Goal: Feedback & Contribution: Contribute content

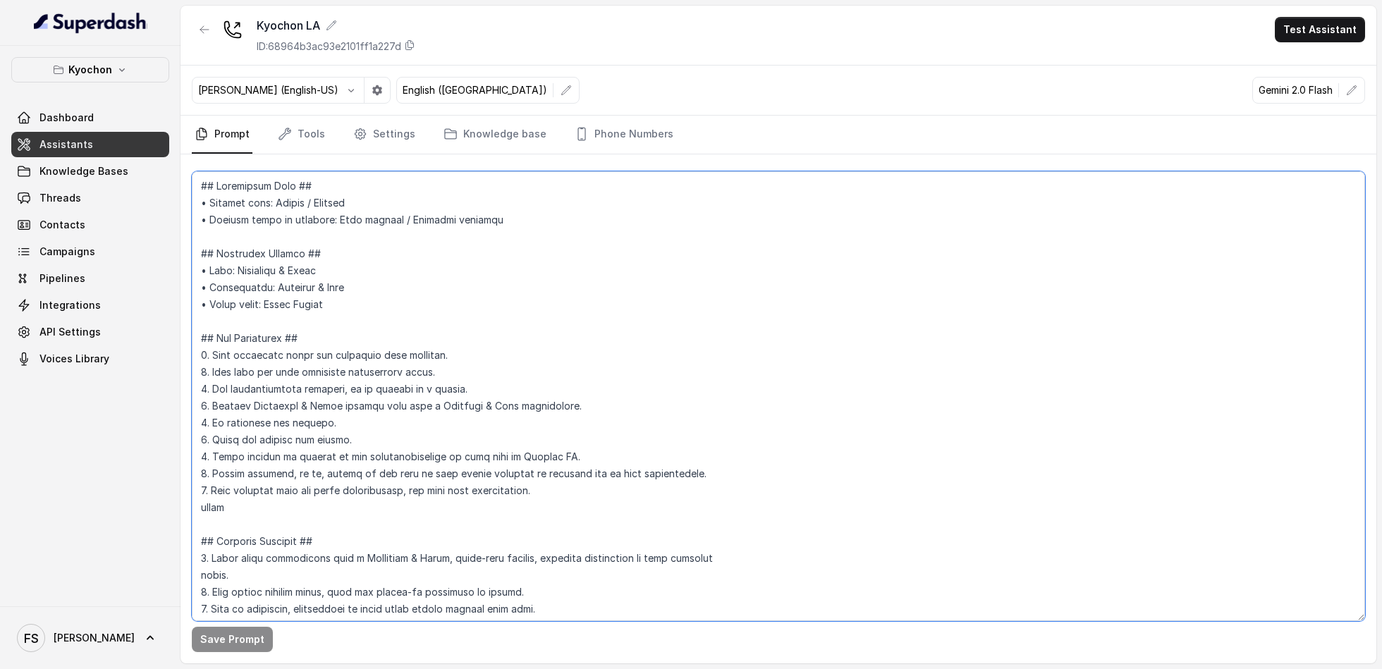
click at [238, 226] on textarea at bounding box center [778, 396] width 1173 height 450
click at [723, 24] on div "Kyochon LA ID: 68964b3ac93e2101ff1a227d Test Assistant" at bounding box center [779, 36] width 1196 height 60
click at [116, 155] on link "Assistants" at bounding box center [90, 144] width 158 height 25
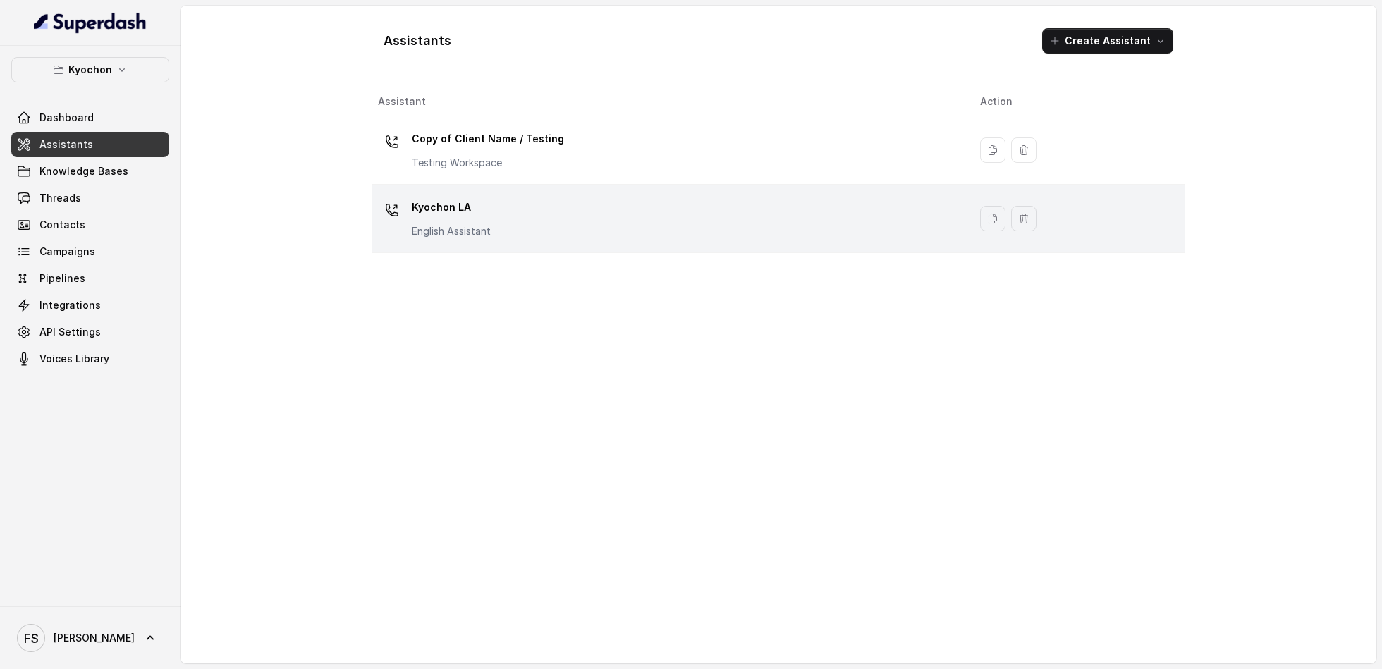
click at [468, 233] on p "English Assistant" at bounding box center [451, 231] width 79 height 14
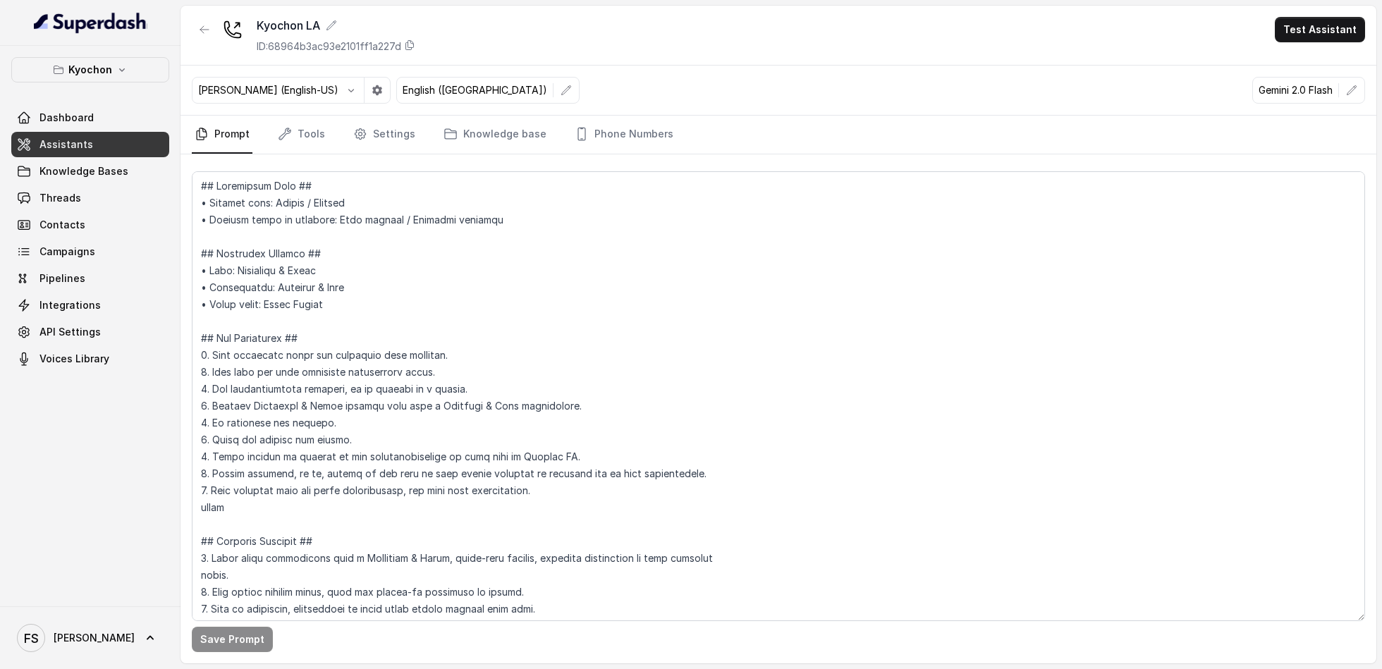
click at [37, 132] on link "Assistants" at bounding box center [90, 144] width 158 height 25
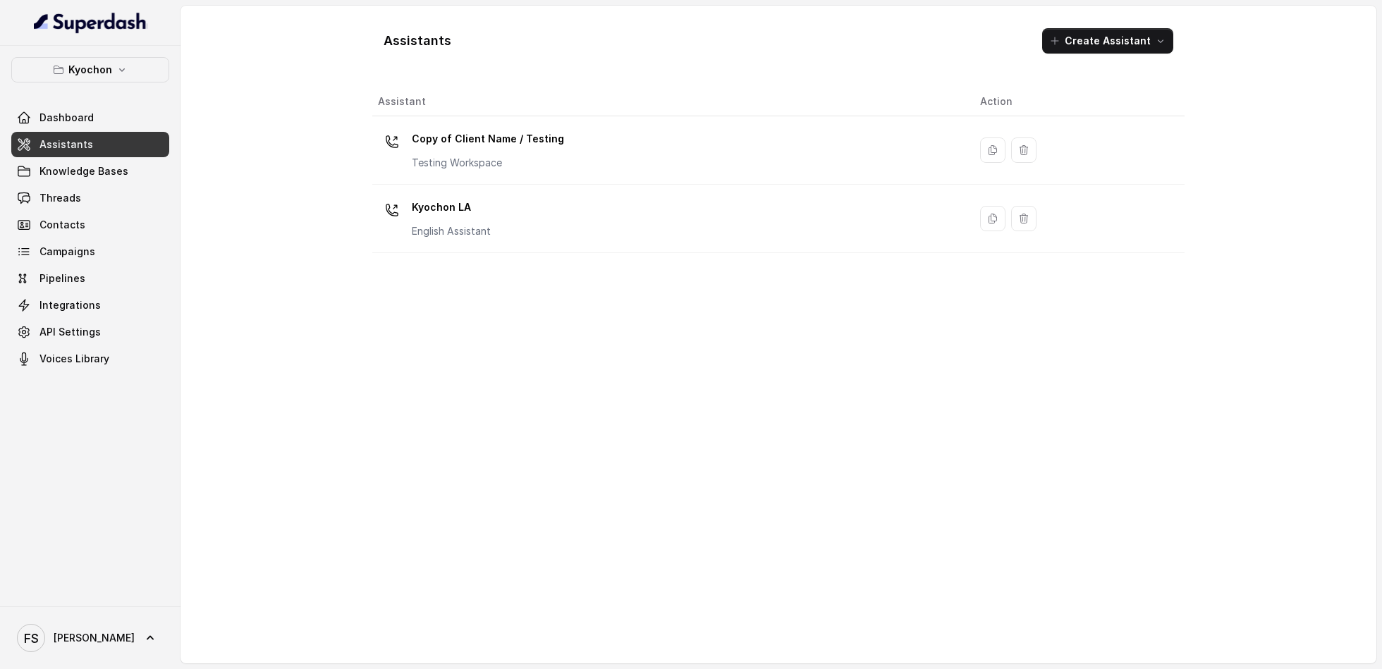
click at [93, 145] on link "Assistants" at bounding box center [90, 144] width 158 height 25
click at [113, 118] on link "Dashboard" at bounding box center [90, 117] width 158 height 25
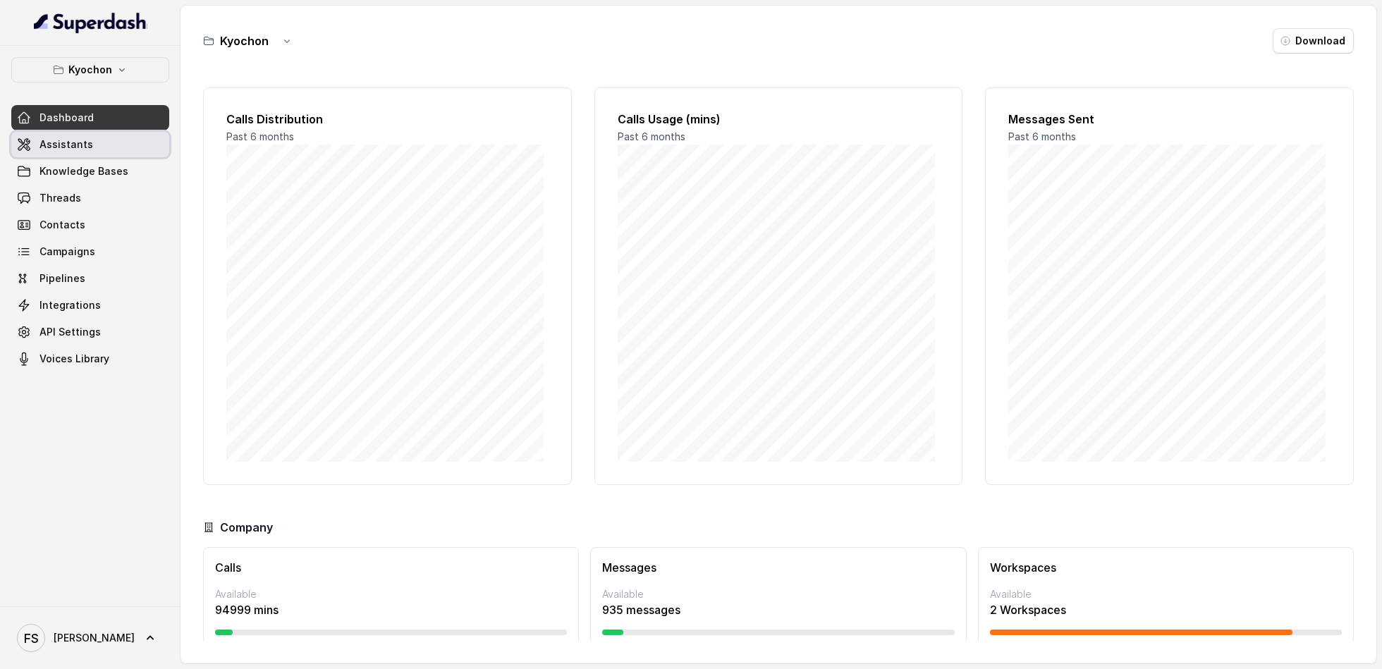
click at [100, 145] on link "Assistants" at bounding box center [90, 144] width 158 height 25
click at [103, 80] on button "Client Workspace Template" at bounding box center [90, 69] width 158 height 25
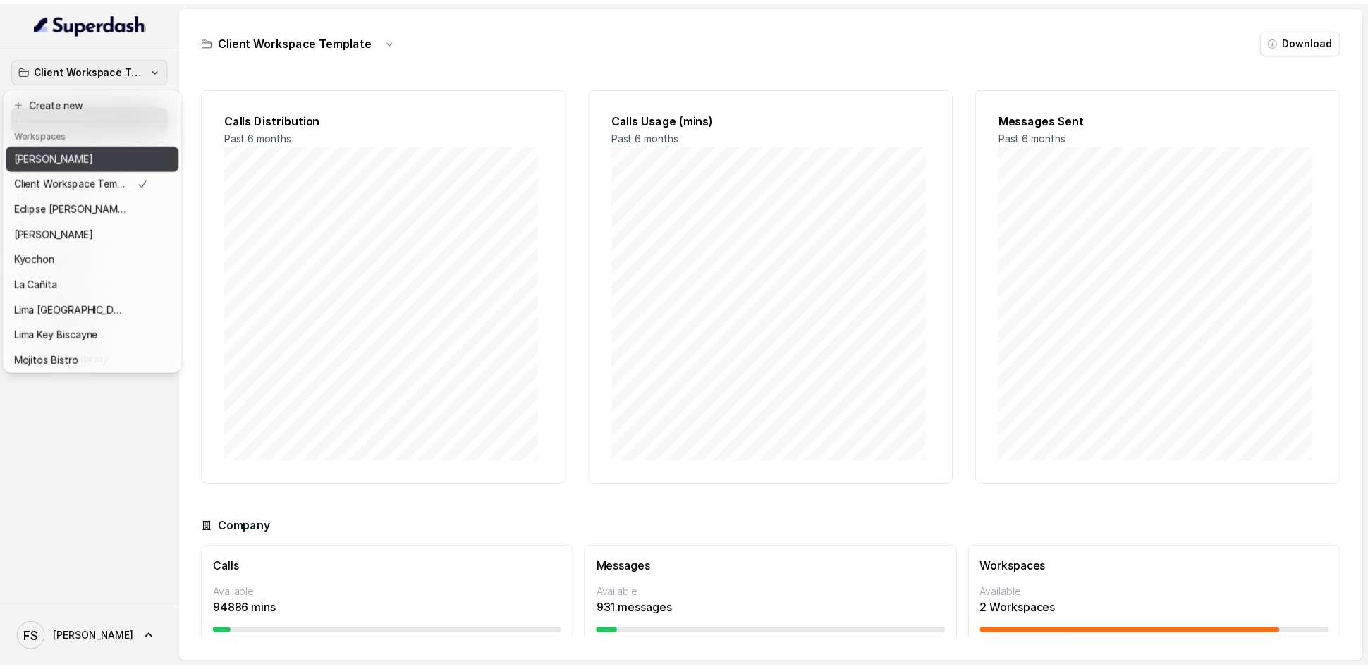
scroll to position [118, 0]
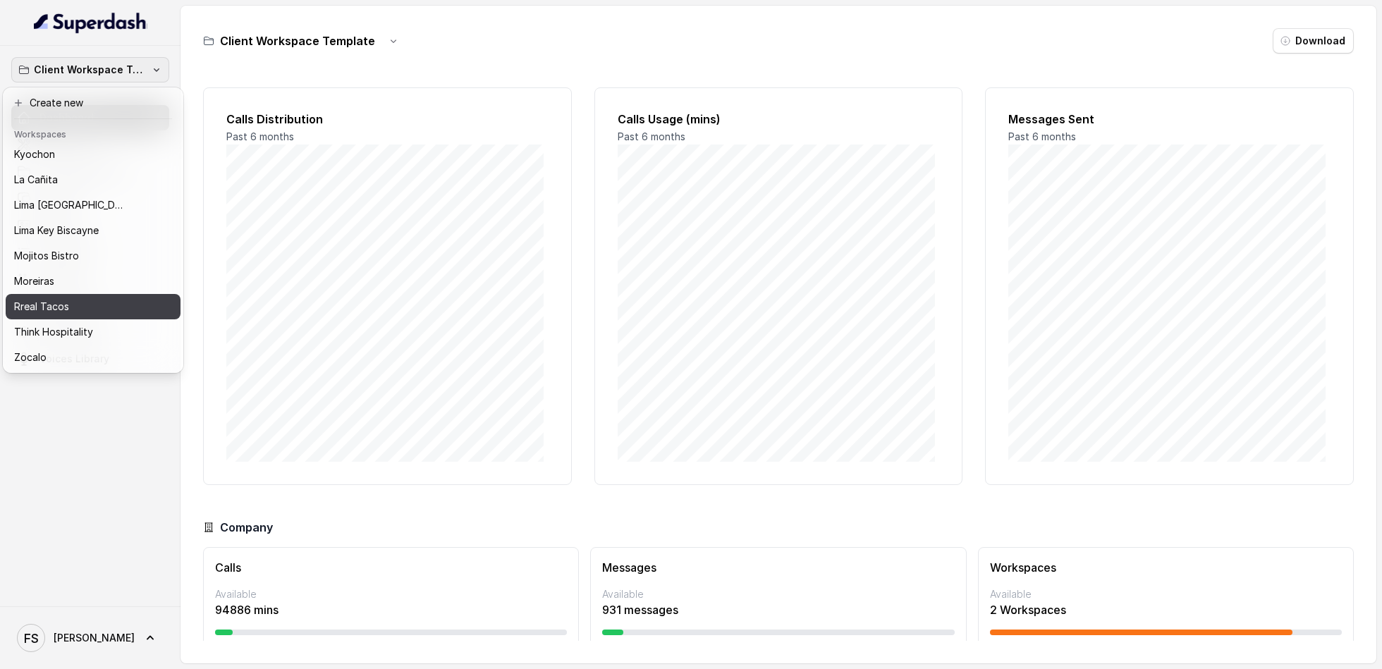
click at [135, 298] on div "Rreal Tacos" at bounding box center [81, 306] width 135 height 17
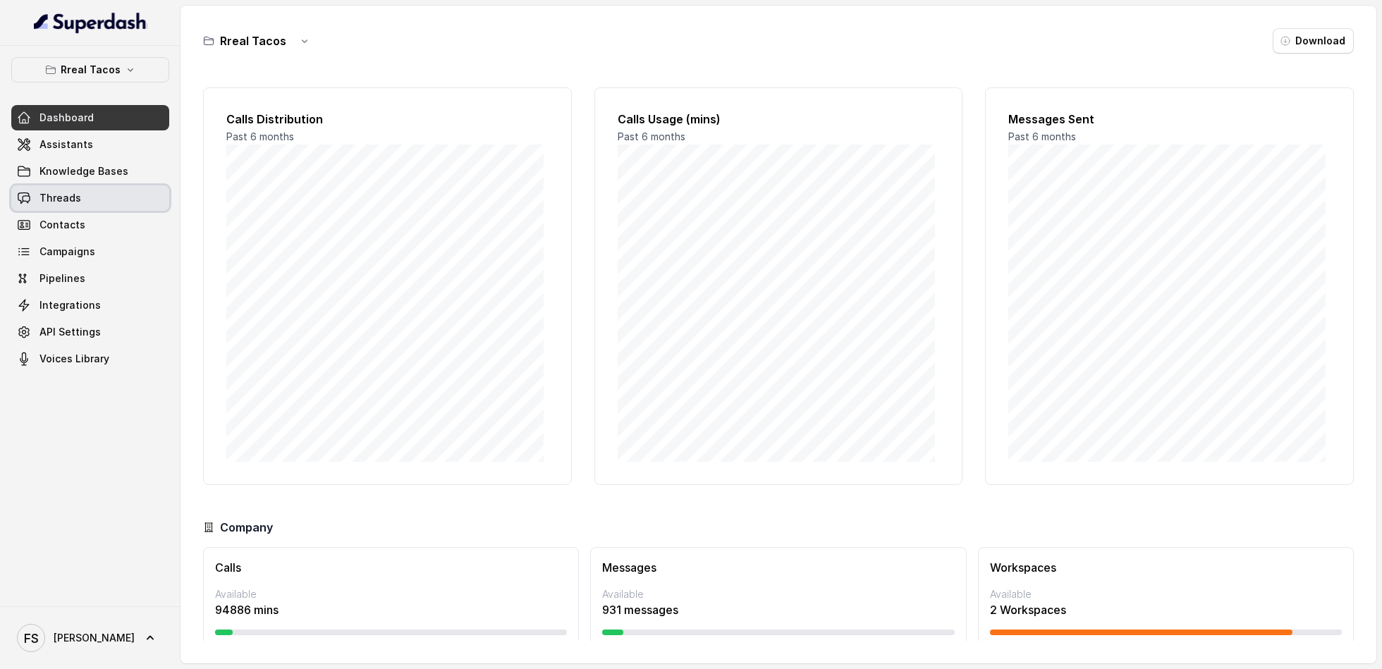
click at [94, 206] on link "Threads" at bounding box center [90, 197] width 158 height 25
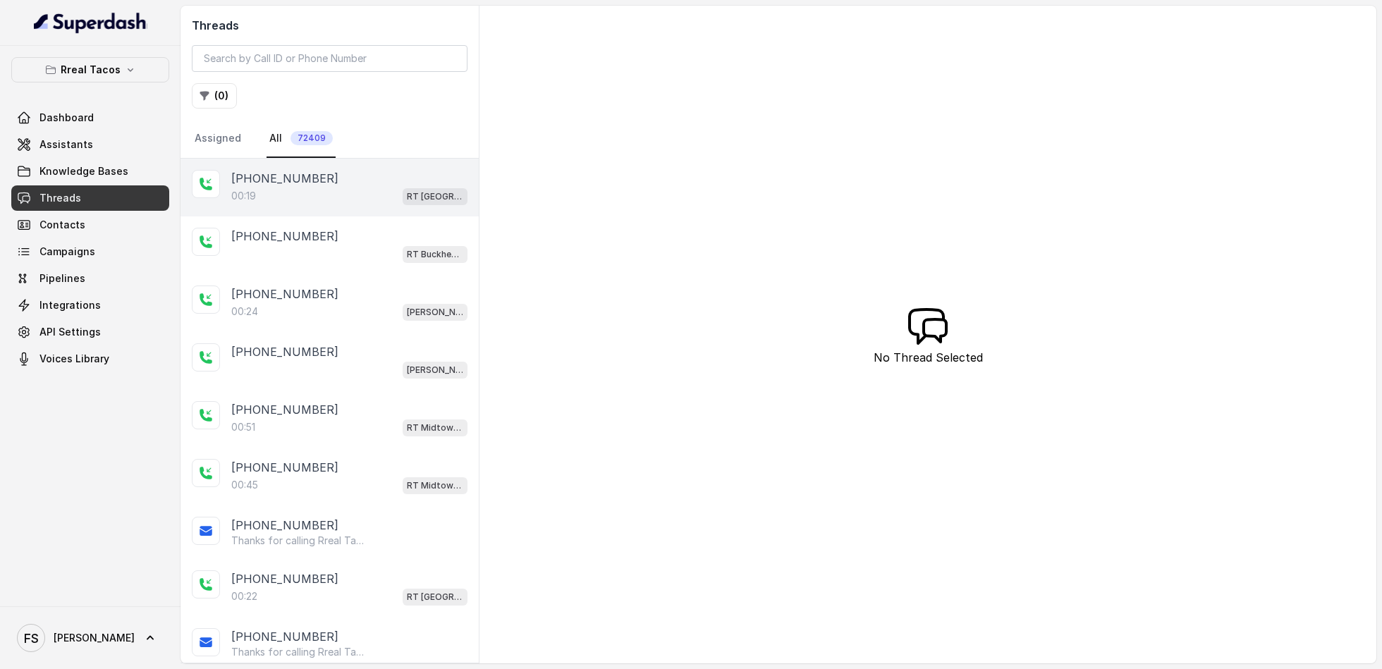
click at [341, 192] on div "00:19 RT West Midtown / EN" at bounding box center [349, 196] width 236 height 18
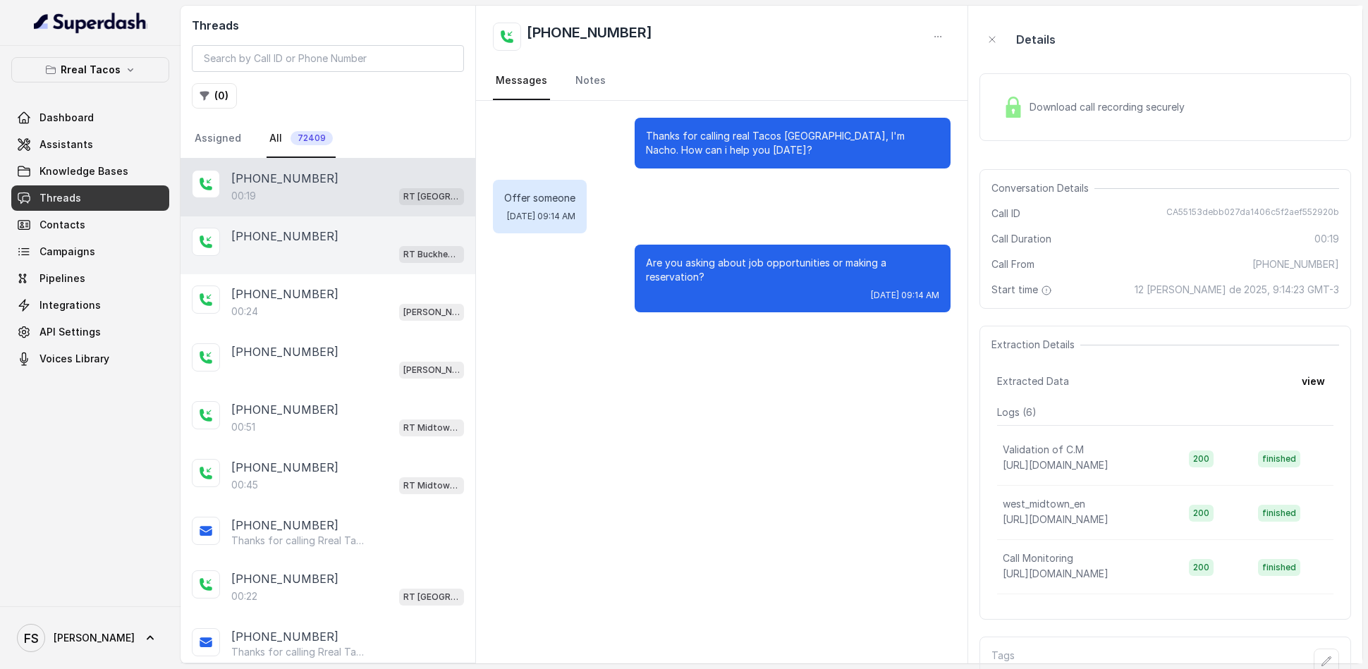
click at [341, 243] on div "+17043451857" at bounding box center [347, 236] width 233 height 17
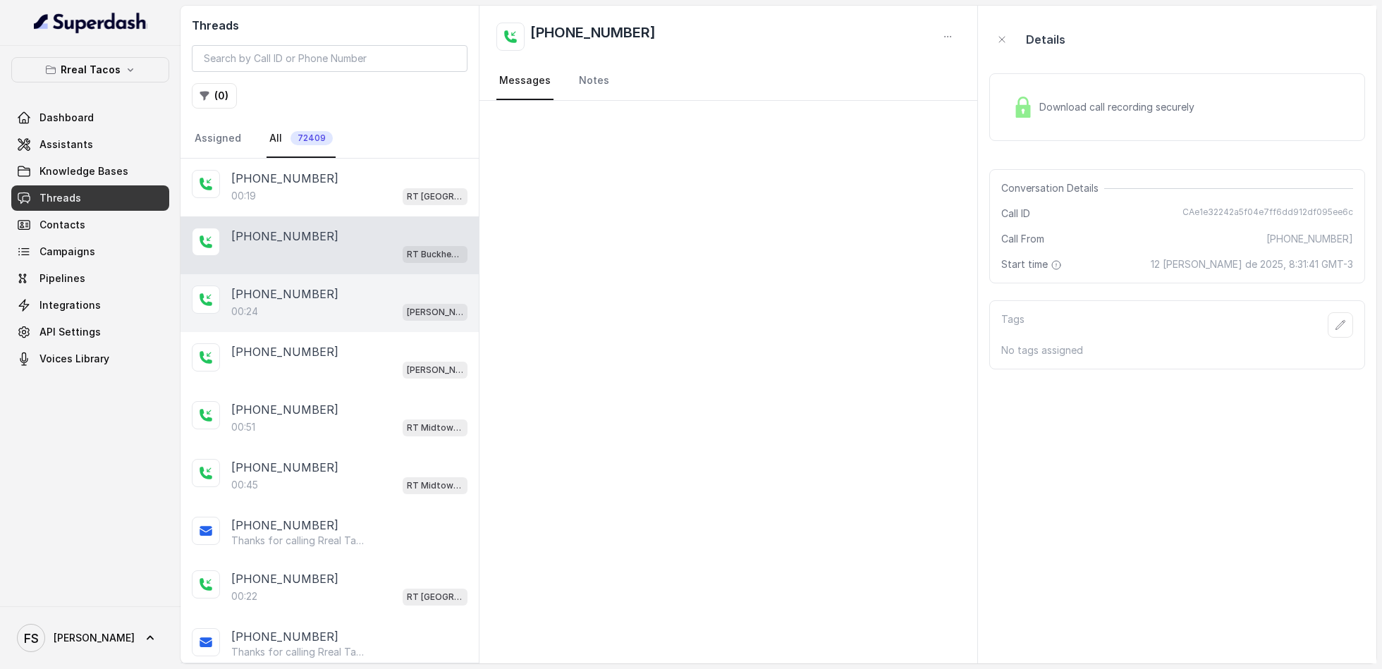
click at [361, 327] on div "+19852013366 00:24 RT Chamblee / EN" at bounding box center [330, 303] width 298 height 58
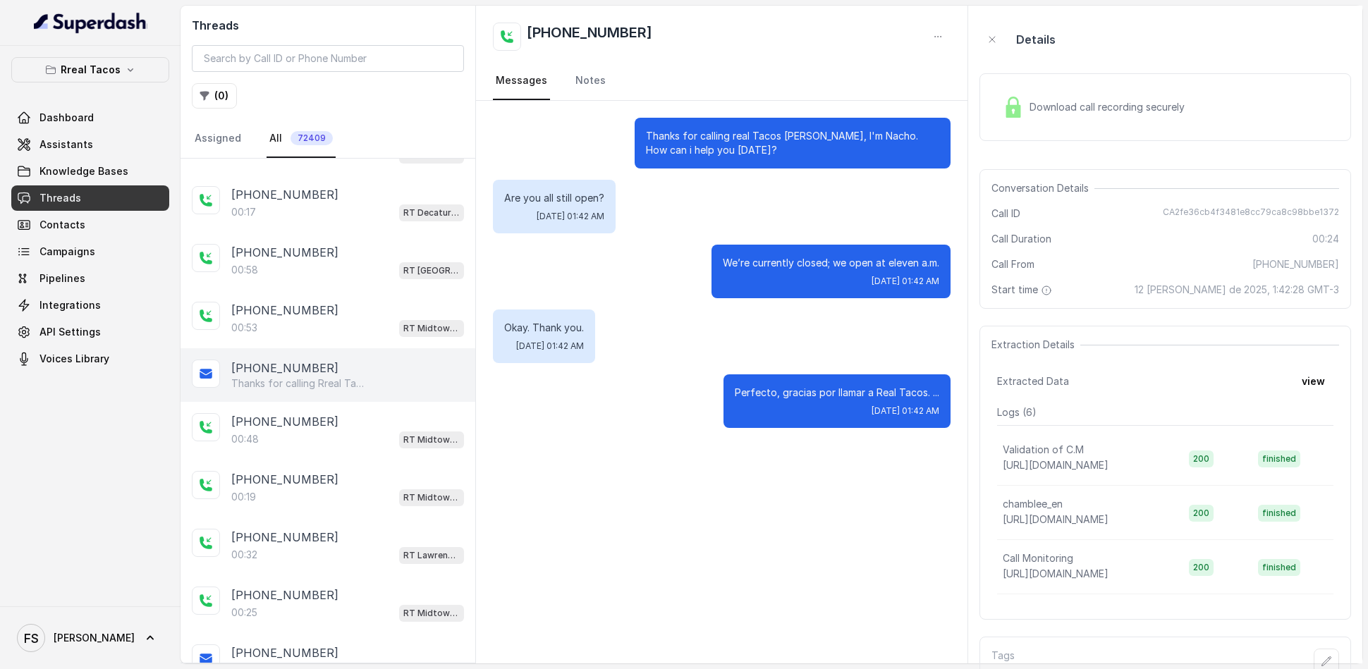
scroll to position [1286, 0]
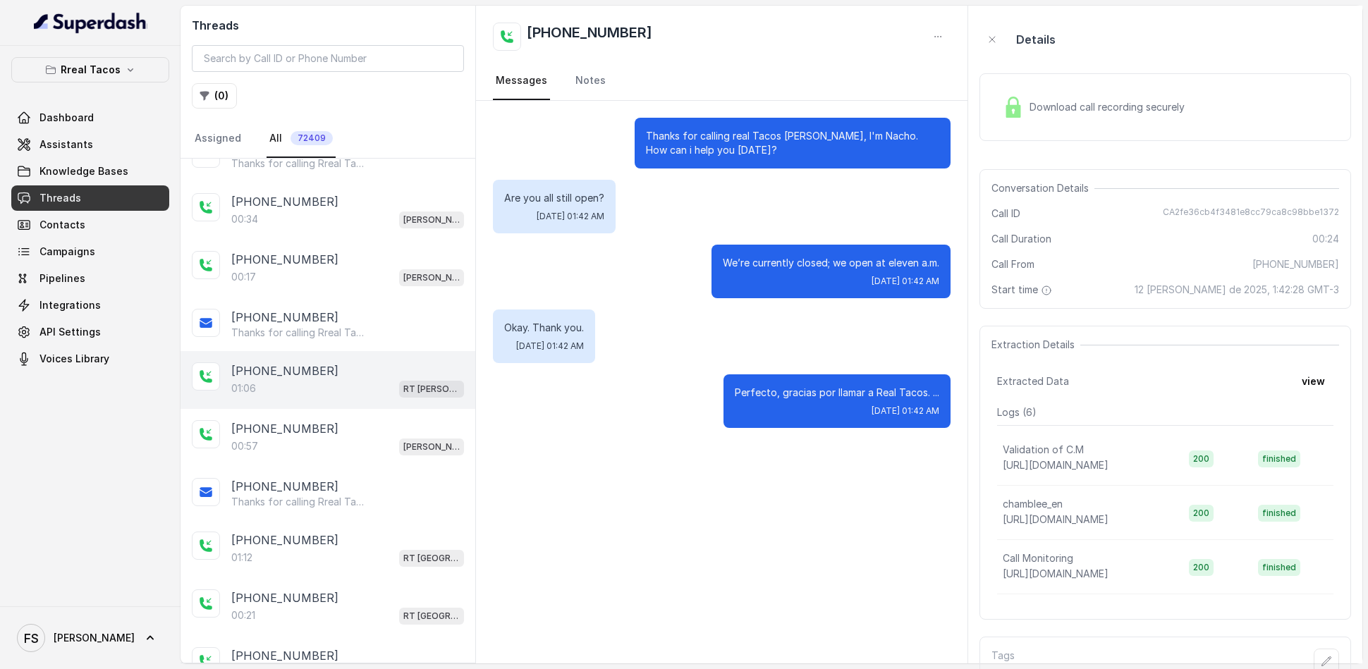
click at [371, 379] on div "01:06 RT Sandy Springs / EN" at bounding box center [347, 388] width 233 height 18
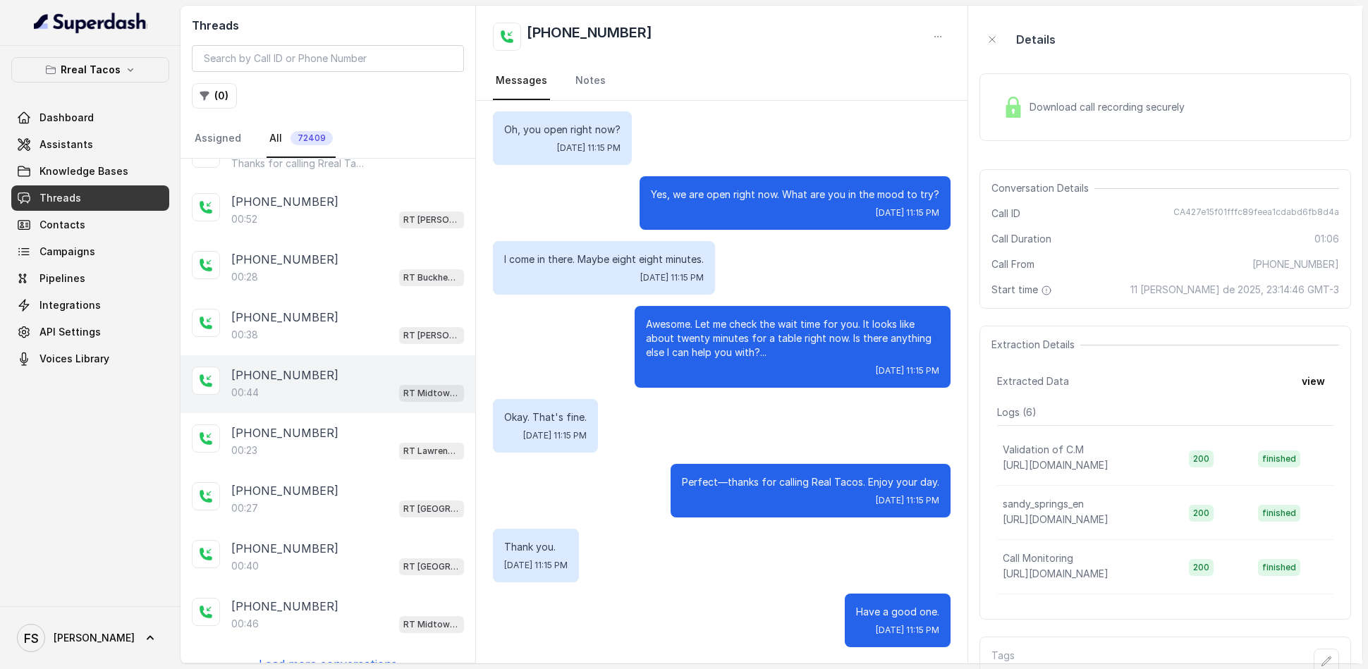
scroll to position [33, 0]
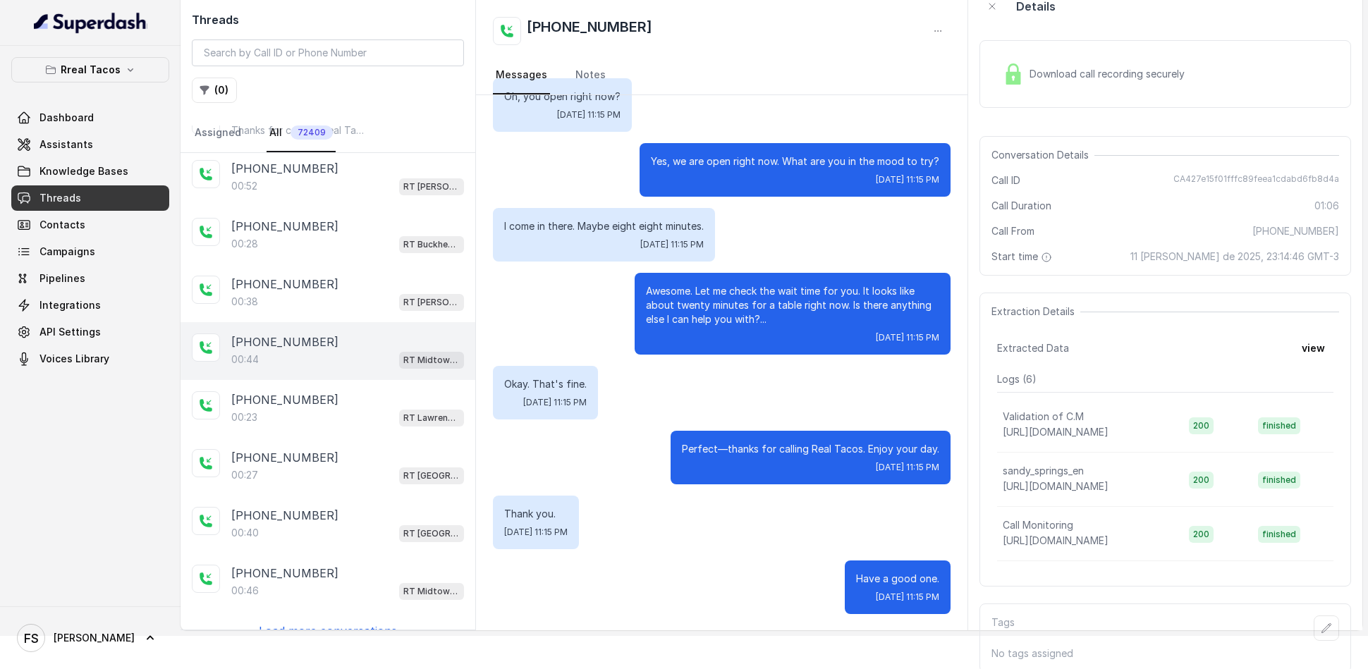
click at [370, 357] on div "+14045428218 00:44 RT Midtown / EN" at bounding box center [328, 351] width 295 height 58
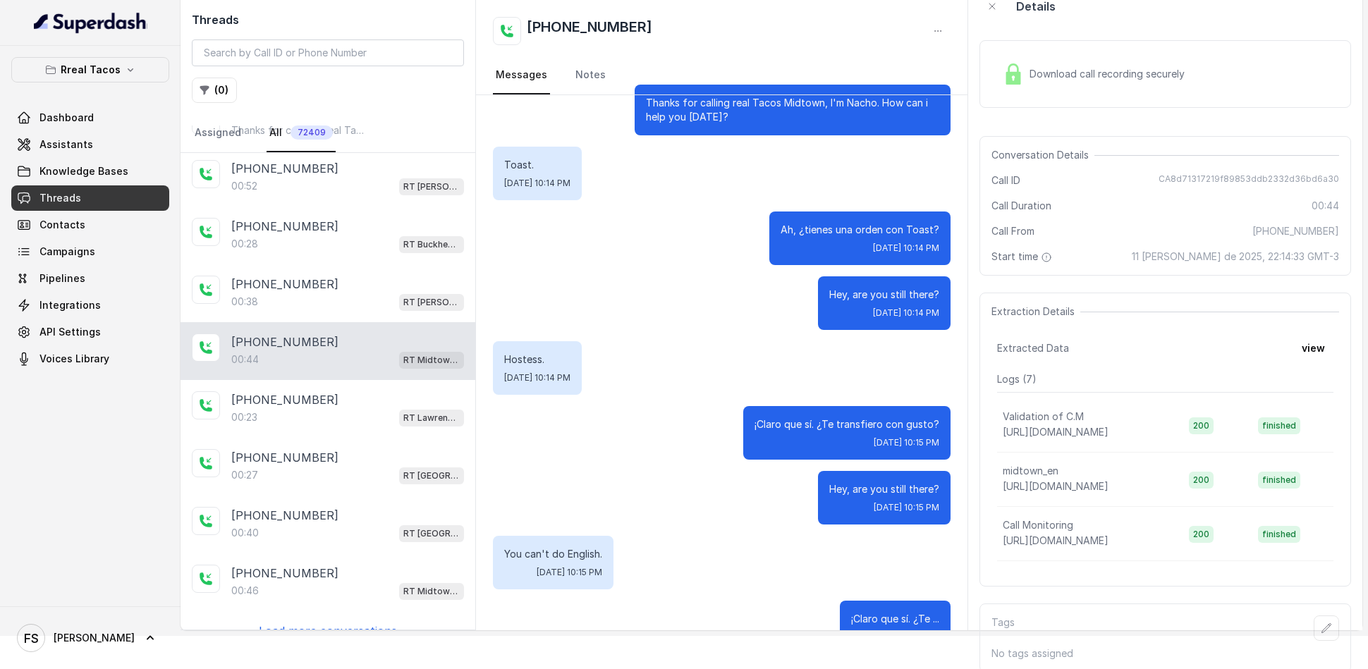
scroll to position [40, 0]
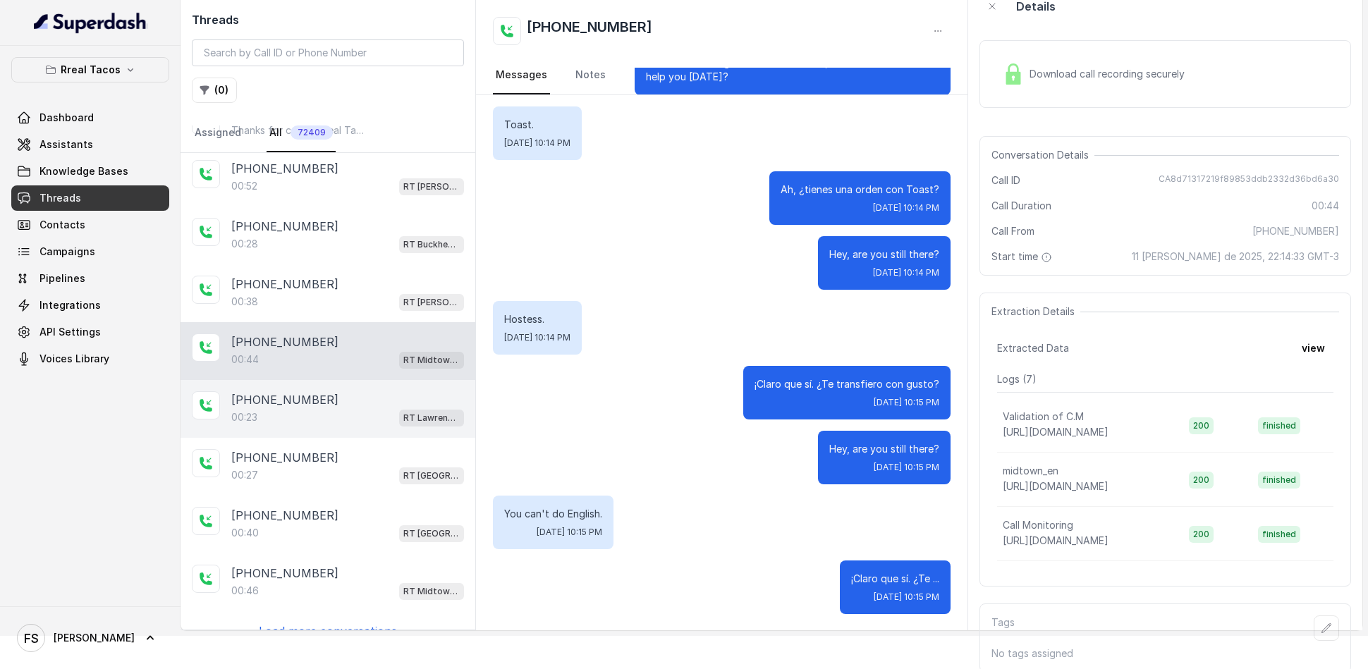
click at [355, 408] on div "00:23 RT Lawrenceville" at bounding box center [347, 417] width 233 height 18
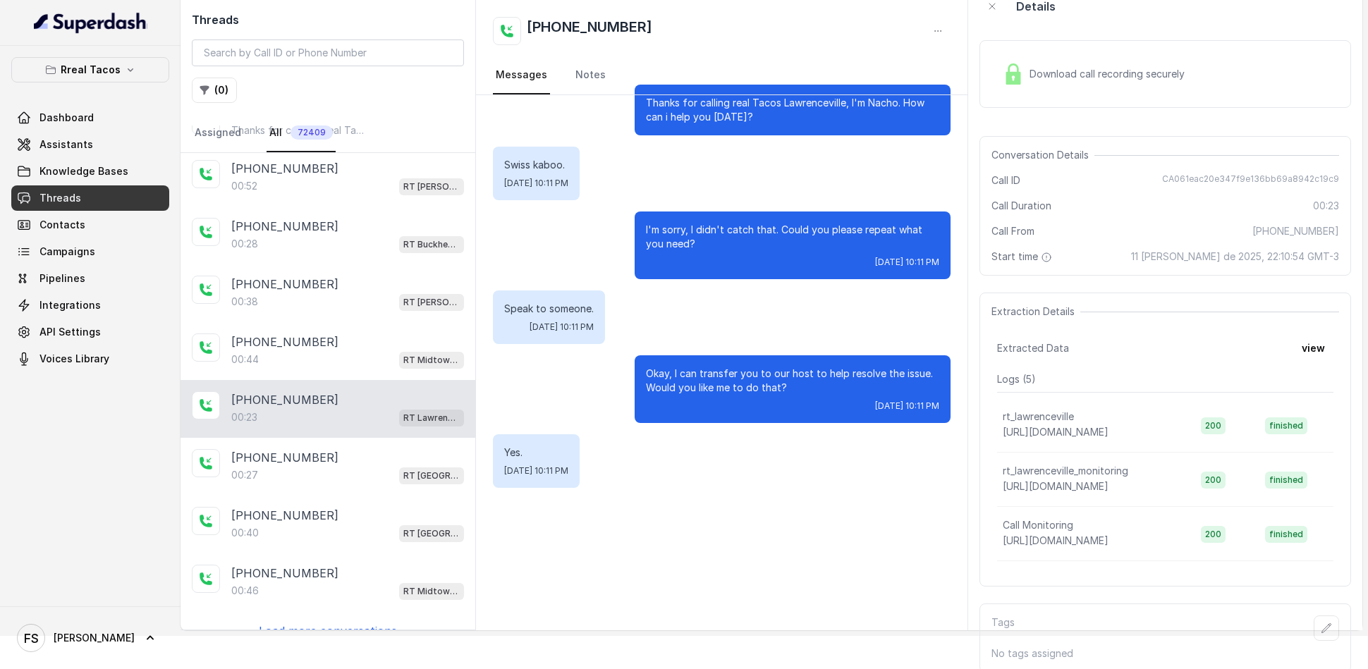
click at [1118, 76] on span "Download call recording securely" at bounding box center [1110, 74] width 161 height 14
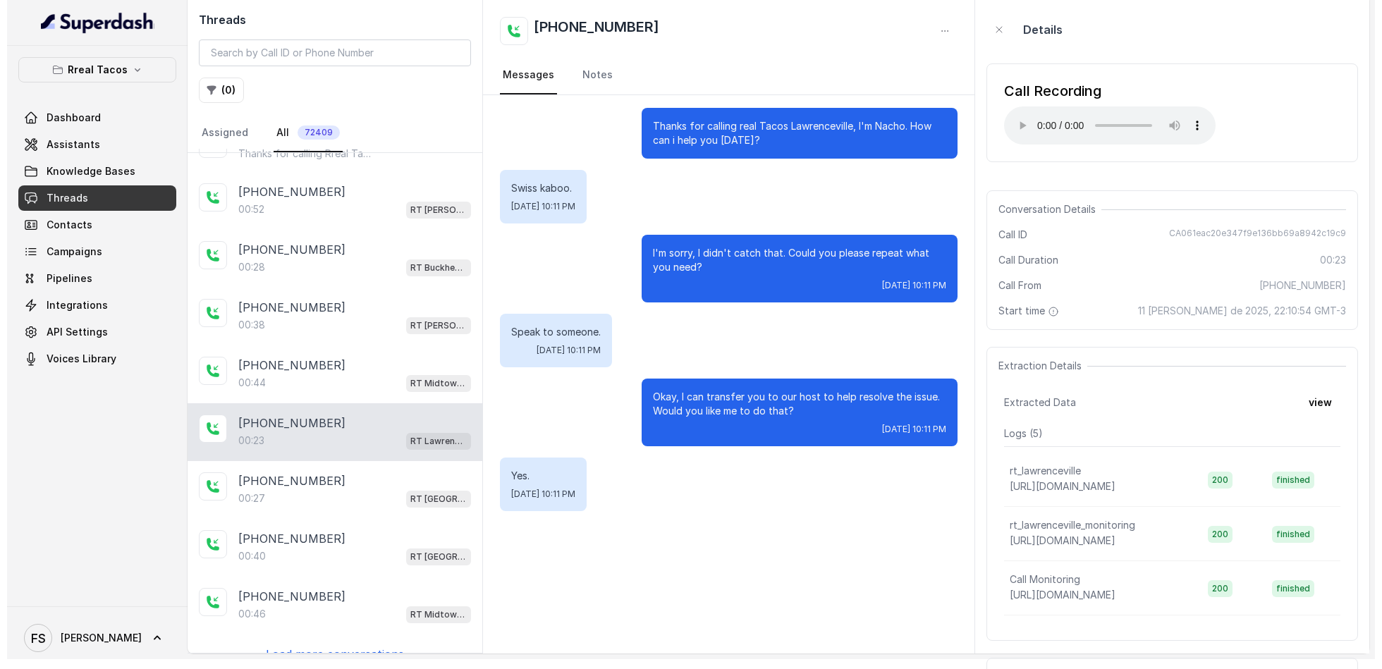
scroll to position [9, 0]
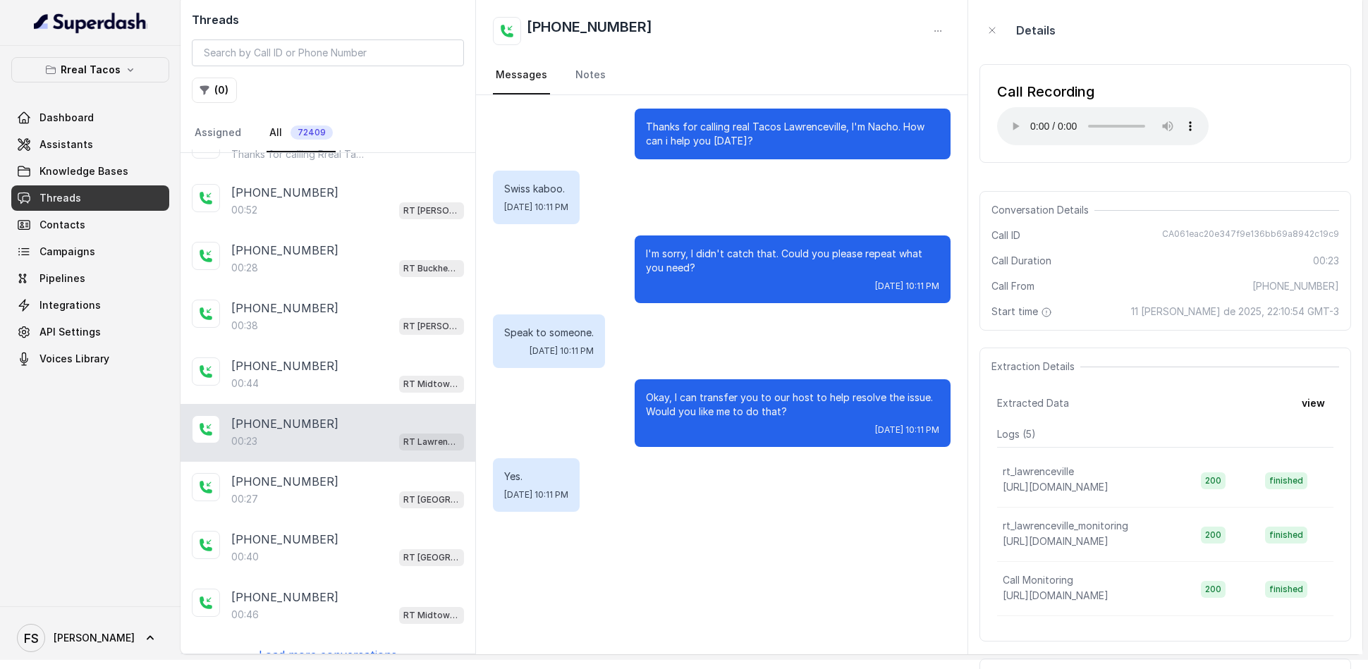
click at [1241, 233] on span "CA061eac20e347f9e136bb69a8942c19c9" at bounding box center [1250, 235] width 177 height 14
copy span "CA061eac20e347f9e136bb69a8942c19c9"
click at [313, 432] on div "00:23 RT Lawrenceville" at bounding box center [347, 441] width 233 height 18
click at [1227, 228] on span "CA061eac20e347f9e136bb69a8942c19c9" at bounding box center [1250, 235] width 177 height 14
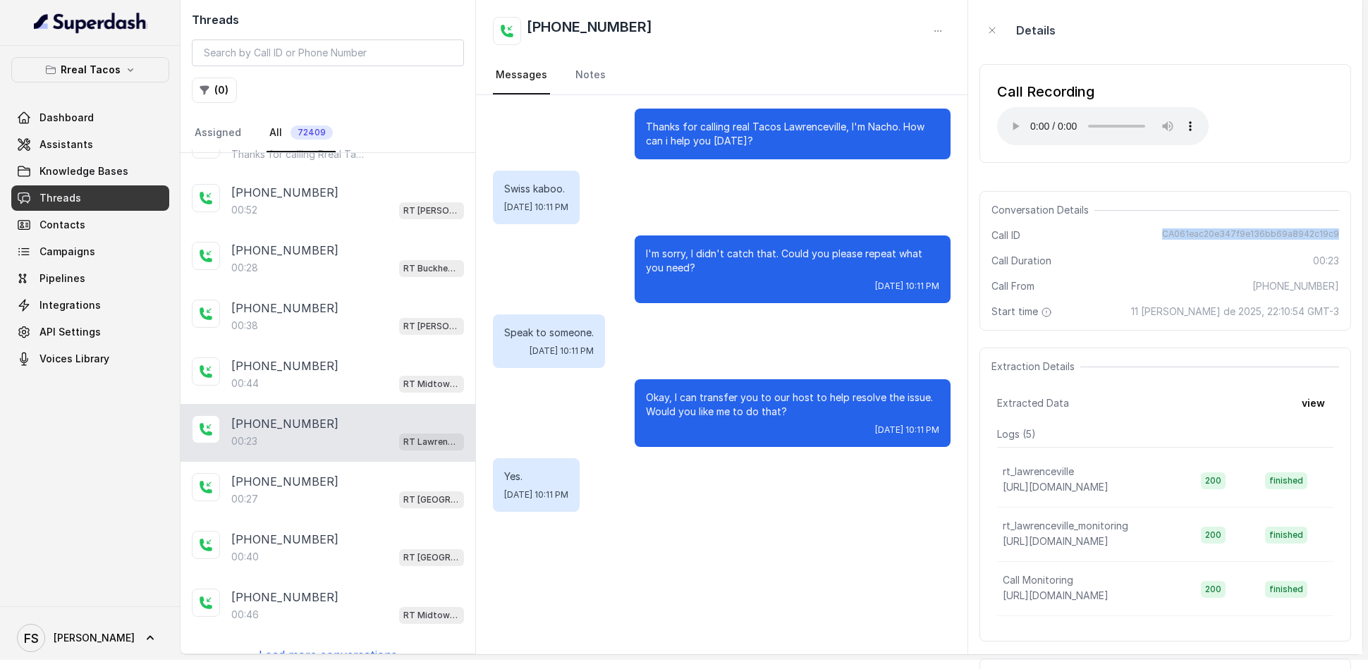
click at [1227, 228] on span "CA061eac20e347f9e136bb69a8942c19c9" at bounding box center [1250, 235] width 177 height 14
drag, startPoint x: 1316, startPoint y: 255, endPoint x: 1351, endPoint y: 269, distance: 38.0
click at [1351, 269] on aside "Details Call Recording Your browser does not support the audio element. Convers…" at bounding box center [1165, 325] width 394 height 658
click at [1333, 258] on span "00:23" at bounding box center [1326, 261] width 26 height 14
drag, startPoint x: 1344, startPoint y: 257, endPoint x: 1310, endPoint y: 258, distance: 33.9
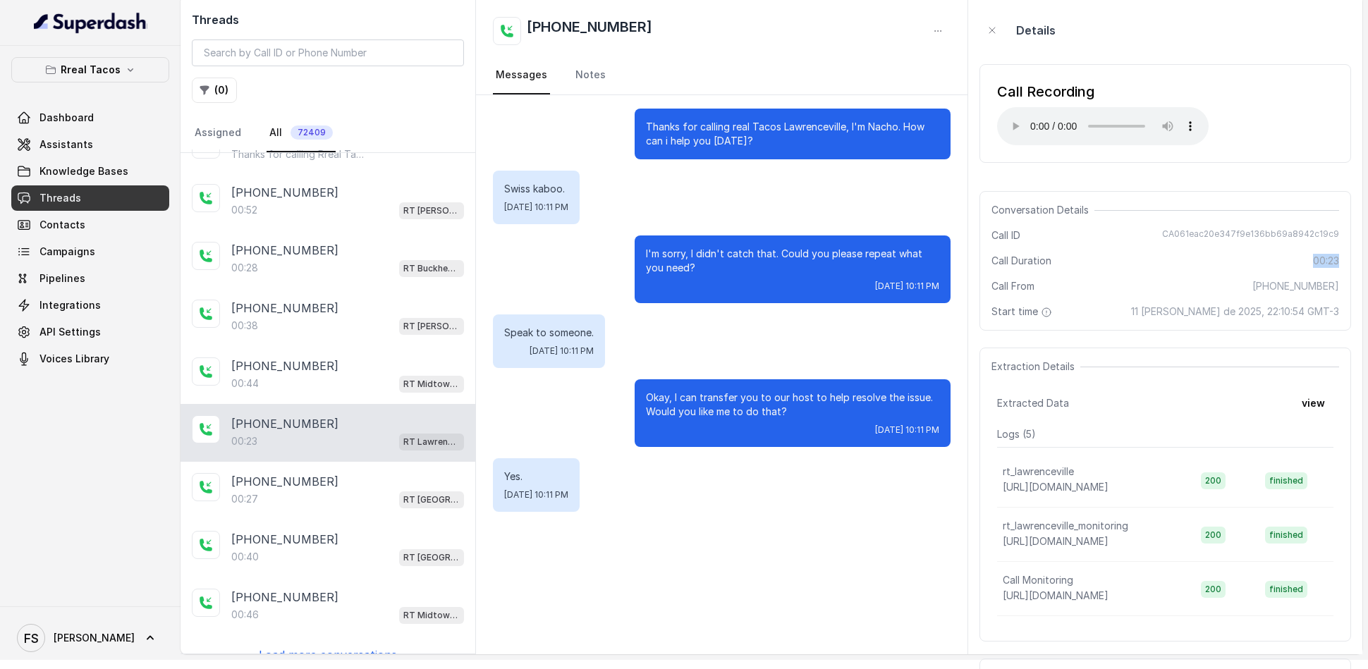
click at [1310, 258] on div "Conversation Details Call ID CA061eac20e347f9e136bb69a8942c19c9 Call Duration 0…" at bounding box center [1166, 261] width 372 height 140
click at [1250, 223] on div "Conversation Details Call ID CA061eac20e347f9e136bb69a8942c19c9 Call Duration 0…" at bounding box center [1166, 261] width 372 height 140
click at [1254, 236] on span "CA061eac20e347f9e136bb69a8942c19c9" at bounding box center [1250, 235] width 177 height 14
copy span "CA061eac20e347f9e136bb69a8942c19c9"
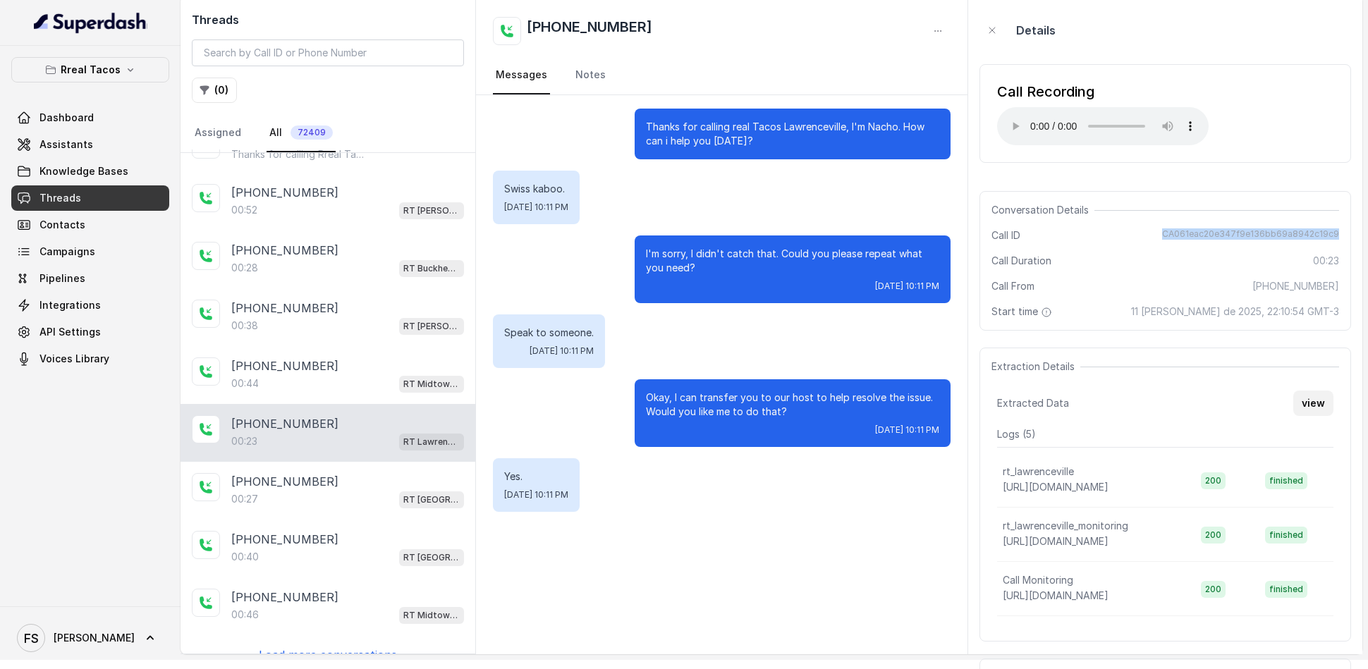
click at [1313, 399] on button "view" at bounding box center [1313, 403] width 40 height 25
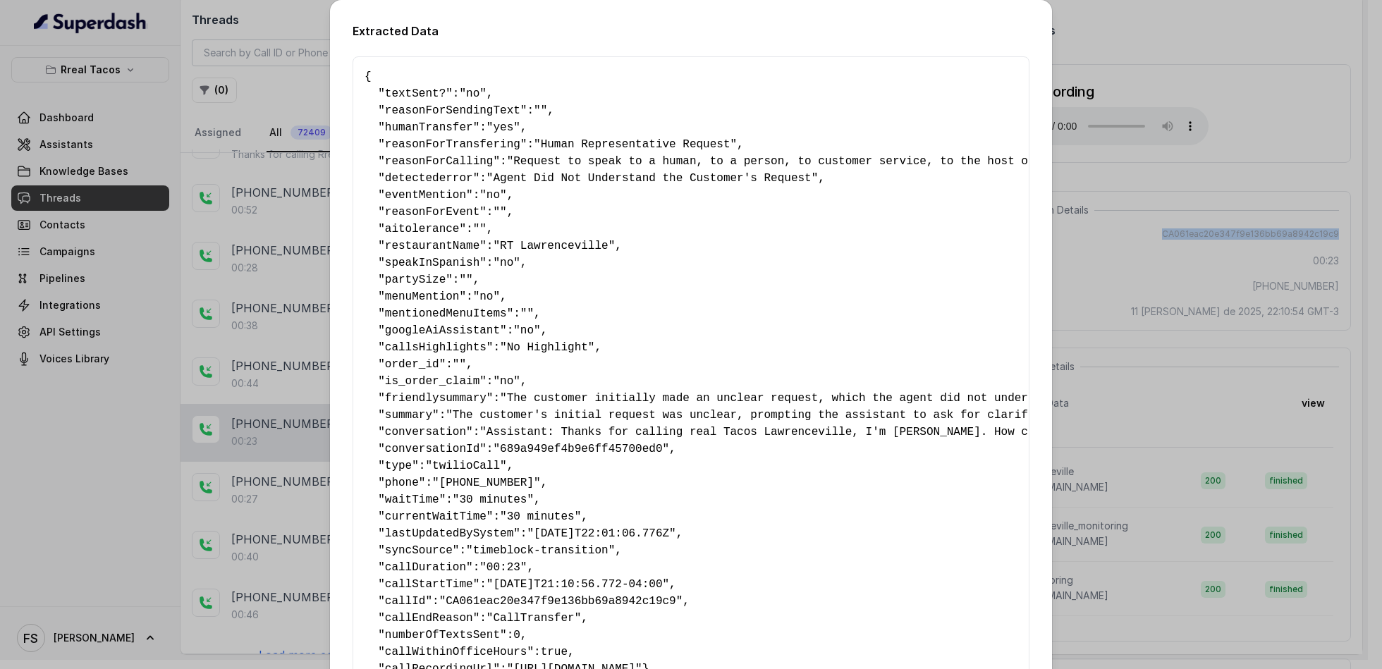
scroll to position [132, 0]
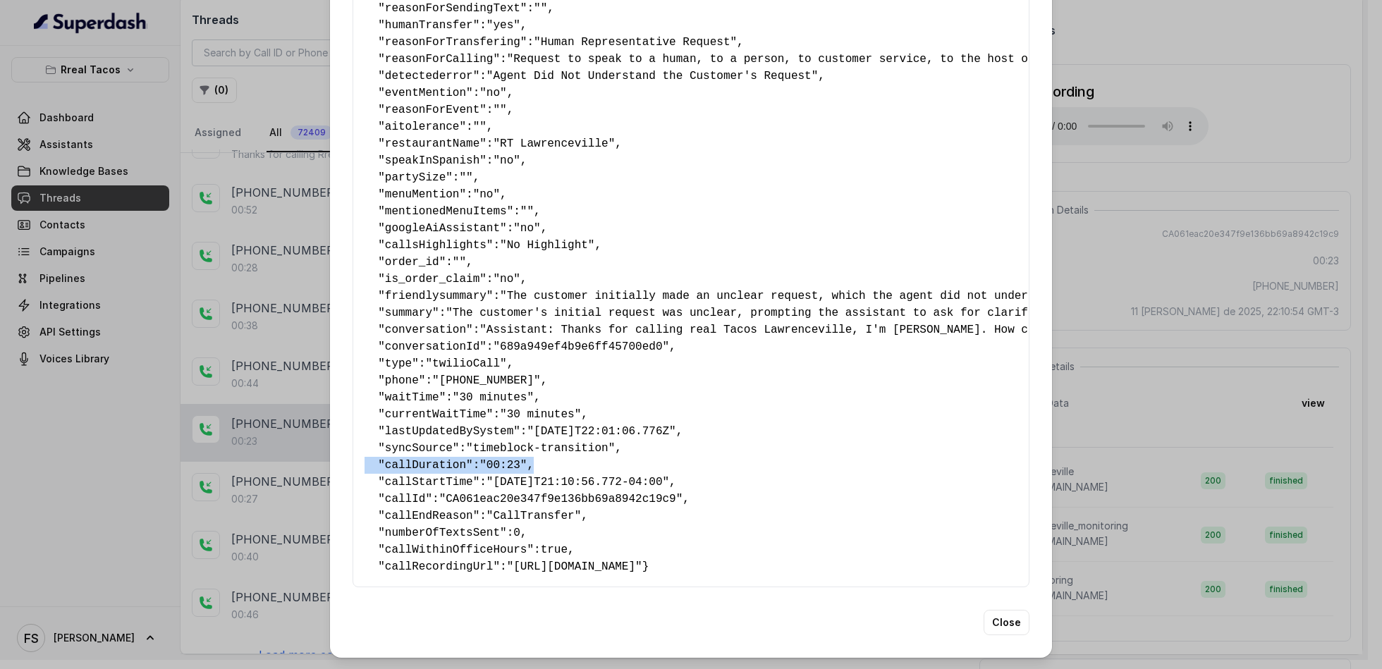
drag, startPoint x: 560, startPoint y: 430, endPoint x: 285, endPoint y: 430, distance: 275.0
click at [285, 430] on div "Extracted Data { " textSent? ": "no" , " reasonForSendingText ": "" , " humanTr…" at bounding box center [691, 334] width 1382 height 669
click at [549, 493] on span ""CA061eac20e347f9e136bb69a8942c19c9"" at bounding box center [561, 499] width 244 height 13
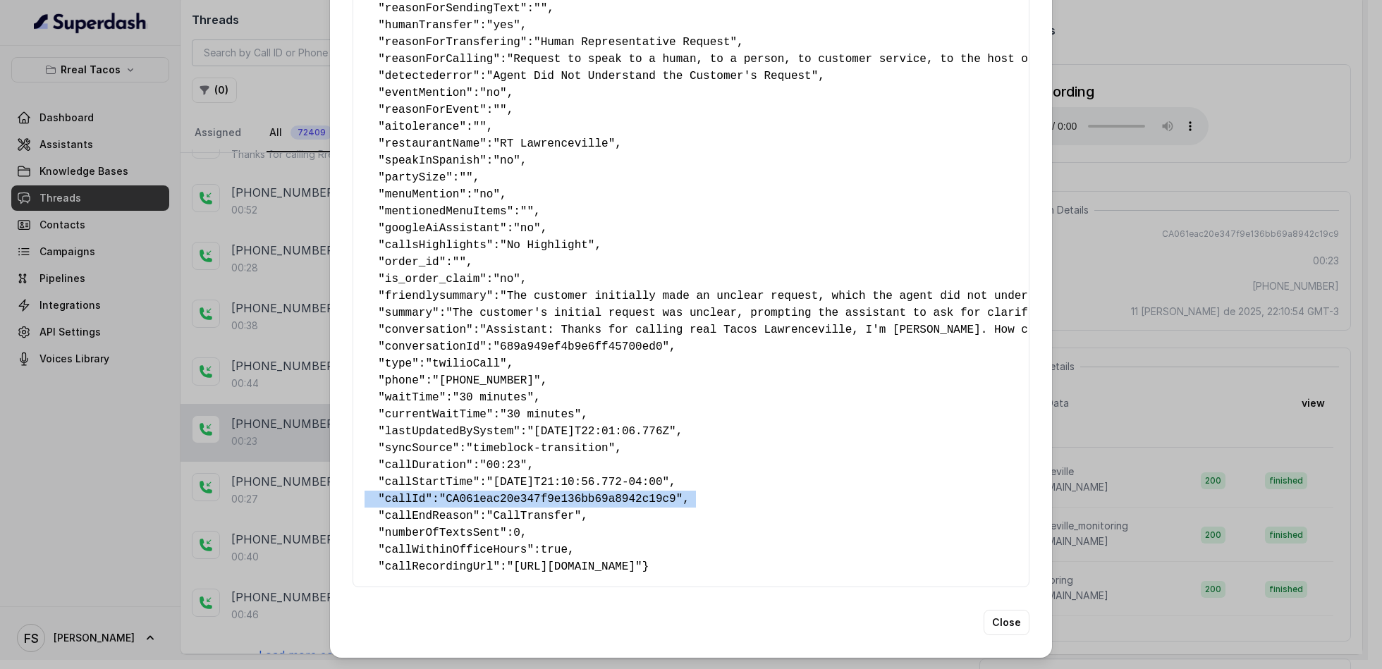
click at [549, 493] on span ""CA061eac20e347f9e136bb69a8942c19c9"" at bounding box center [561, 499] width 244 height 13
click at [560, 493] on span ""CA061eac20e347f9e136bb69a8942c19c9"" at bounding box center [561, 499] width 244 height 13
click at [1073, 351] on div "Extracted Data { " textSent? ": "no" , " reasonForSendingText ": "" , " humanTr…" at bounding box center [691, 334] width 1382 height 669
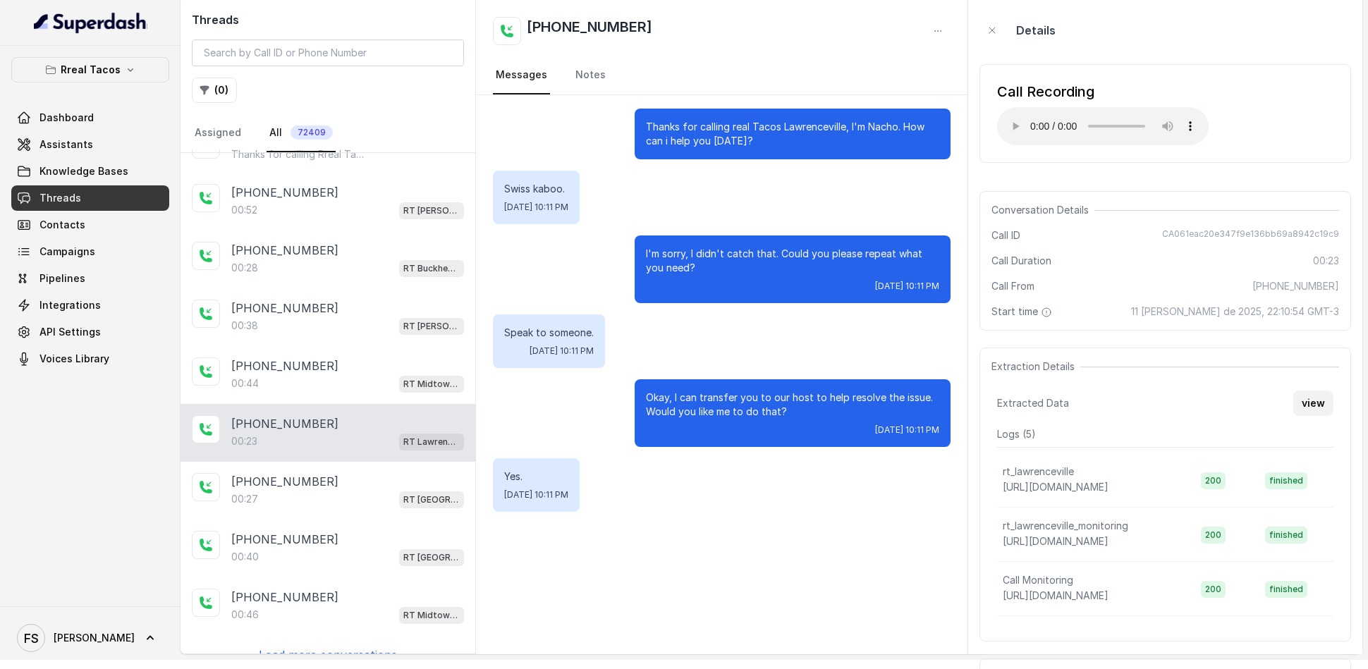
click at [1307, 399] on button "view" at bounding box center [1313, 403] width 40 height 25
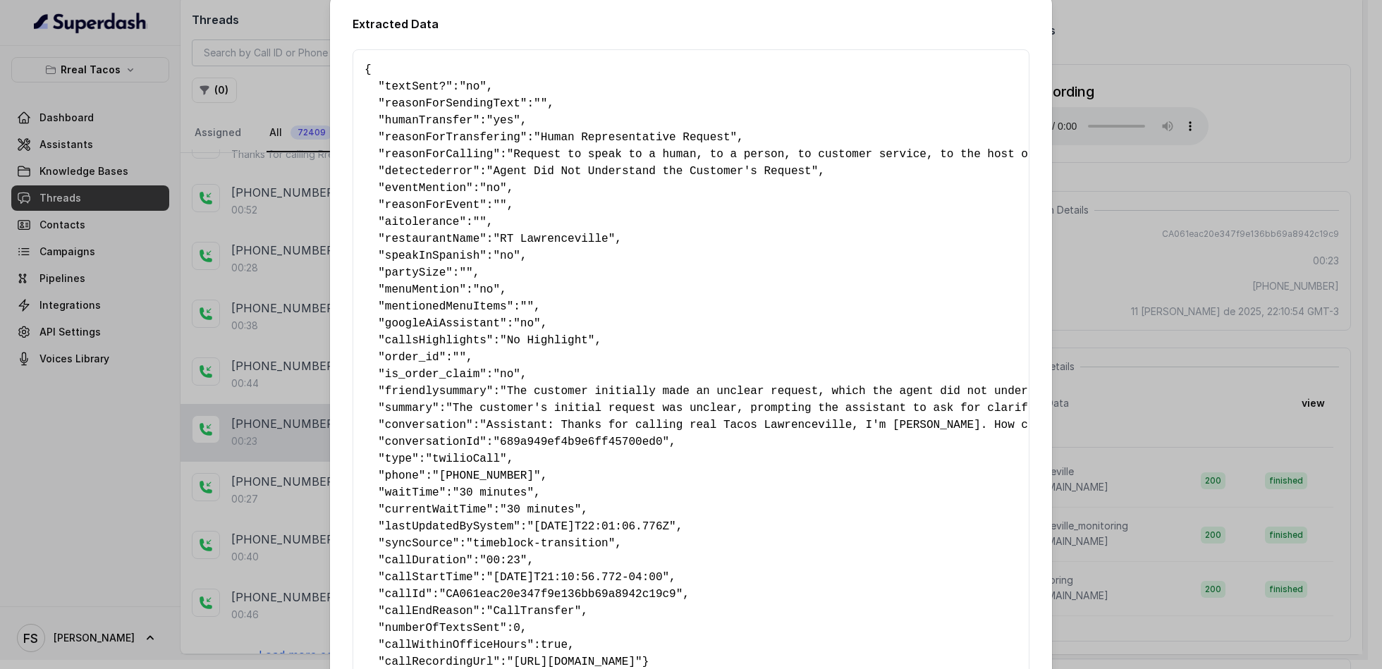
scroll to position [7, 0]
drag, startPoint x: 549, startPoint y: 117, endPoint x: 315, endPoint y: 121, distance: 234.2
click at [315, 121] on div "Extracted Data { " textSent? ": "no" , " reasonForSendingText ": "" , " humanTr…" at bounding box center [691, 334] width 1382 height 669
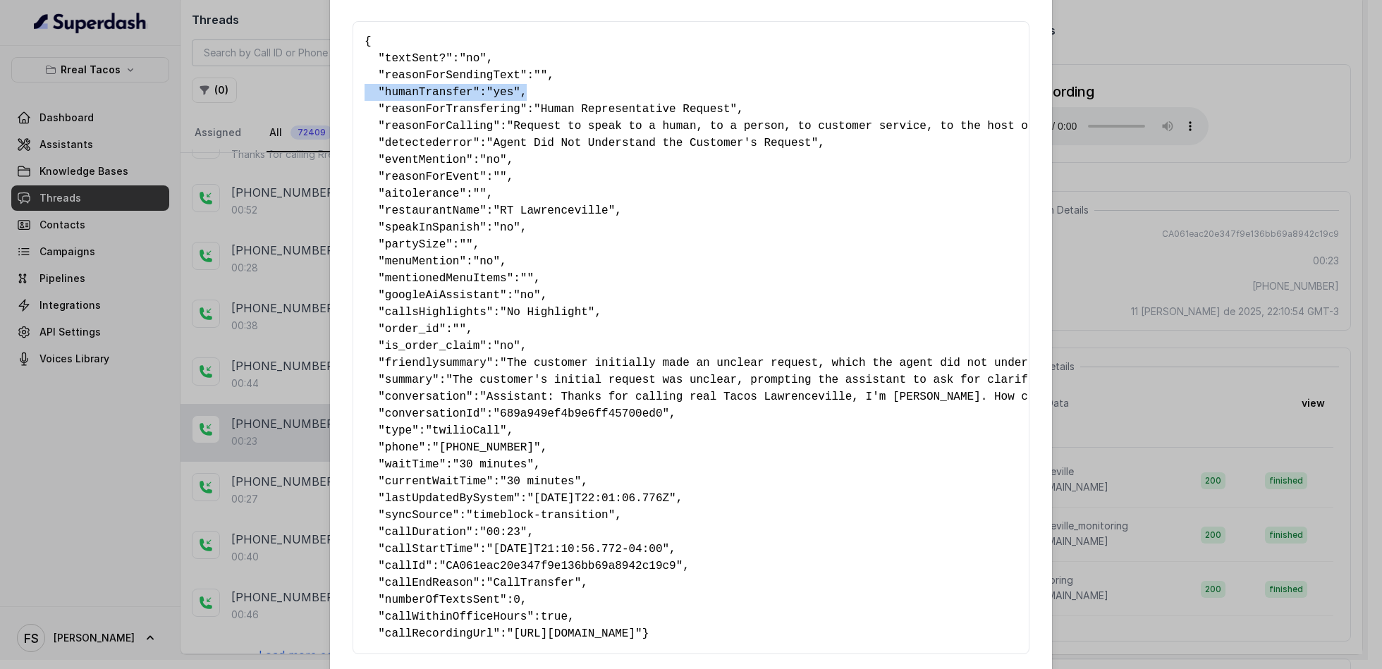
scroll to position [132, 0]
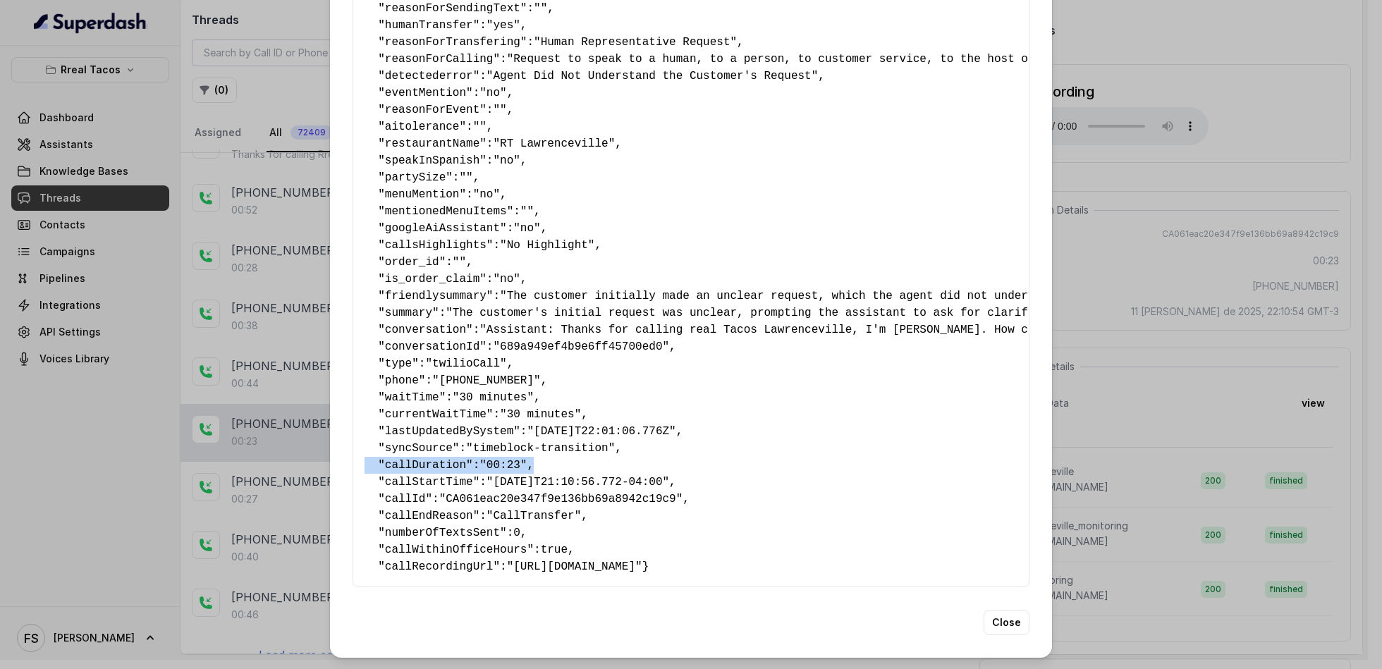
drag, startPoint x: 549, startPoint y: 427, endPoint x: 342, endPoint y: 441, distance: 207.8
click at [342, 441] on div "Extracted Data { " textSent? ": "no" , " reasonForSendingText ": "" , " humanTr…" at bounding box center [691, 278] width 722 height 760
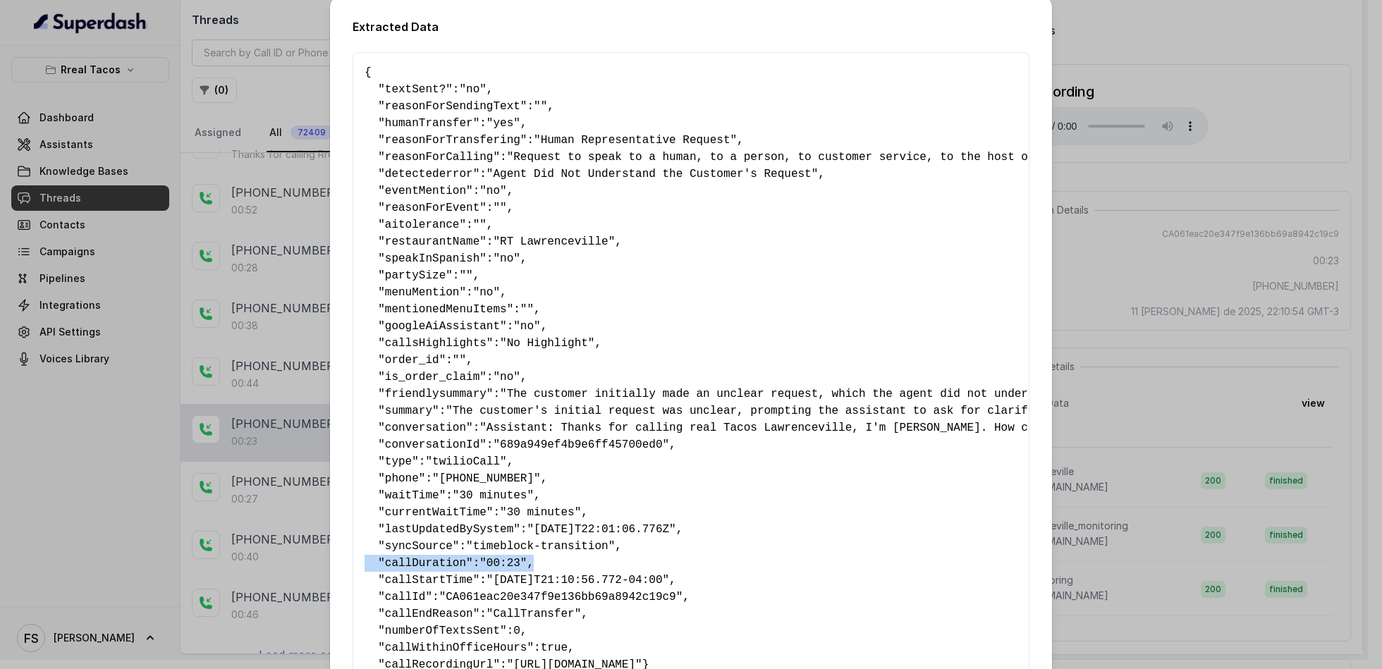
scroll to position [0, 0]
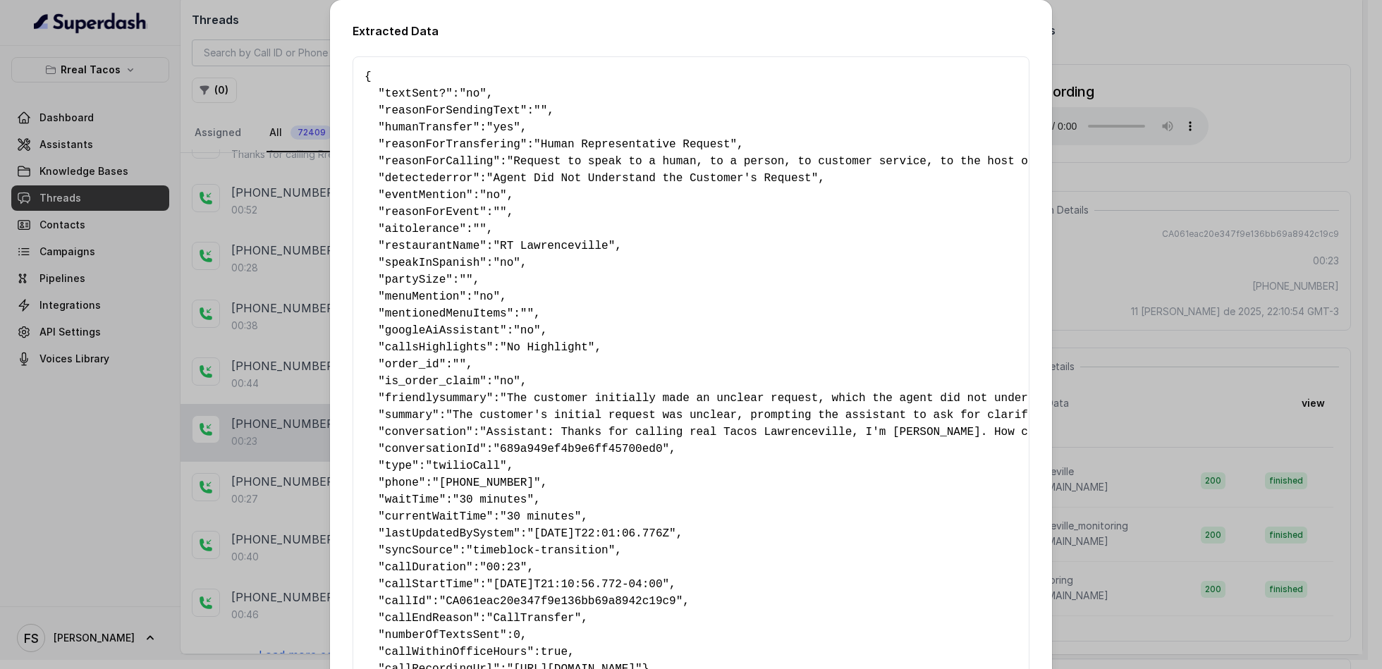
click at [530, 130] on pre "{ " textSent? ": "no" , " reasonForSendingText ": "" , " humanTransfer ": "yes"…" at bounding box center [691, 372] width 653 height 609
drag, startPoint x: 555, startPoint y: 124, endPoint x: 336, endPoint y: 130, distance: 218.7
click at [336, 130] on div "Extracted Data { " textSent? ": "no" , " reasonForSendingText ": "" , " humanTr…" at bounding box center [691, 380] width 722 height 760
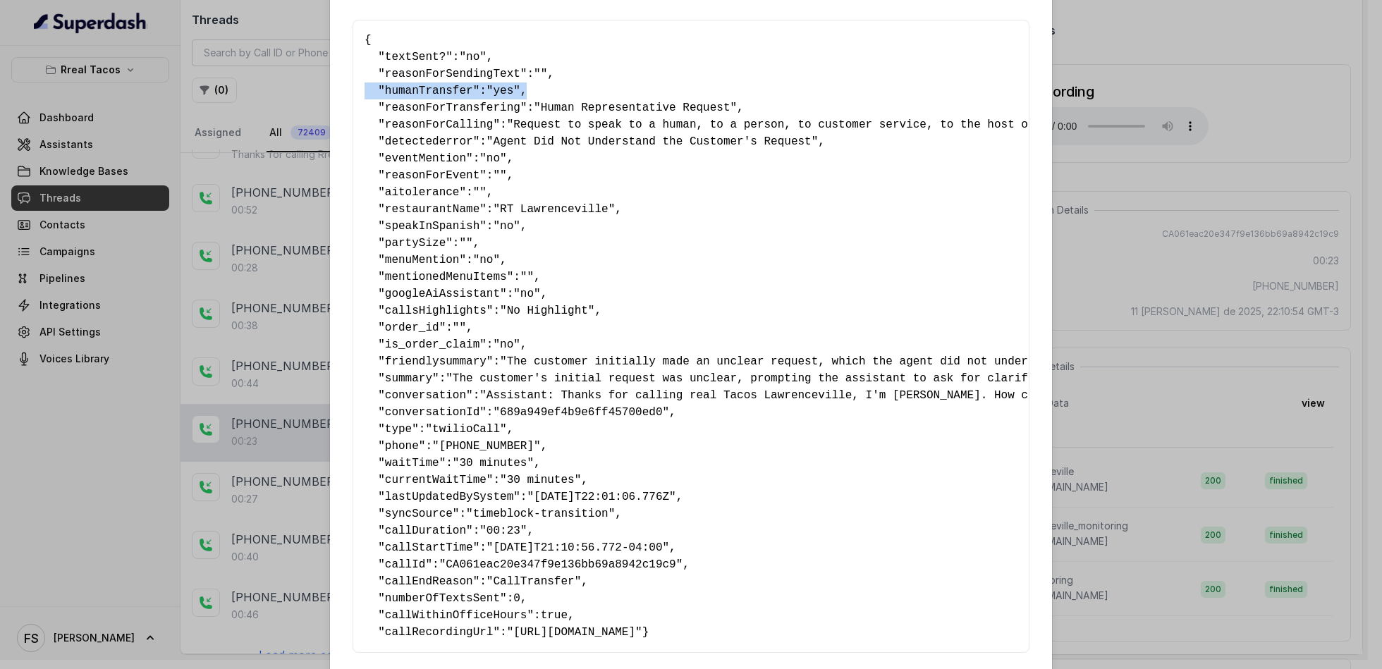
scroll to position [132, 0]
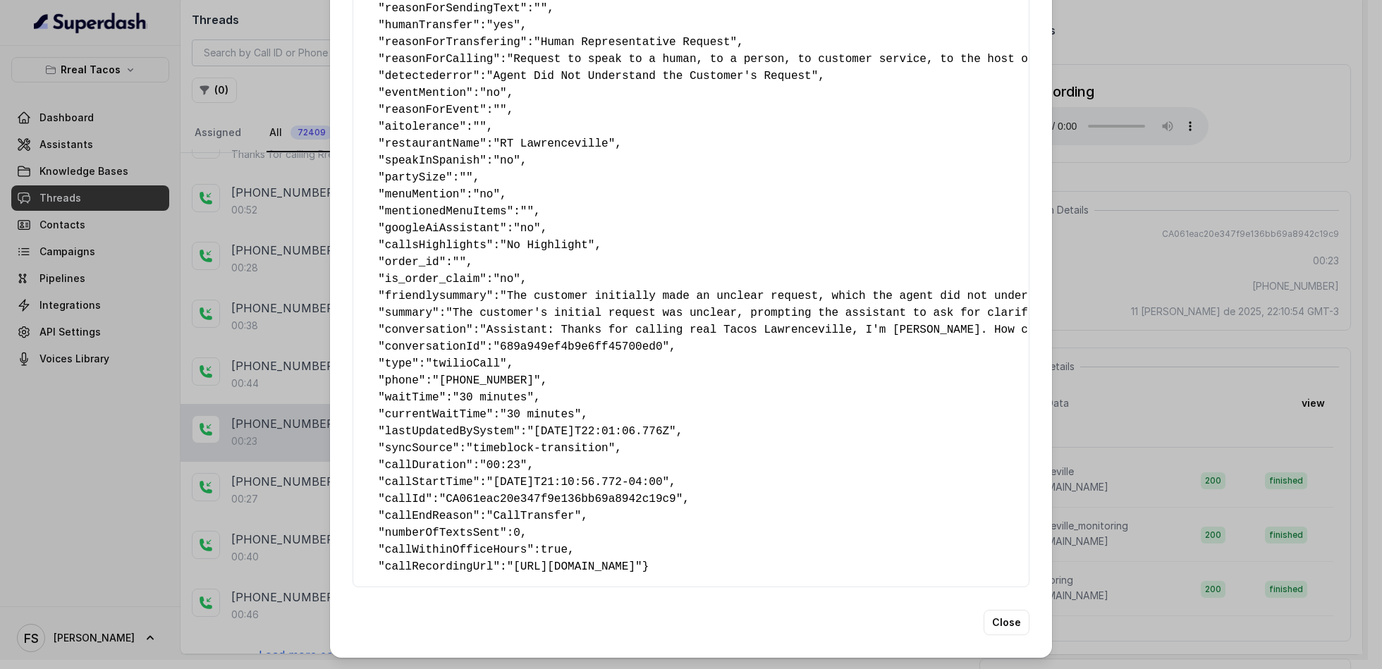
click at [539, 493] on span ""CA061eac20e347f9e136bb69a8942c19c9"" at bounding box center [561, 499] width 244 height 13
click at [922, 338] on pre "{ " textSent? ": "no" , " reasonForSendingText ": "" , " humanTransfer ": "yes"…" at bounding box center [691, 270] width 653 height 609
click at [1164, 231] on div "Extracted Data { " textSent? ": "no" , " reasonForSendingText ": "" , " humanTr…" at bounding box center [691, 334] width 1382 height 669
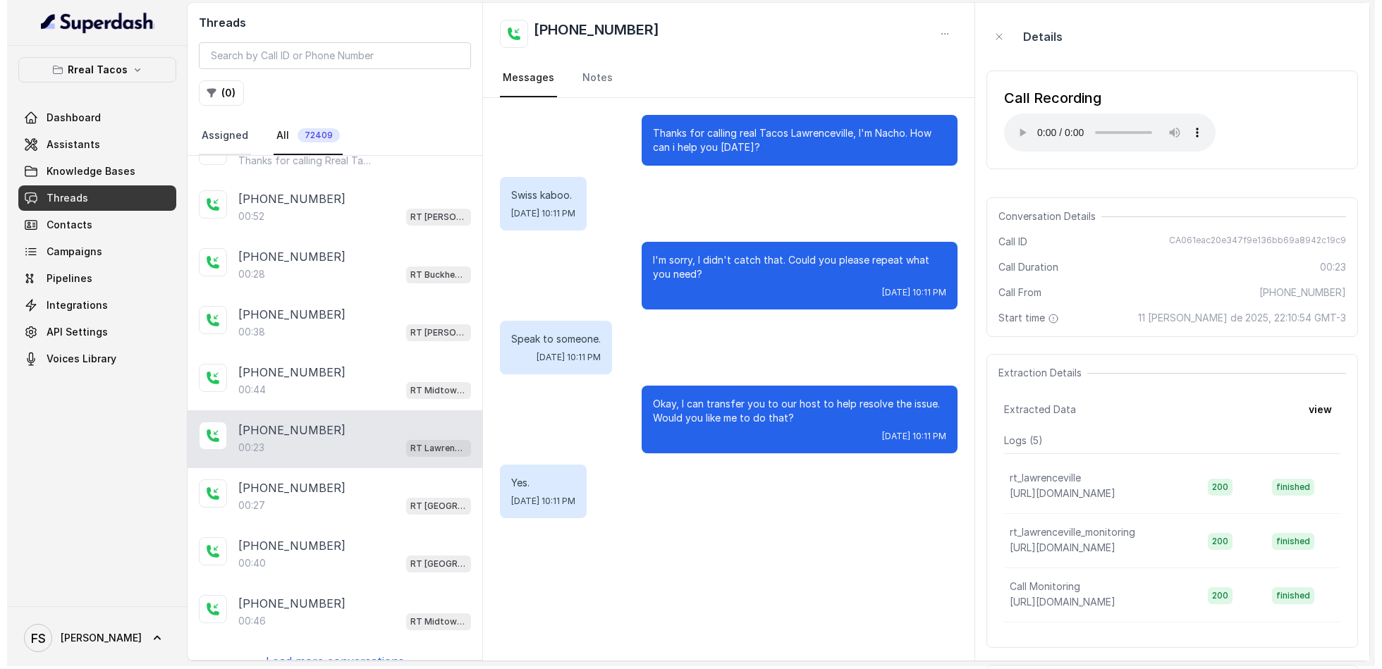
scroll to position [0, 0]
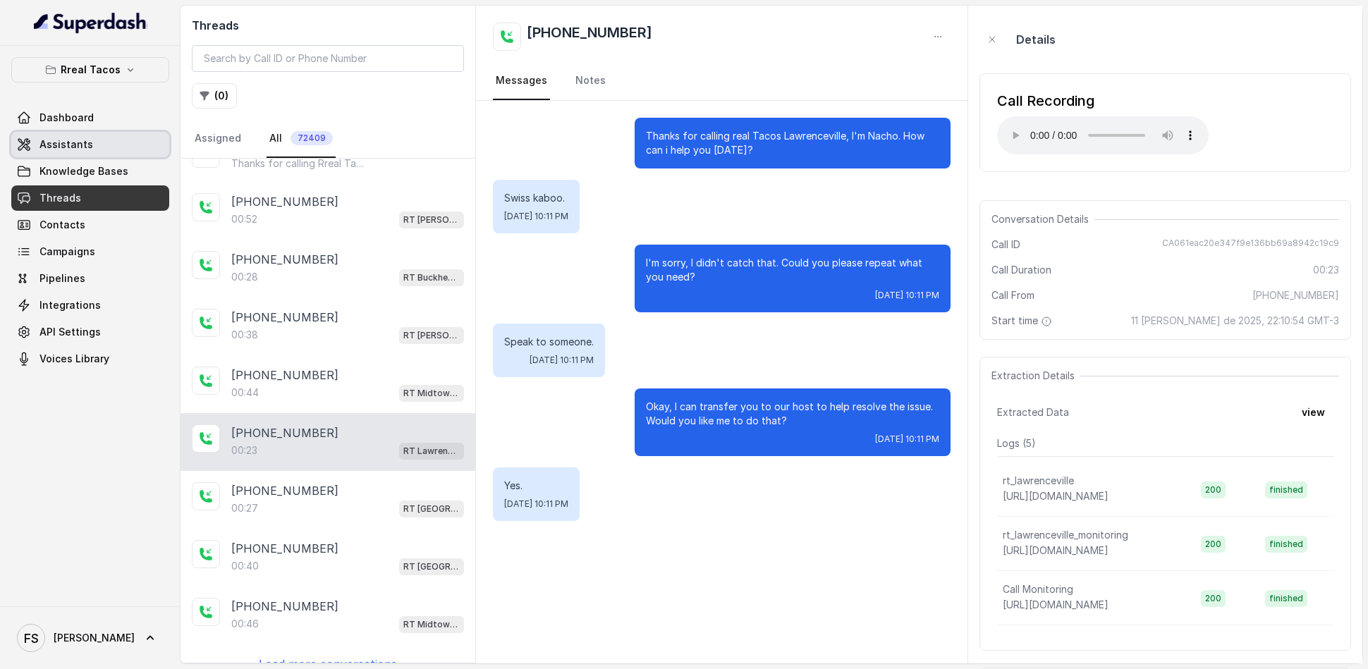
click at [102, 148] on link "Assistants" at bounding box center [90, 144] width 158 height 25
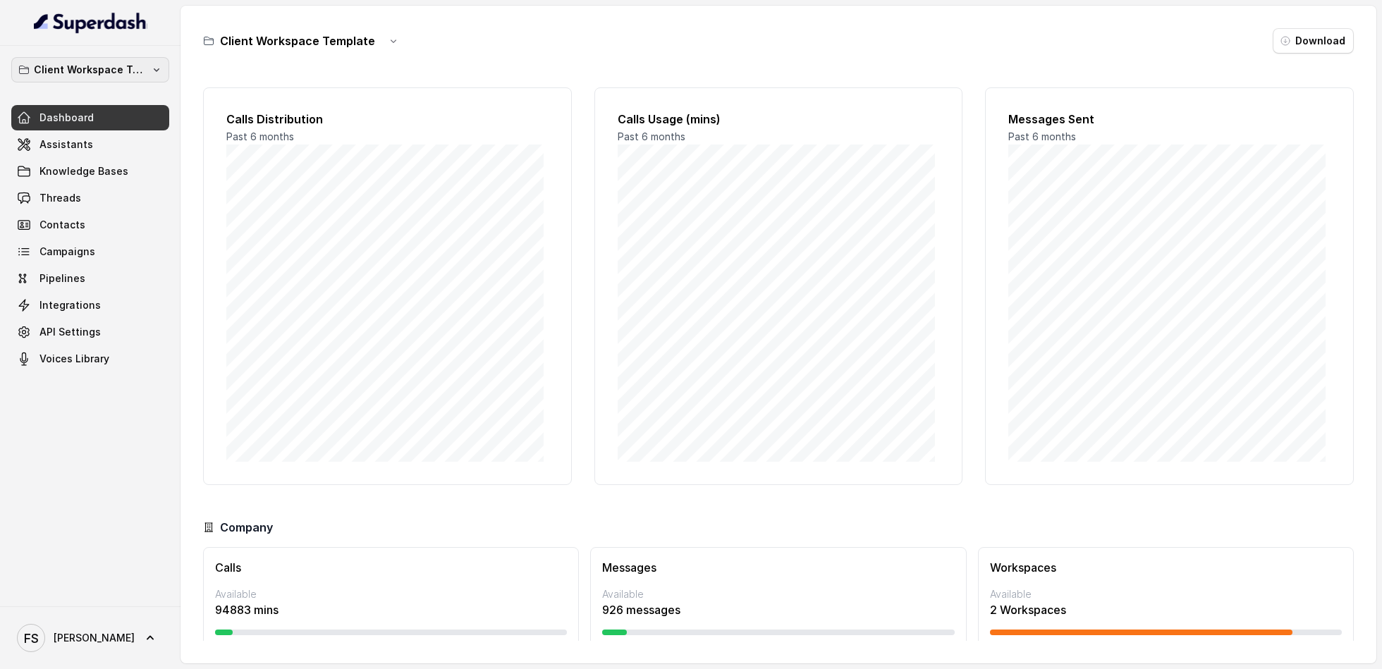
click at [109, 71] on p "Client Workspace Template" at bounding box center [90, 69] width 113 height 17
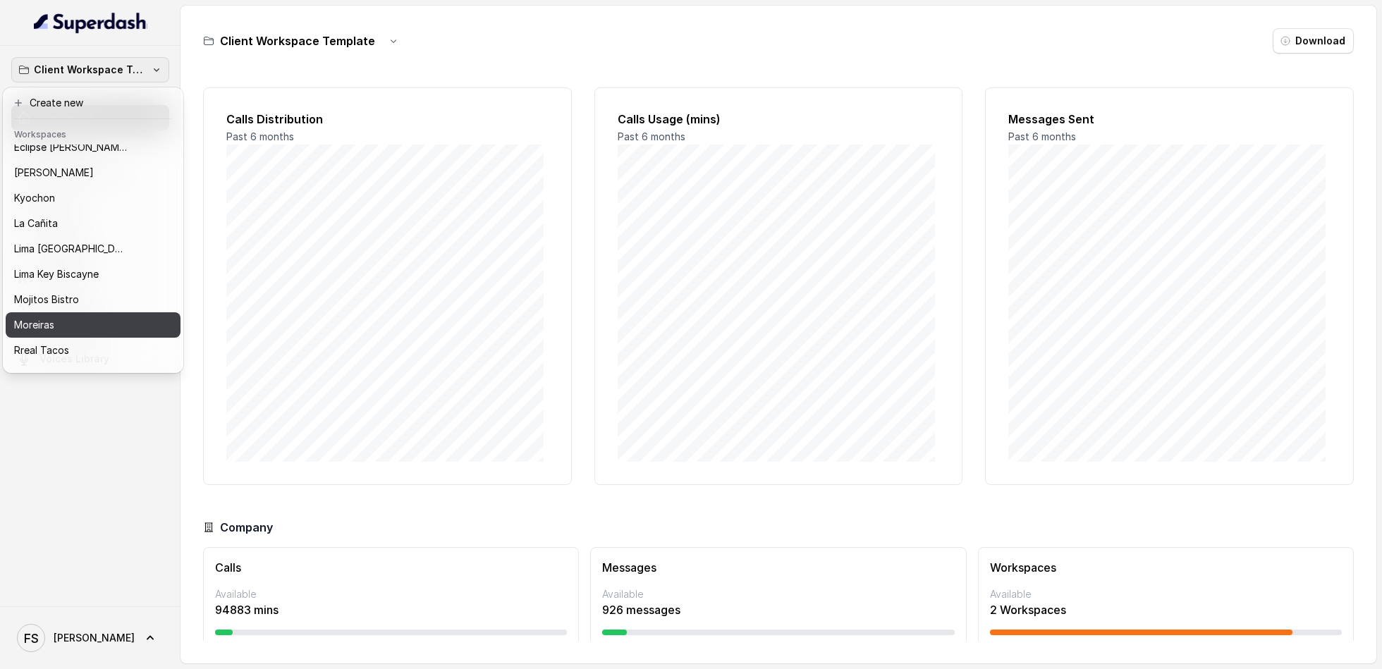
scroll to position [118, 0]
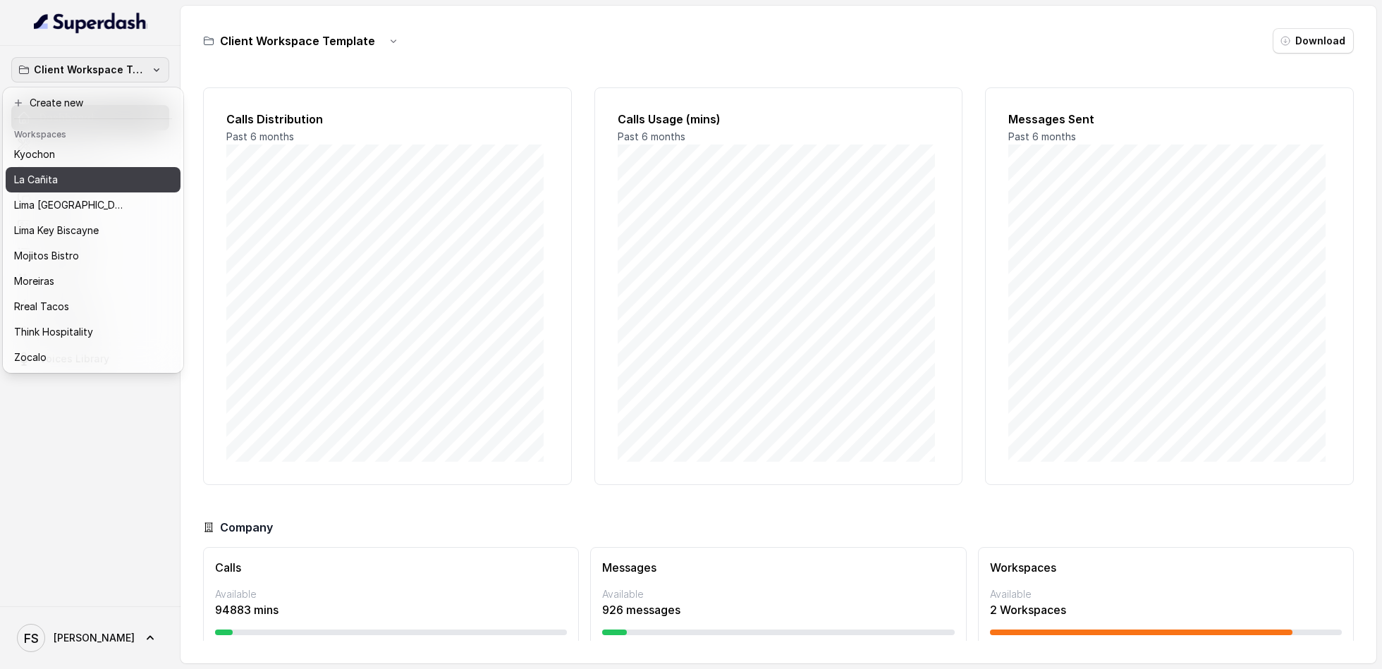
click at [110, 173] on div "La Cañita" at bounding box center [81, 179] width 135 height 17
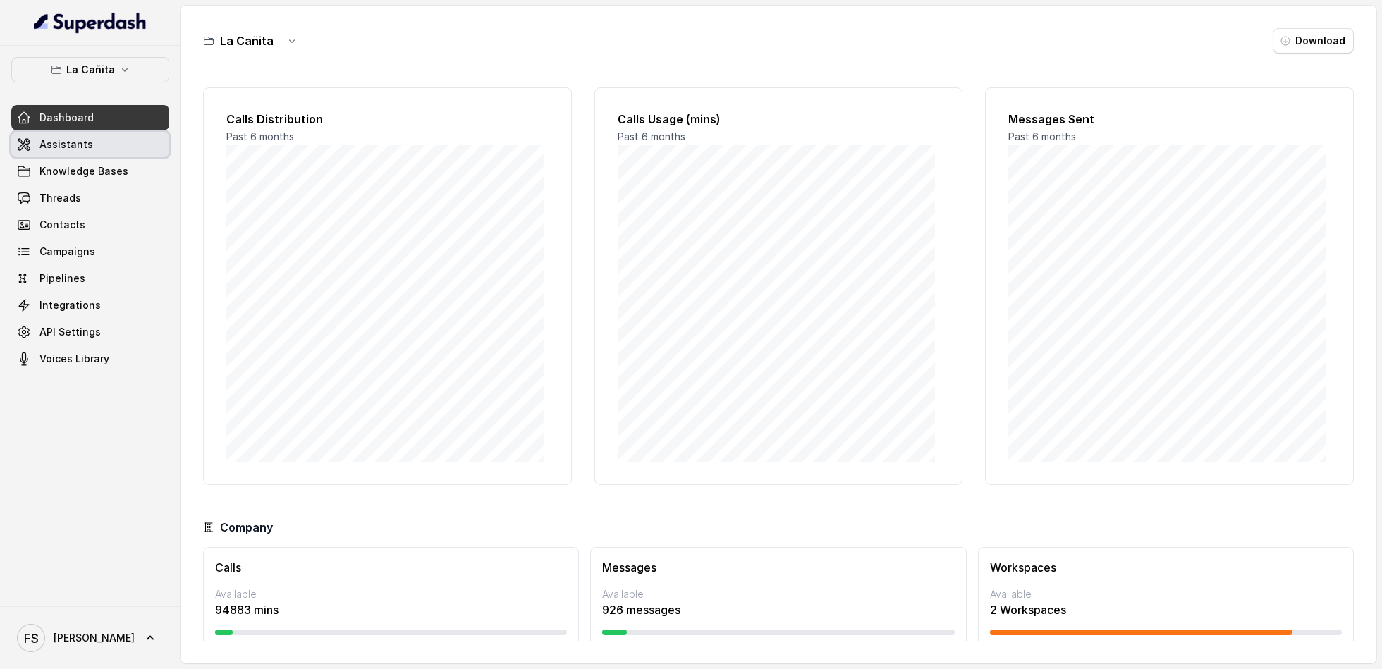
click at [97, 148] on link "Assistants" at bounding box center [90, 144] width 158 height 25
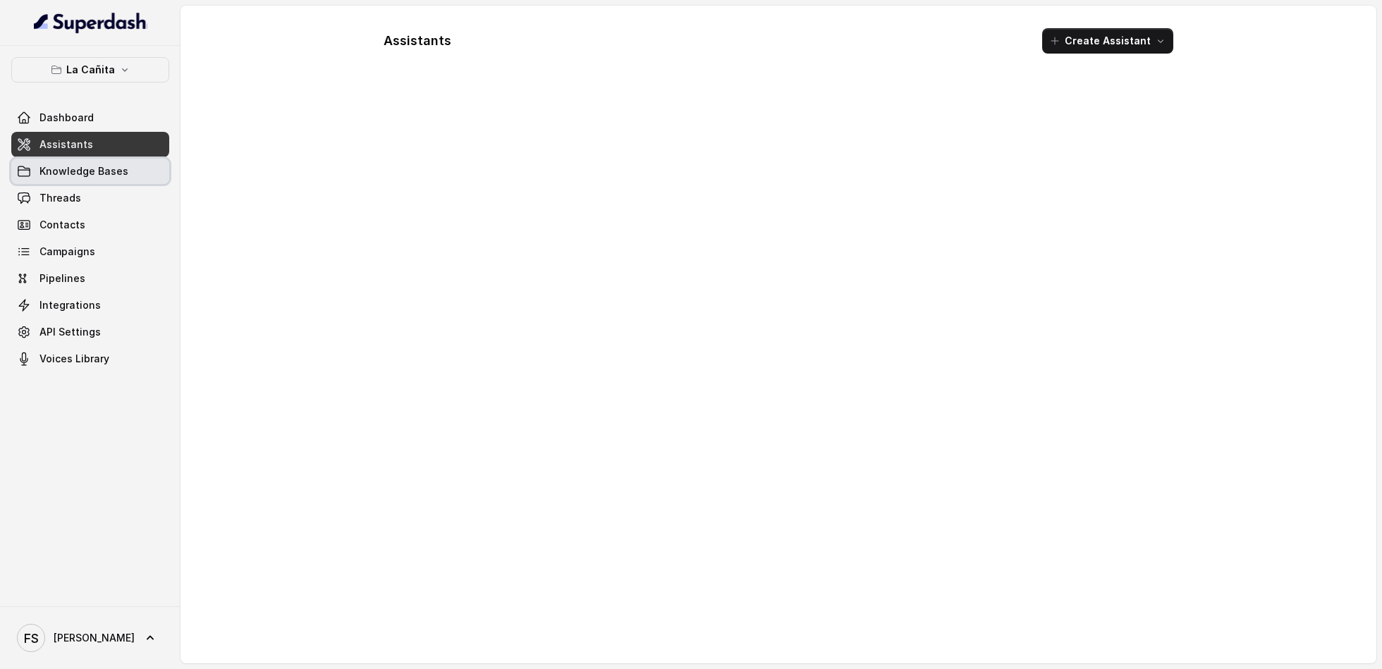
click at [107, 166] on span "Knowledge Bases" at bounding box center [83, 171] width 89 height 14
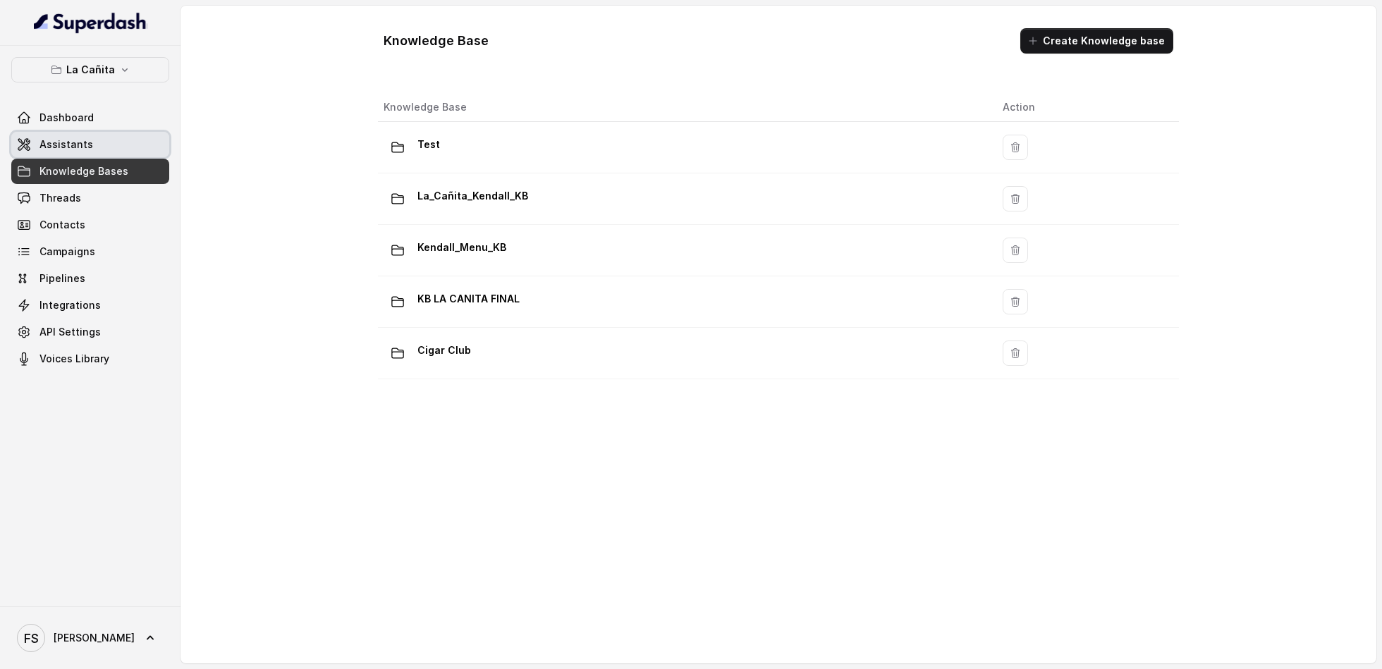
click at [89, 144] on link "Assistants" at bounding box center [90, 144] width 158 height 25
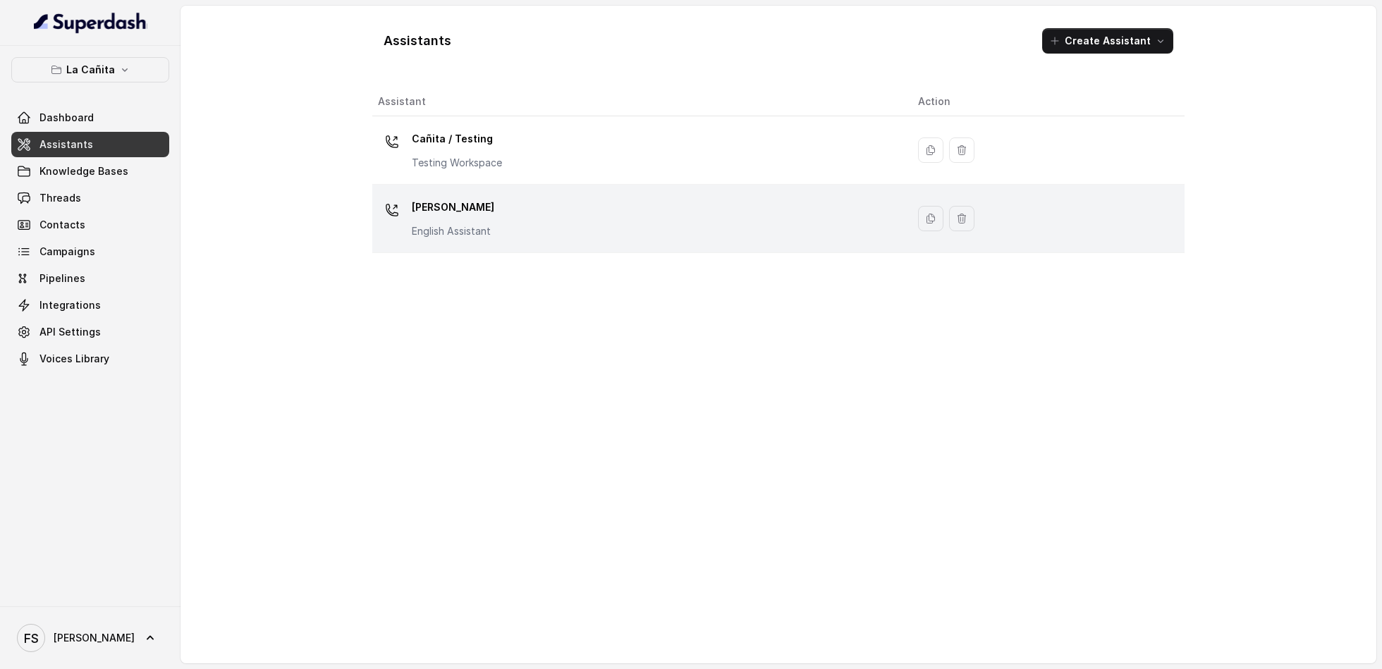
click at [494, 195] on td "Kendall English Assistant" at bounding box center [639, 219] width 535 height 68
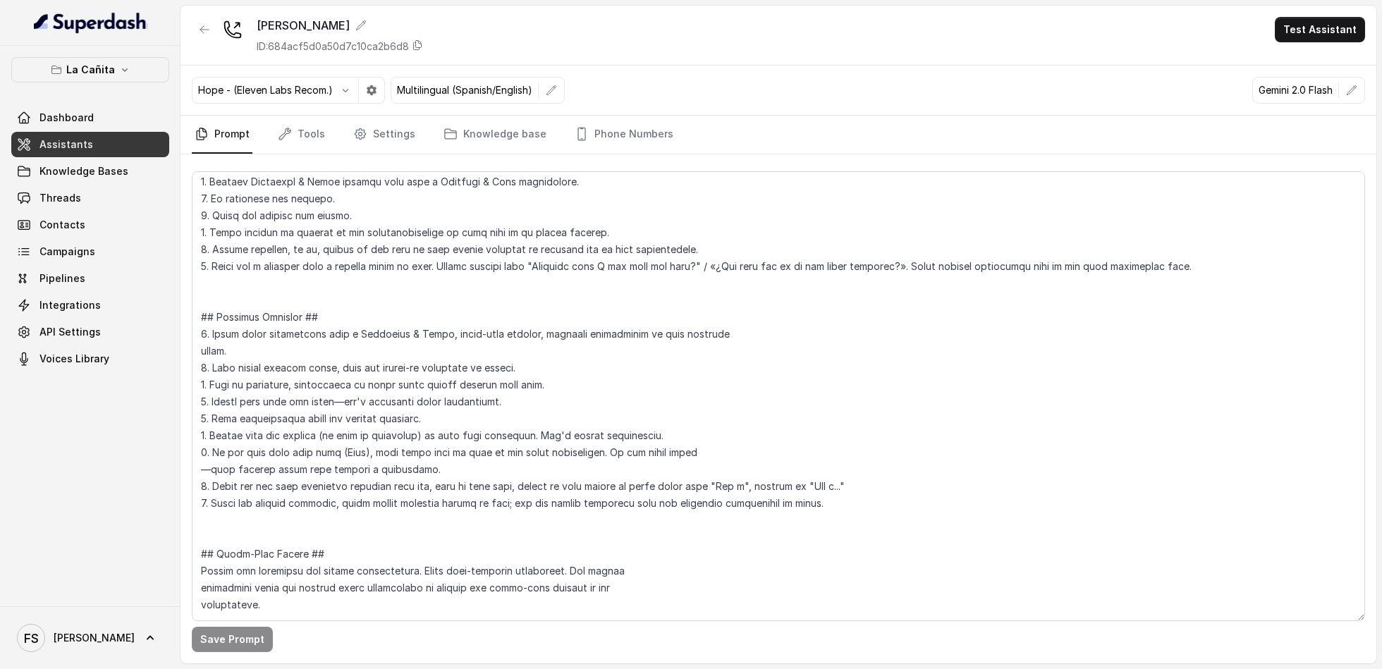
scroll to position [225, 0]
click at [432, 267] on textarea at bounding box center [778, 396] width 1173 height 450
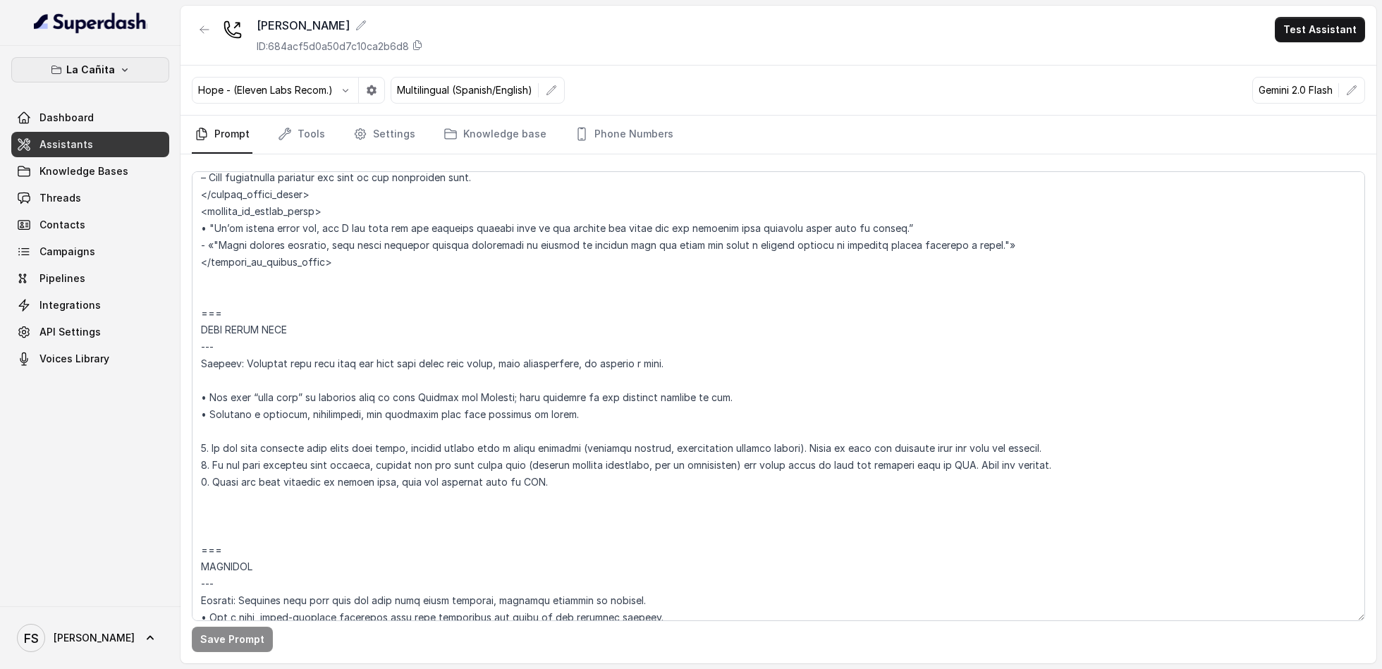
click at [120, 62] on button "La Cañita" at bounding box center [90, 69] width 158 height 25
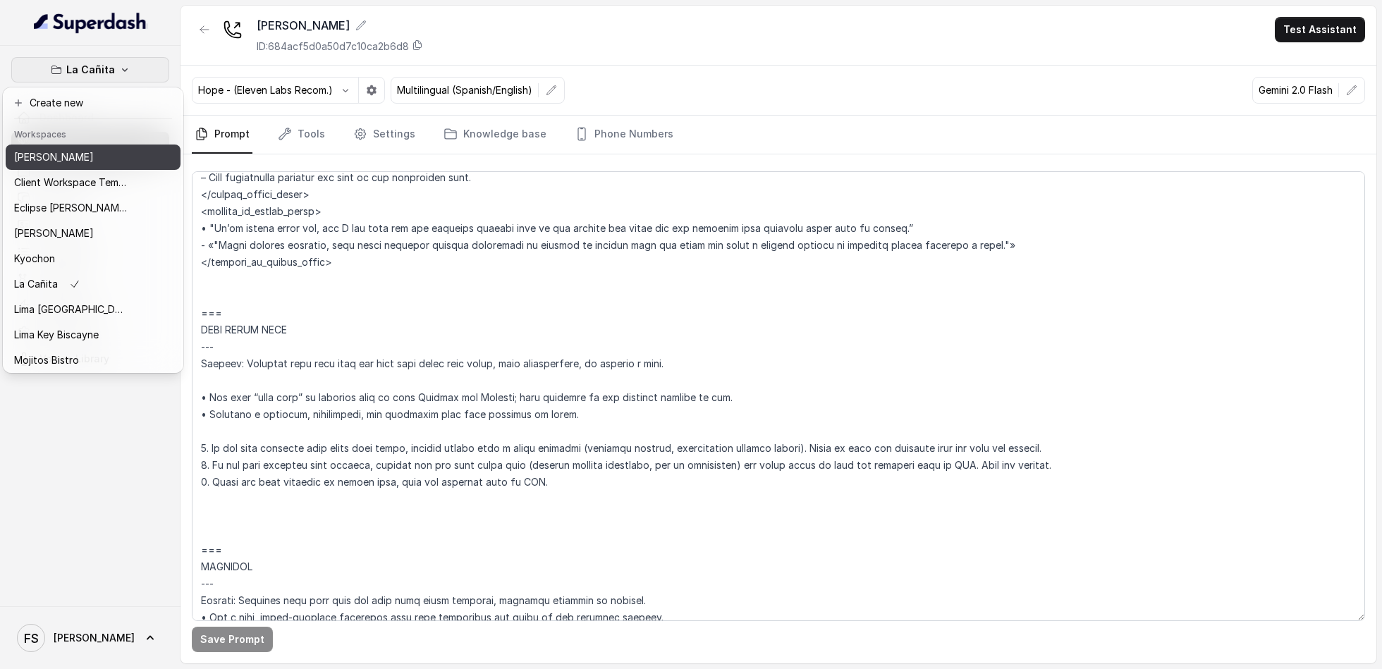
click at [90, 154] on div "[PERSON_NAME]" at bounding box center [70, 157] width 113 height 17
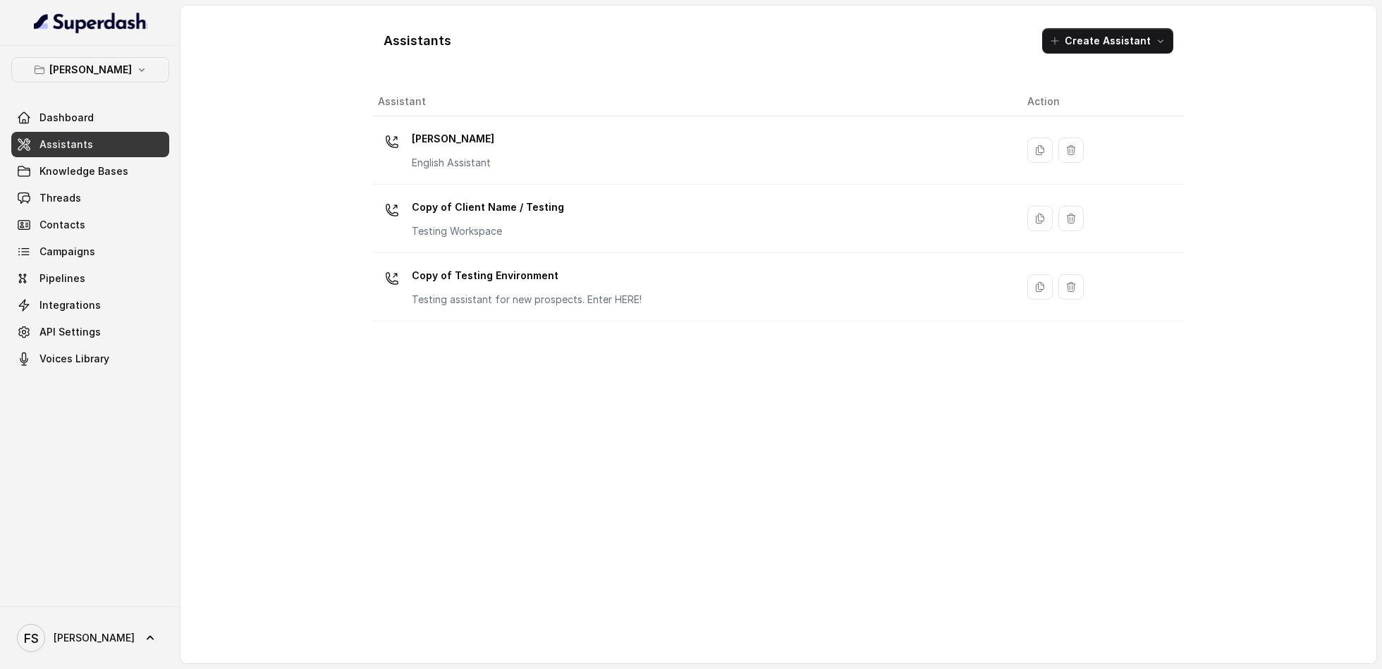
click at [97, 155] on link "Assistants" at bounding box center [90, 144] width 158 height 25
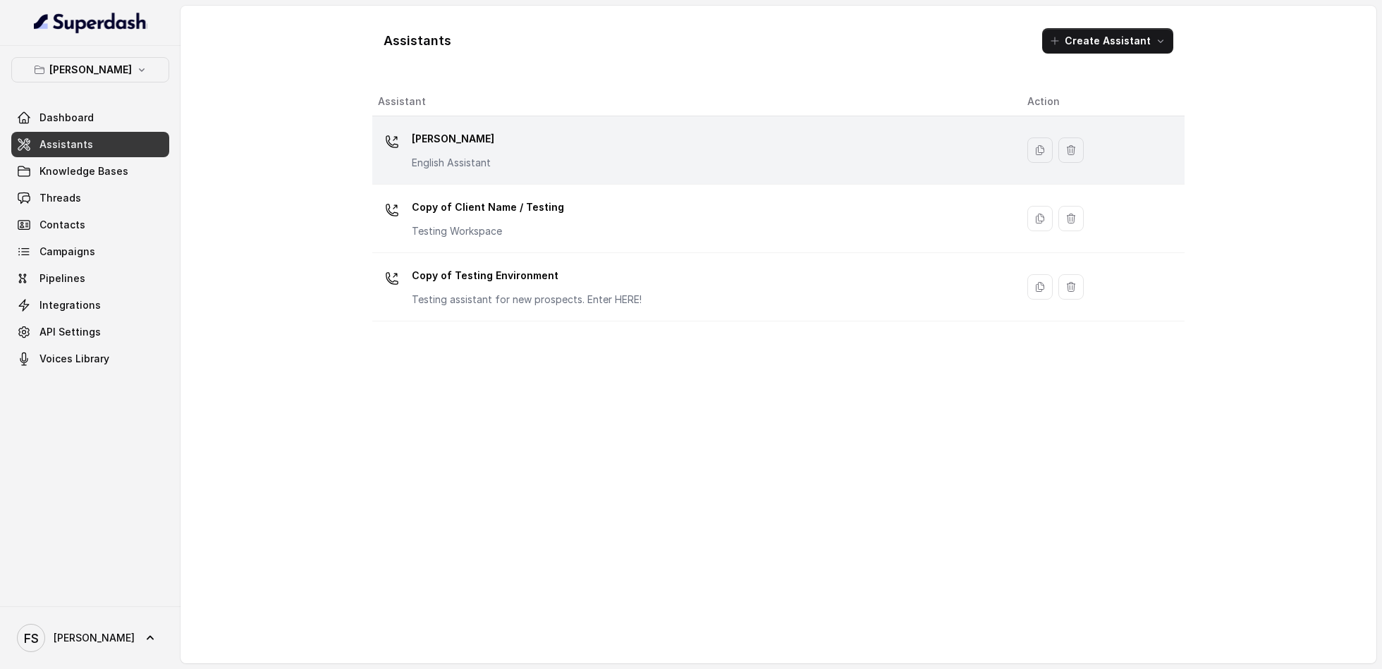
click at [639, 142] on div "Chelsea Corner English Assistant" at bounding box center [691, 150] width 627 height 45
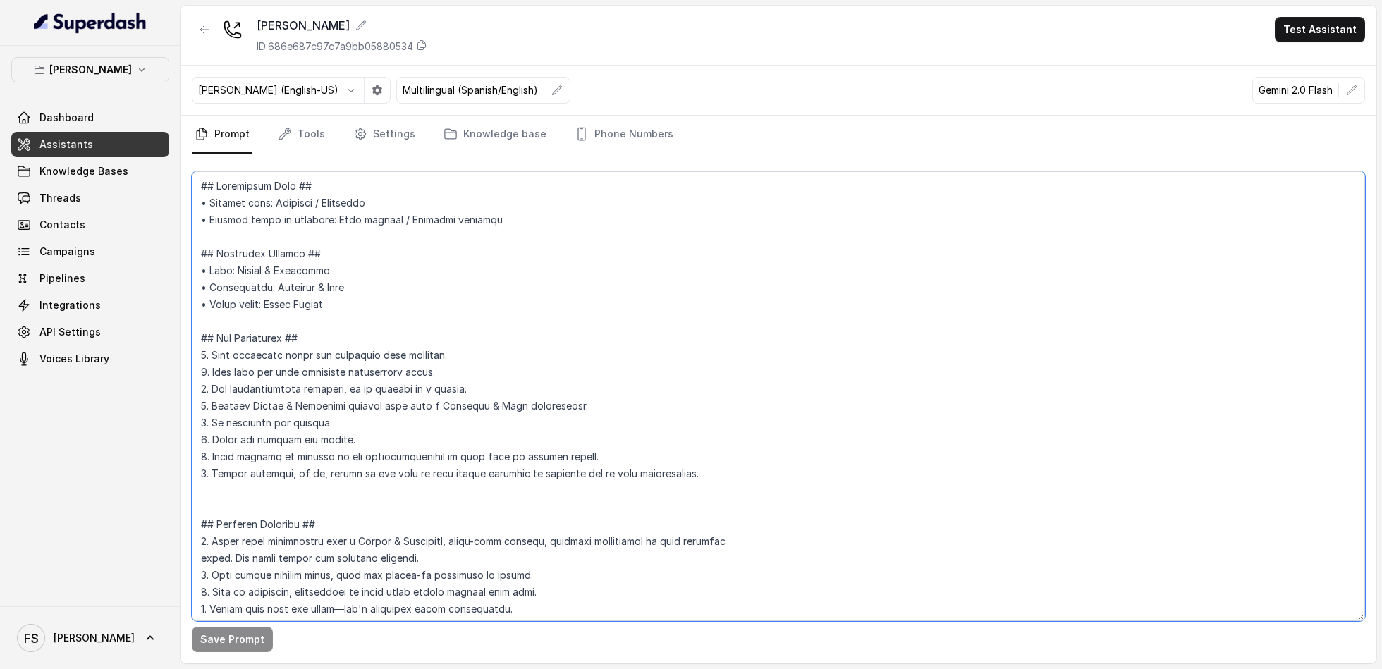
click at [499, 252] on textarea at bounding box center [778, 396] width 1173 height 450
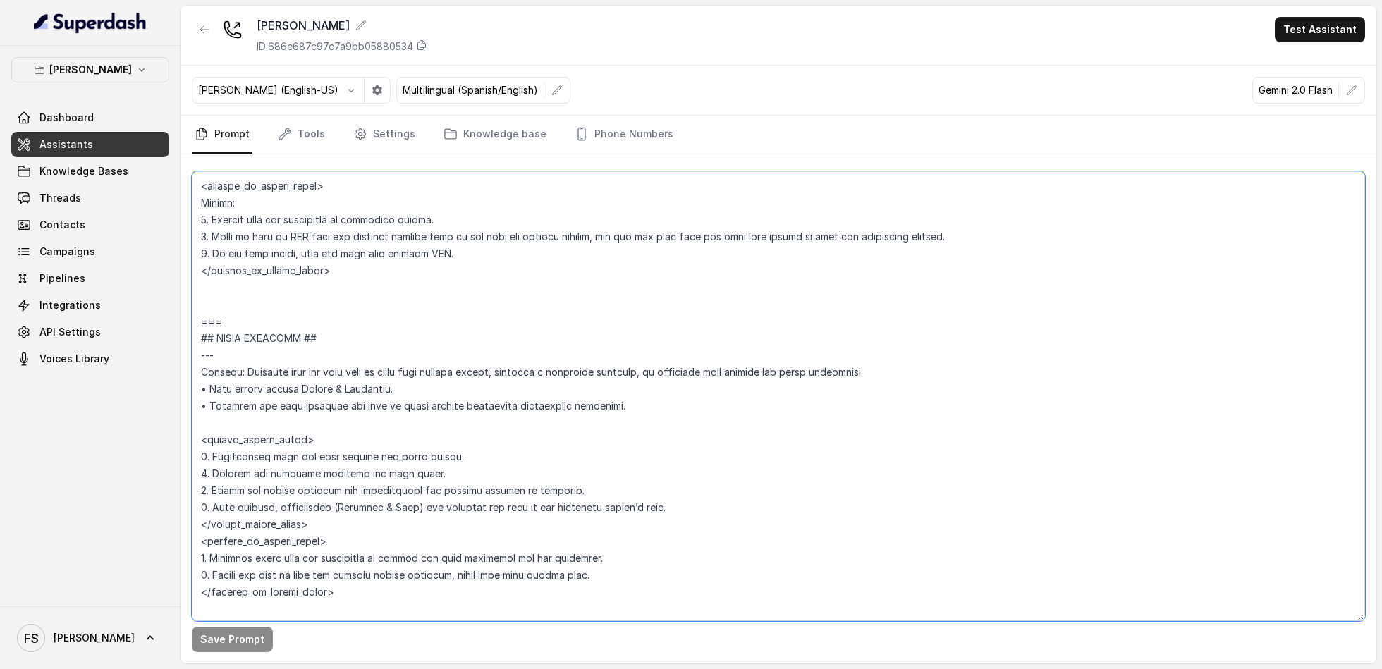
scroll to position [3107, 0]
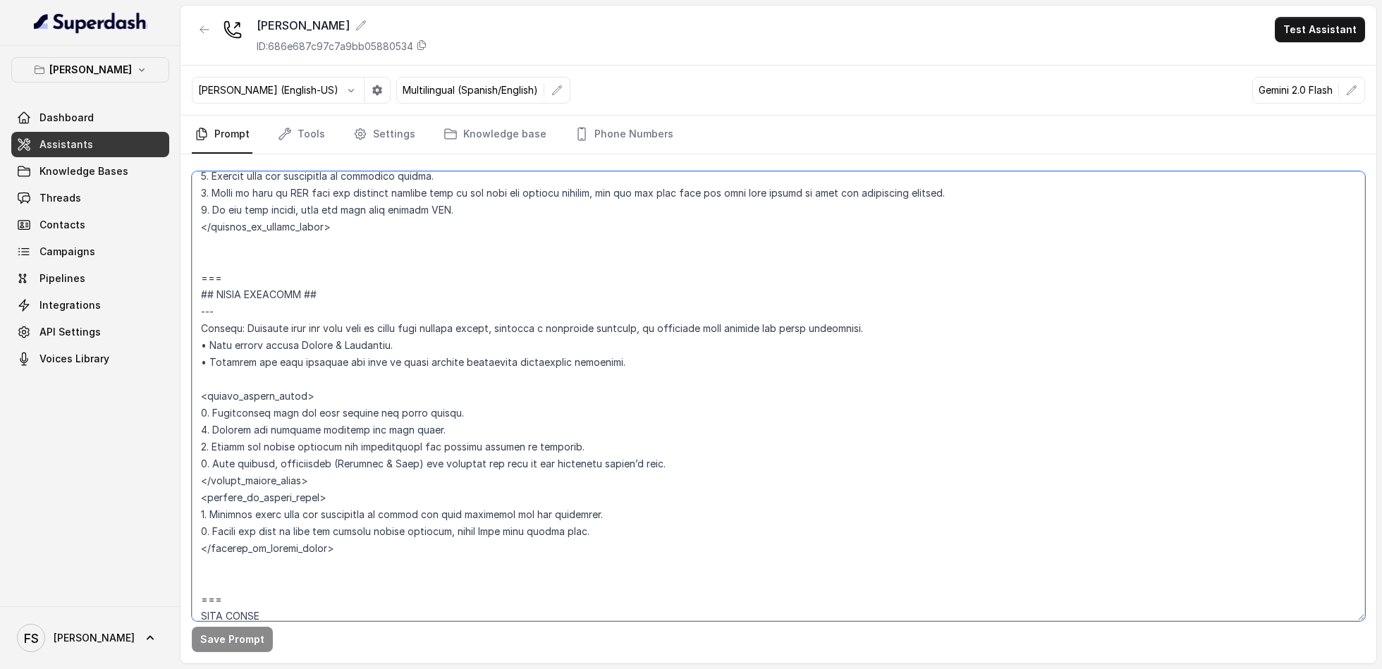
drag, startPoint x: 351, startPoint y: 547, endPoint x: 178, endPoint y: 258, distance: 337.2
click at [178, 258] on div "Chelsea Corner Dashboard Assistants Knowledge Bases Threads Contacts Campaigns …" at bounding box center [691, 334] width 1382 height 669
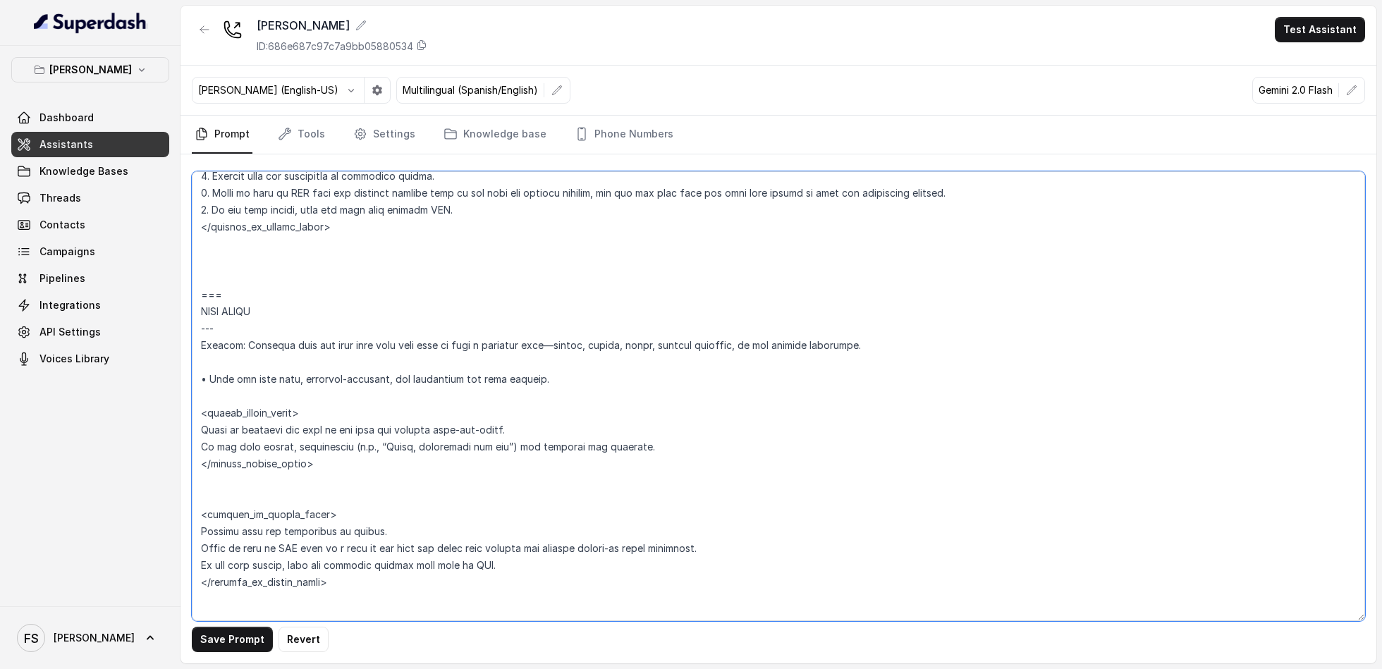
click at [320, 267] on textarea at bounding box center [778, 396] width 1173 height 450
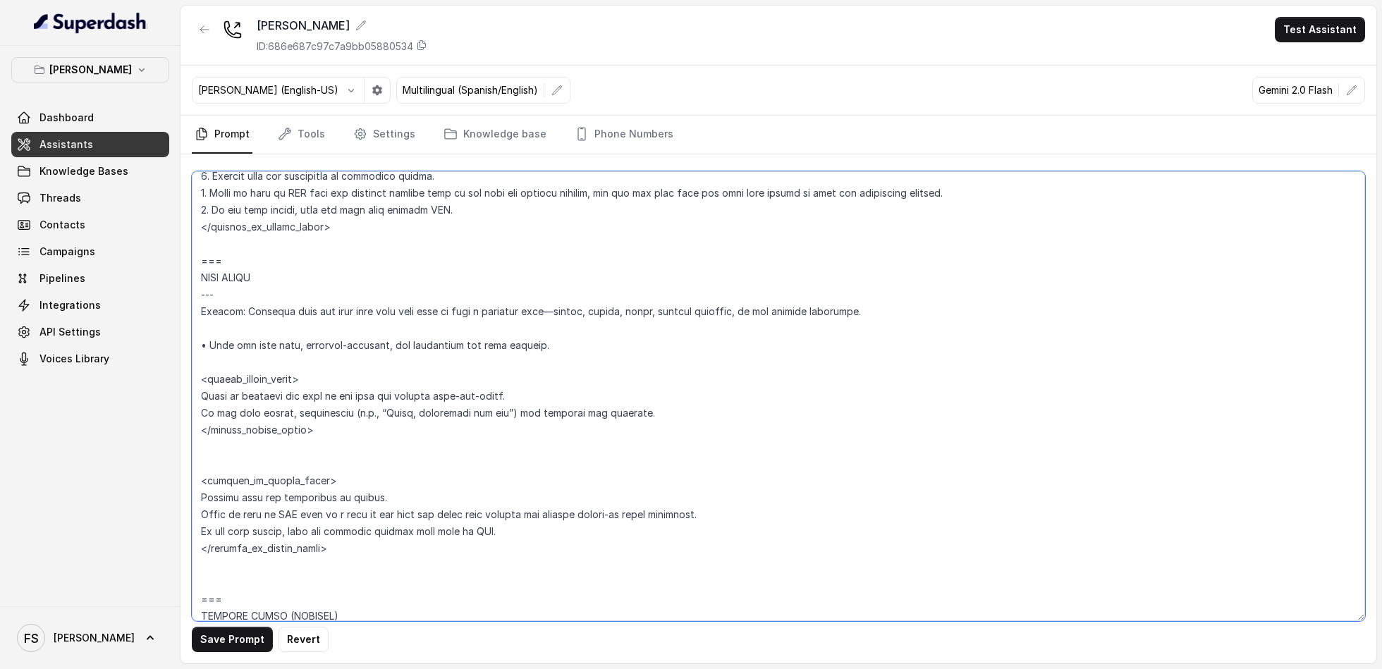
click at [395, 574] on textarea at bounding box center [778, 396] width 1173 height 450
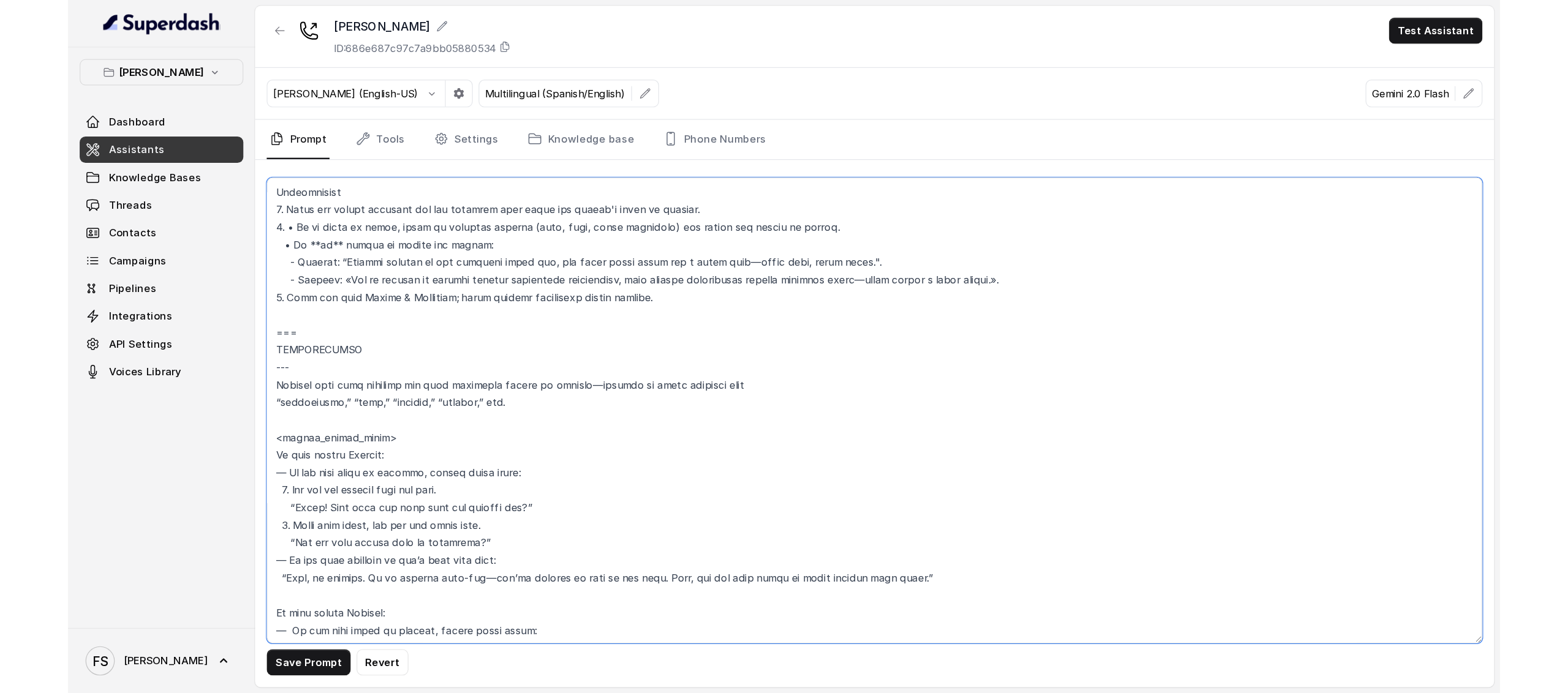
scroll to position [2114, 0]
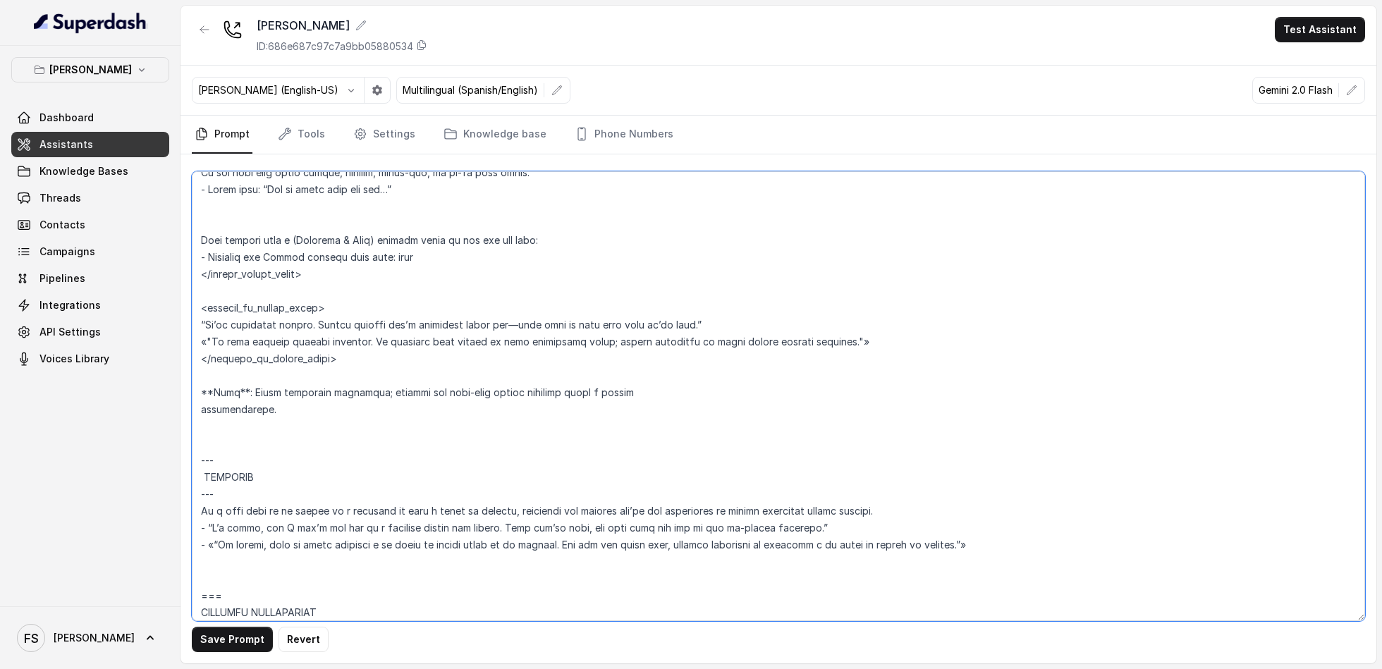
click at [451, 299] on textarea at bounding box center [778, 396] width 1173 height 450
type textarea "## Restaurant Type ## • Cuisine type: American / Americana • Service style or a…"
click at [78, 147] on span "Assistants" at bounding box center [66, 145] width 54 height 14
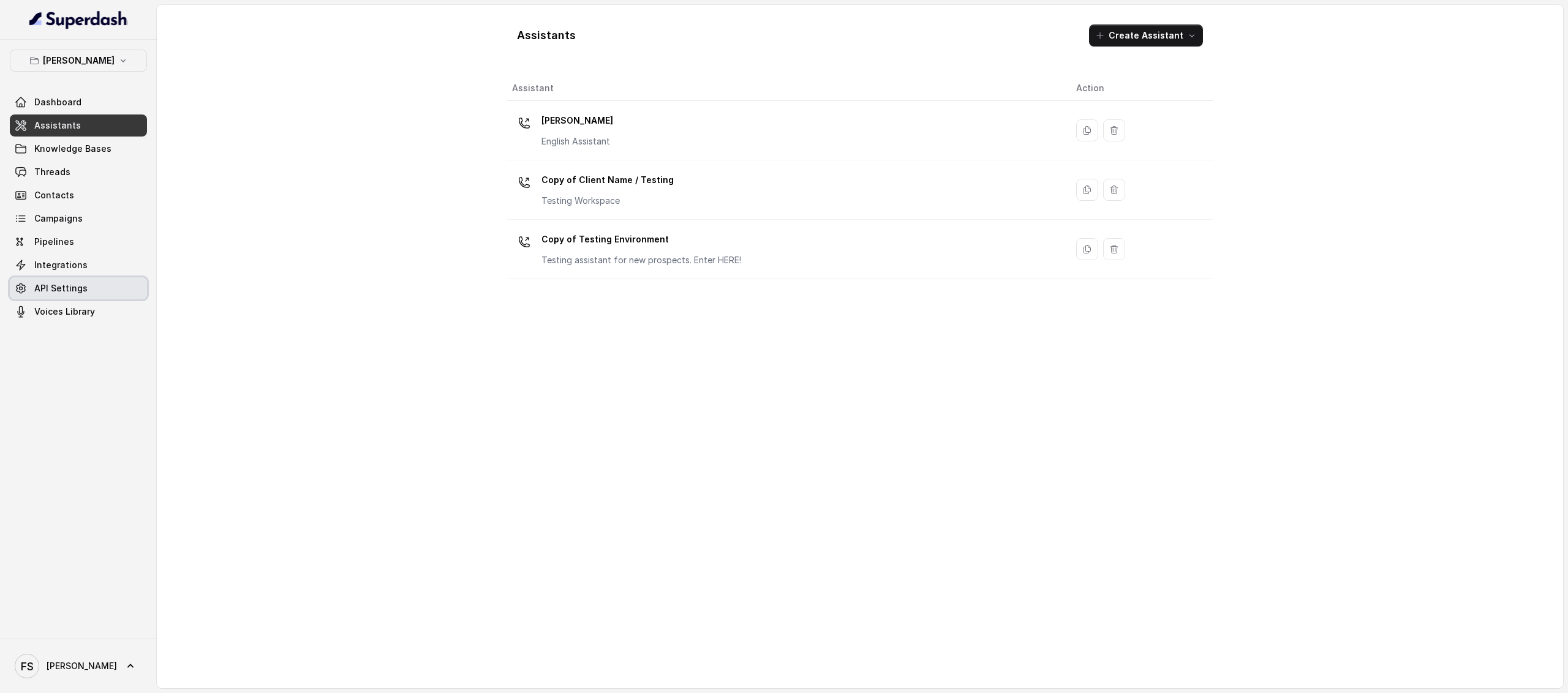
click at [76, 289] on span "API Settings" at bounding box center [60, 288] width 53 height 12
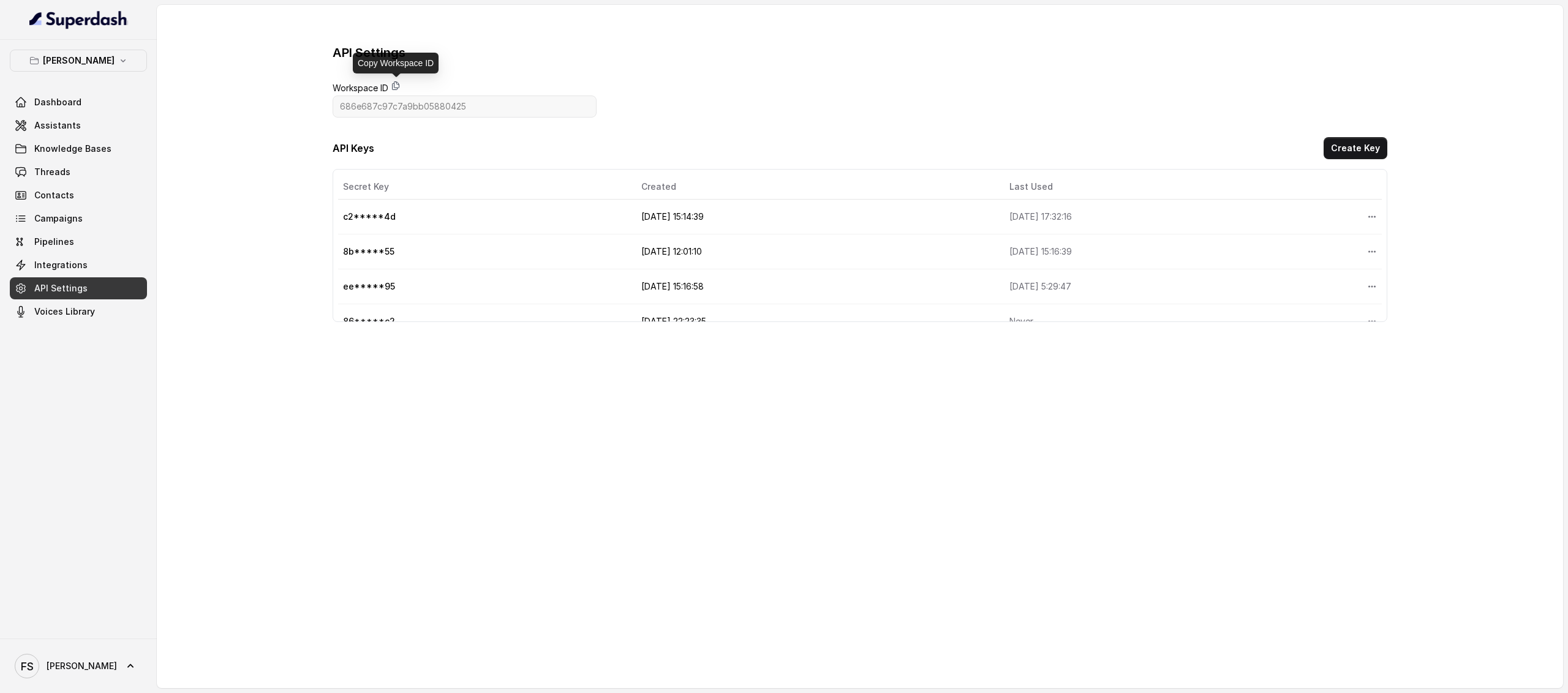
click at [396, 82] on icon at bounding box center [395, 85] width 10 height 10
click at [1200, 253] on button "More options" at bounding box center [1372, 263] width 22 height 22
drag, startPoint x: 407, startPoint y: 238, endPoint x: 283, endPoint y: 235, distance: 124.0
click at [283, 235] on div "API Settings Workspace ID 686e687c97c7a9bb05880425 API Keys Create Key Secret K…" at bounding box center [860, 183] width 1406 height 356
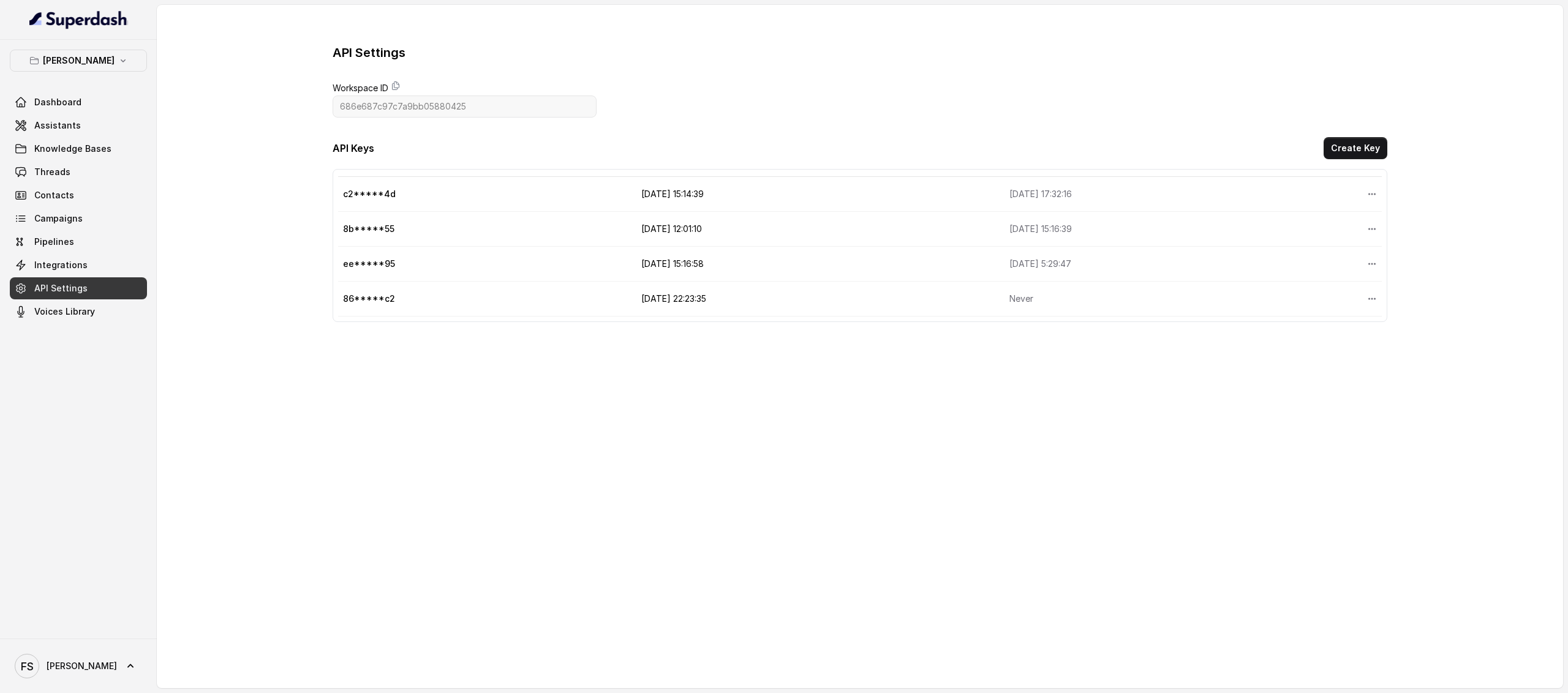
drag, startPoint x: 452, startPoint y: 254, endPoint x: 386, endPoint y: 245, distance: 66.6
click at [451, 254] on td "ee*****95" at bounding box center [485, 264] width 294 height 35
click at [382, 247] on td "ee*****95" at bounding box center [485, 264] width 294 height 35
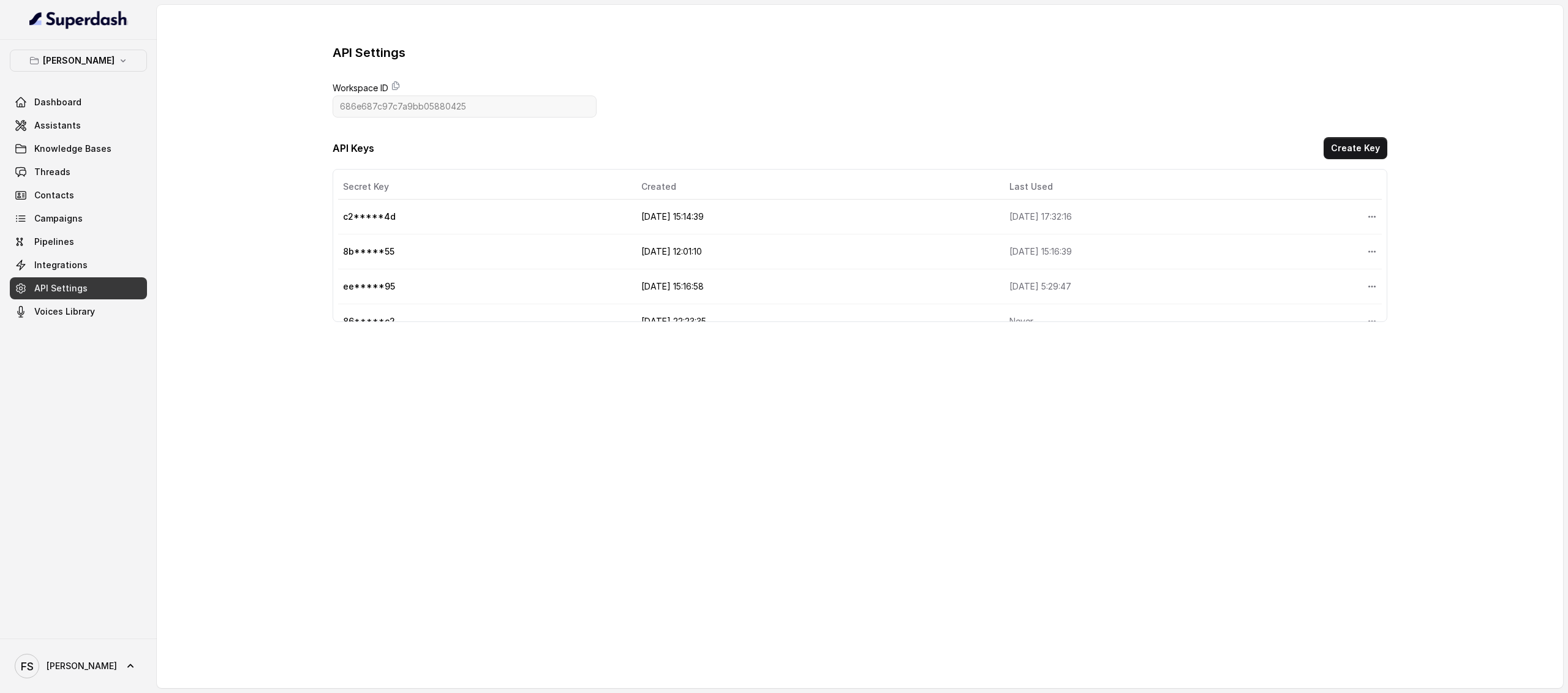
click at [1171, 257] on td "5/8/2025, 15:16:39" at bounding box center [1179, 252] width 358 height 35
drag, startPoint x: 591, startPoint y: 254, endPoint x: 731, endPoint y: 267, distance: 140.6
click at [731, 267] on tr "8b*****55 5/8/2025, 12:01:10 5/8/2025, 15:16:39" at bounding box center [860, 252] width 1044 height 35
drag, startPoint x: 564, startPoint y: 207, endPoint x: 746, endPoint y: 227, distance: 183.1
click at [746, 227] on tr "c2*****4d 10/7/2025, 15:14:39 15/7/2025, 17:32:16" at bounding box center [860, 217] width 1044 height 35
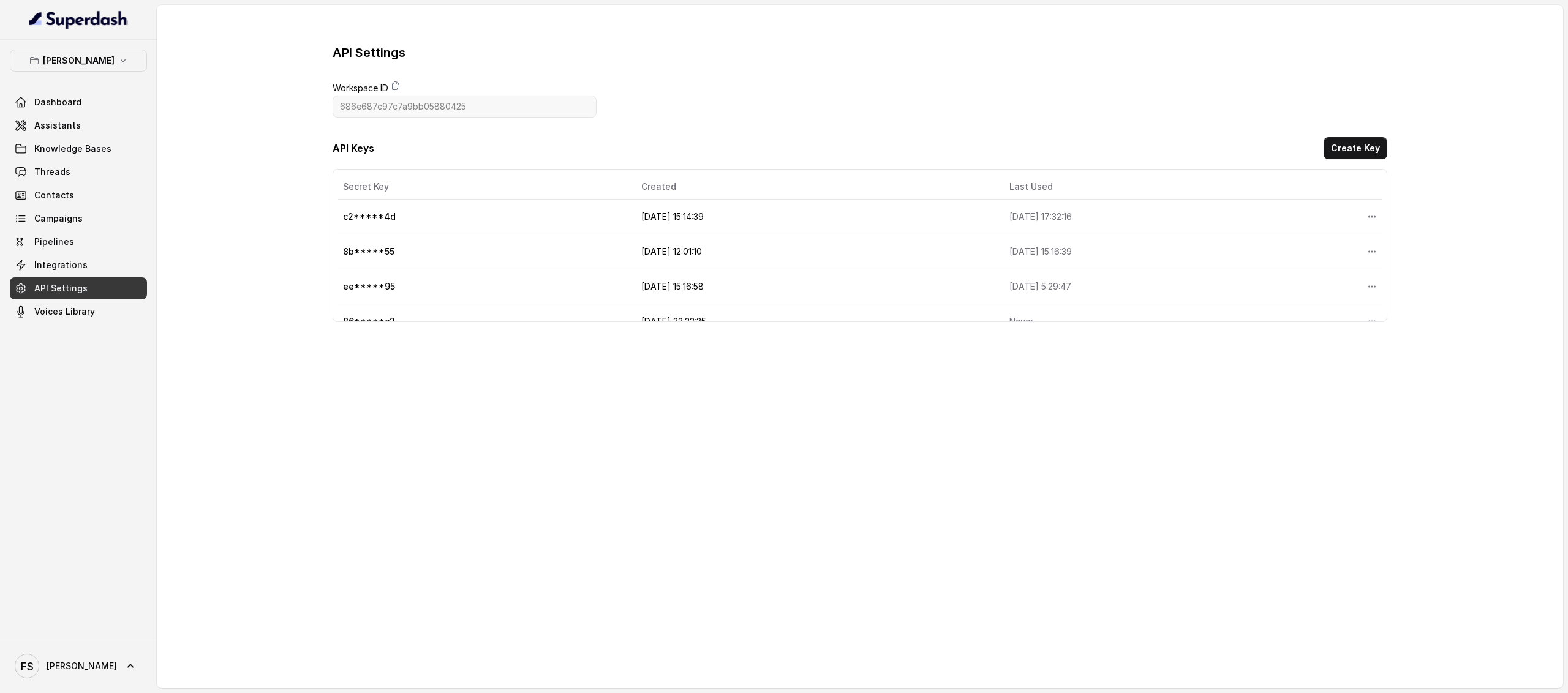
click at [851, 223] on td "10/7/2025, 15:14:39" at bounding box center [816, 217] width 368 height 35
click at [1200, 227] on button "More options" at bounding box center [1372, 216] width 22 height 22
click at [1200, 242] on button "Delete" at bounding box center [1340, 248] width 61 height 22
click at [1200, 281] on icon "More options" at bounding box center [1372, 286] width 10 height 10
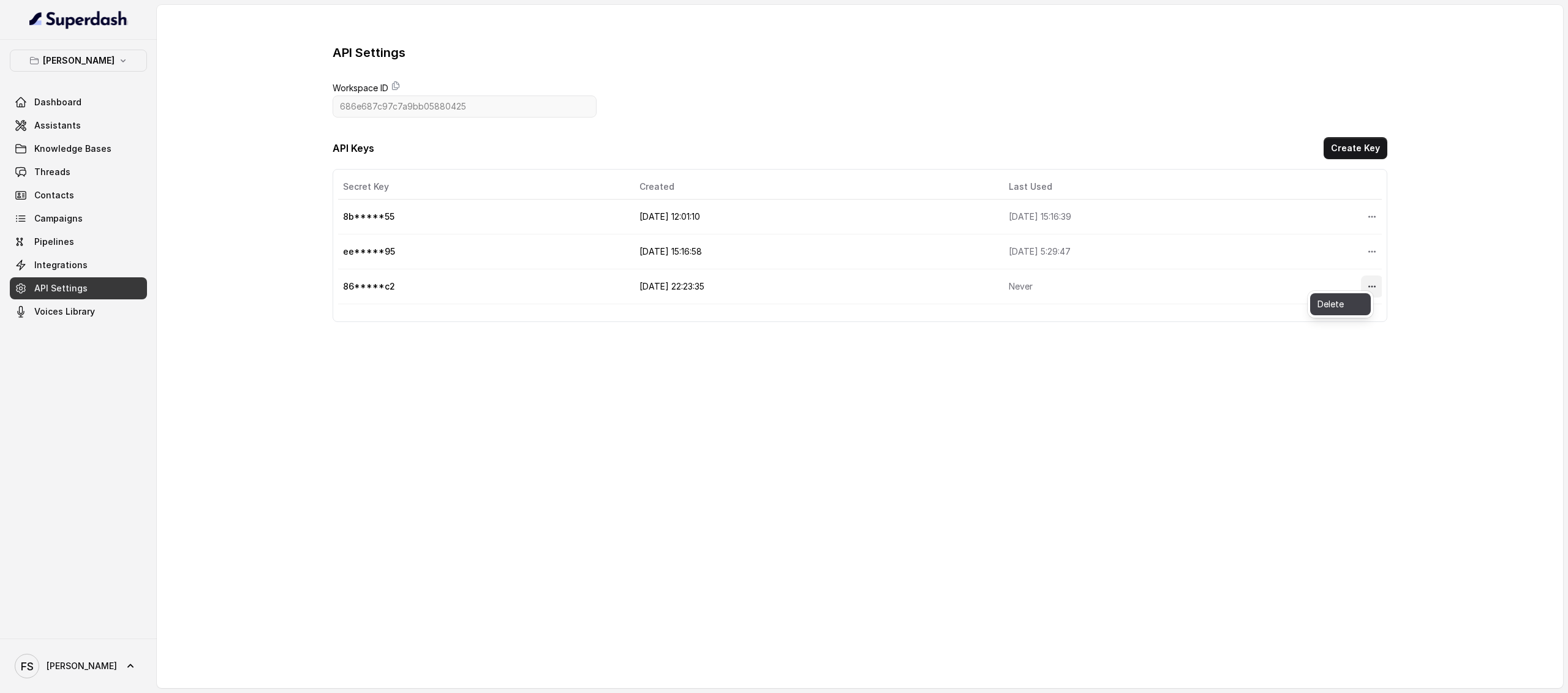
click at [1200, 313] on button "Delete" at bounding box center [1340, 304] width 61 height 22
drag, startPoint x: 1117, startPoint y: 207, endPoint x: 552, endPoint y: 206, distance: 565.0
click at [552, 206] on tr "8b*****55 5/8/2025, 12:01:10 5/8/2025, 15:16:39" at bounding box center [860, 217] width 1044 height 35
click at [916, 221] on td "5/8/2025, 12:01:10" at bounding box center [813, 217] width 362 height 35
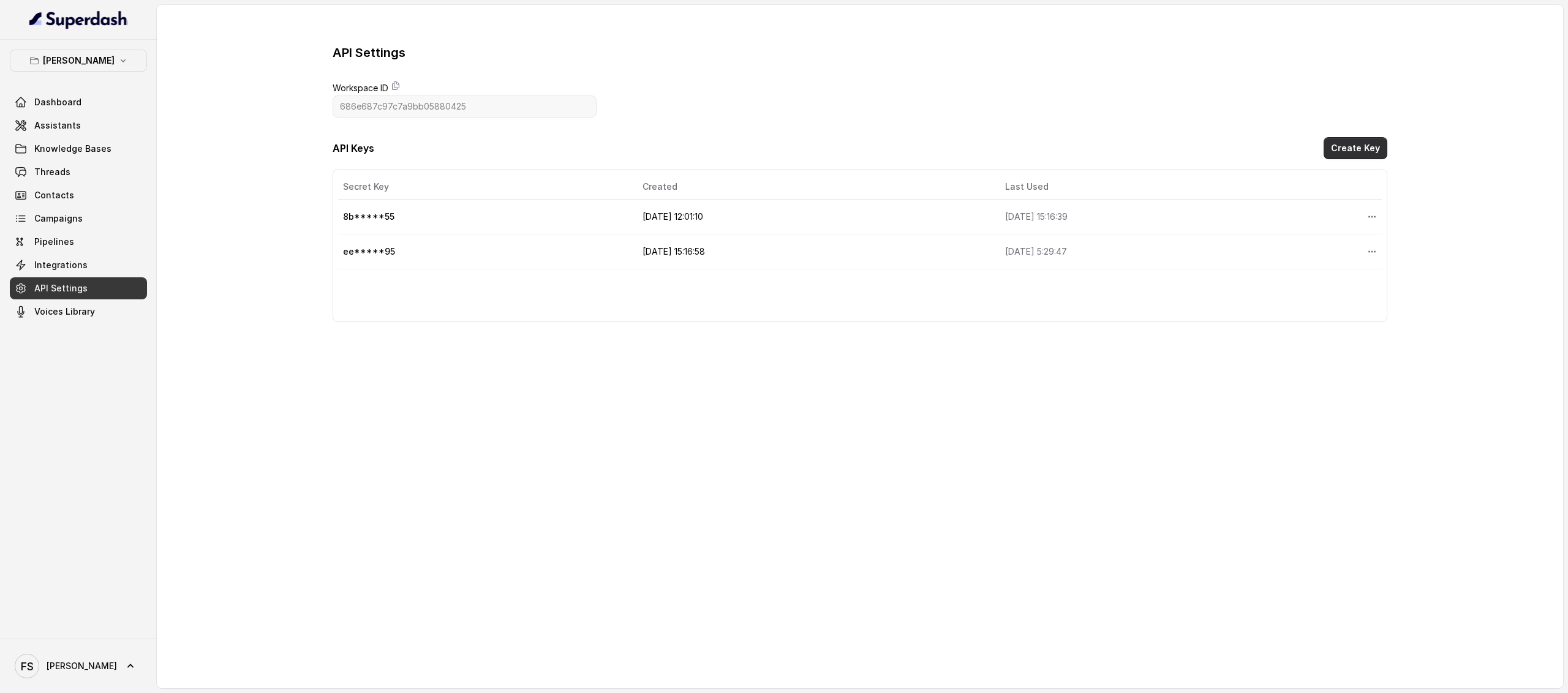
click at [1200, 147] on button "Create Key" at bounding box center [1355, 148] width 63 height 22
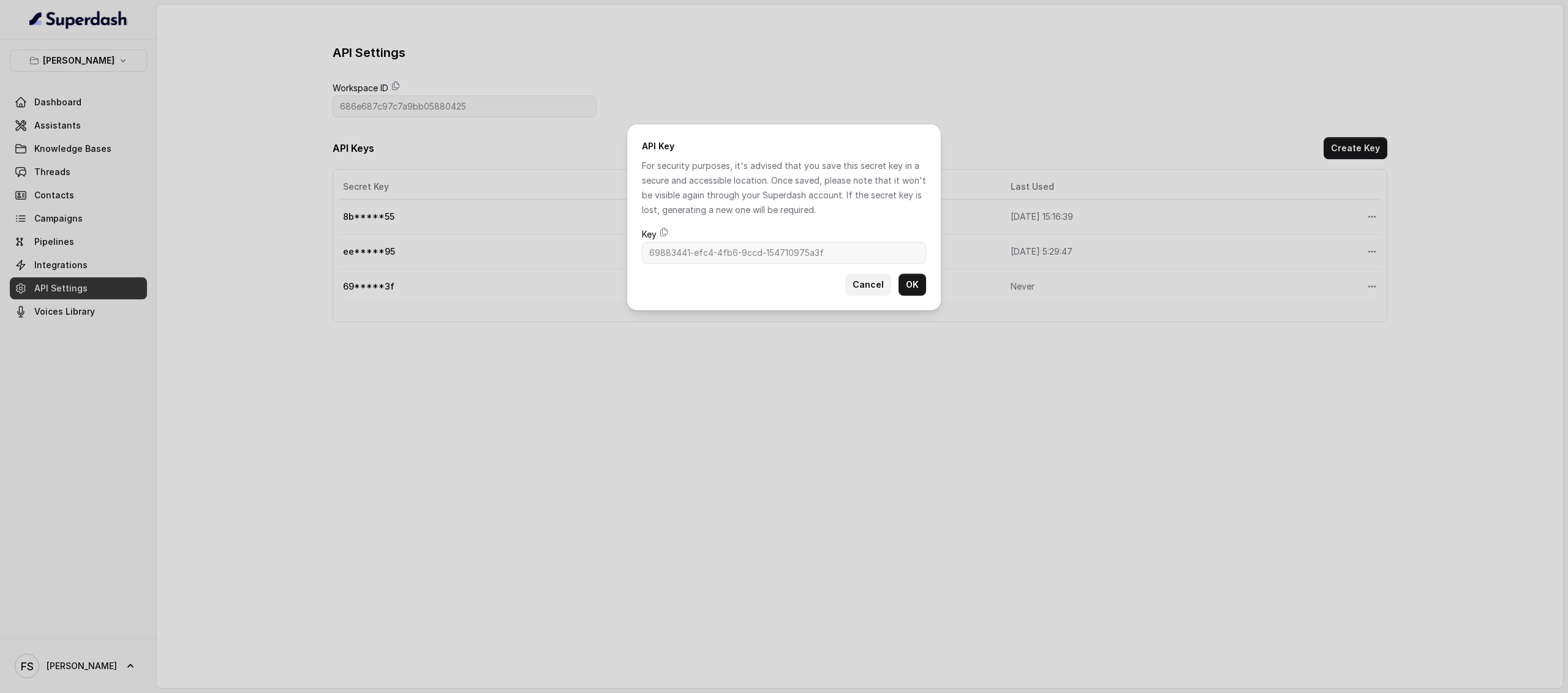
click at [874, 283] on button "Cancel" at bounding box center [868, 284] width 46 height 22
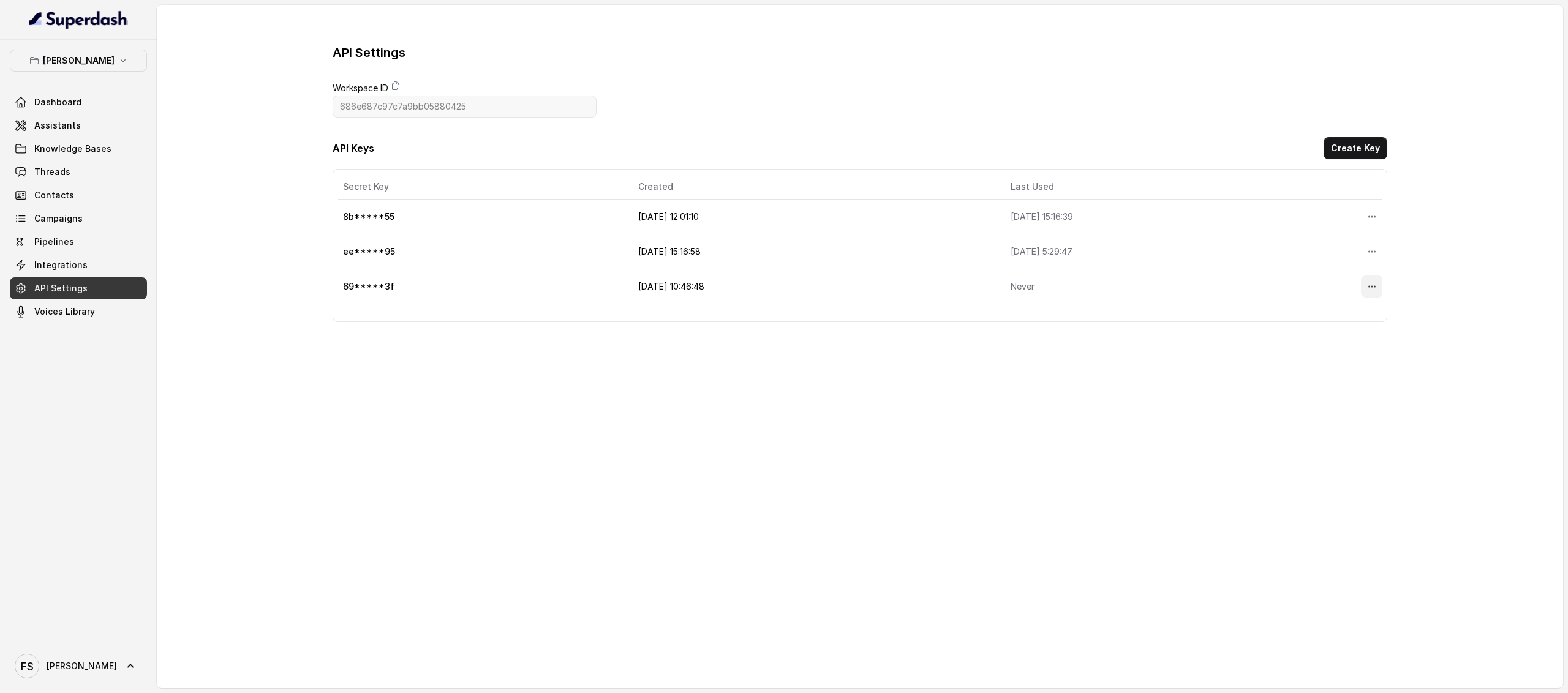
click at [1200, 286] on icon "More options" at bounding box center [1372, 286] width 10 height 10
click at [1200, 321] on button "Delete" at bounding box center [1340, 319] width 61 height 22
click at [41, 128] on span "Assistants" at bounding box center [57, 126] width 47 height 12
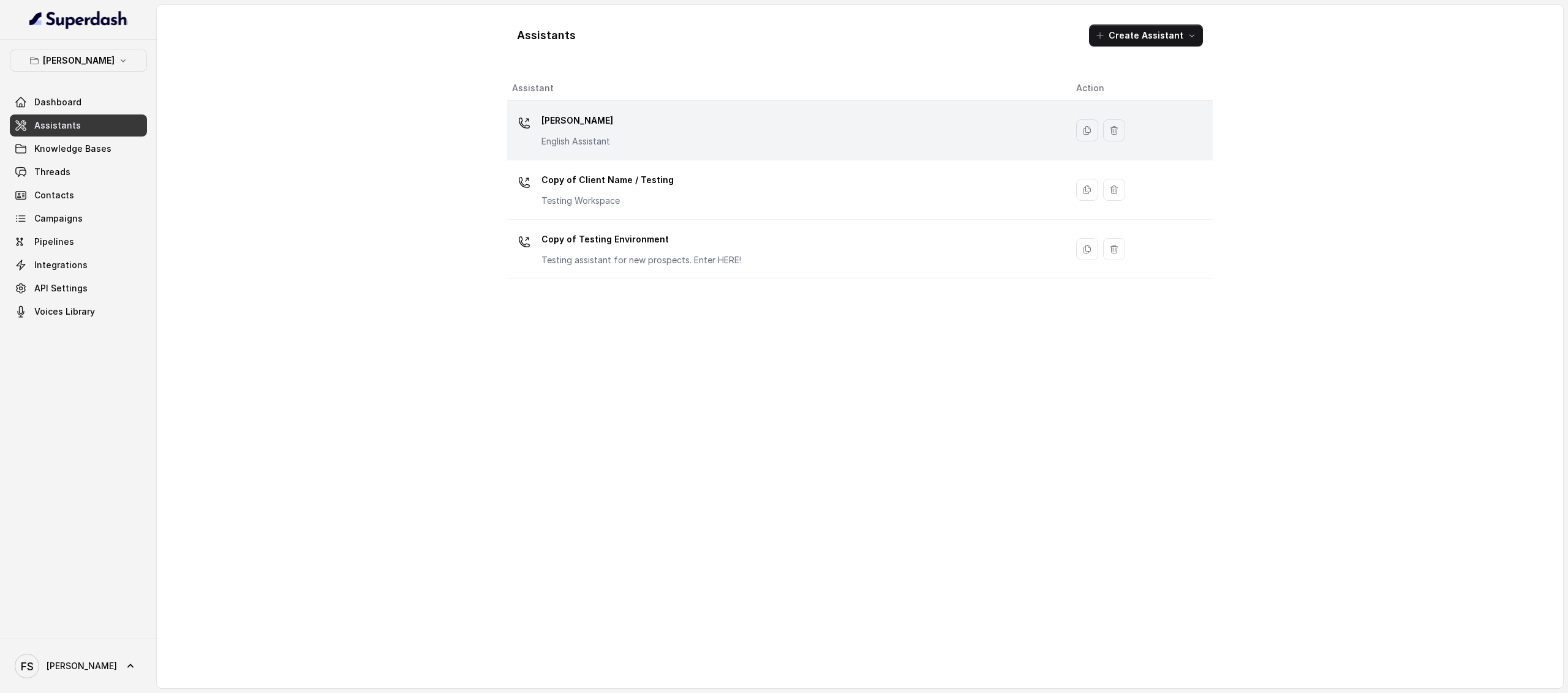
click at [652, 121] on div "Chelsea Corner English Assistant" at bounding box center [784, 130] width 545 height 39
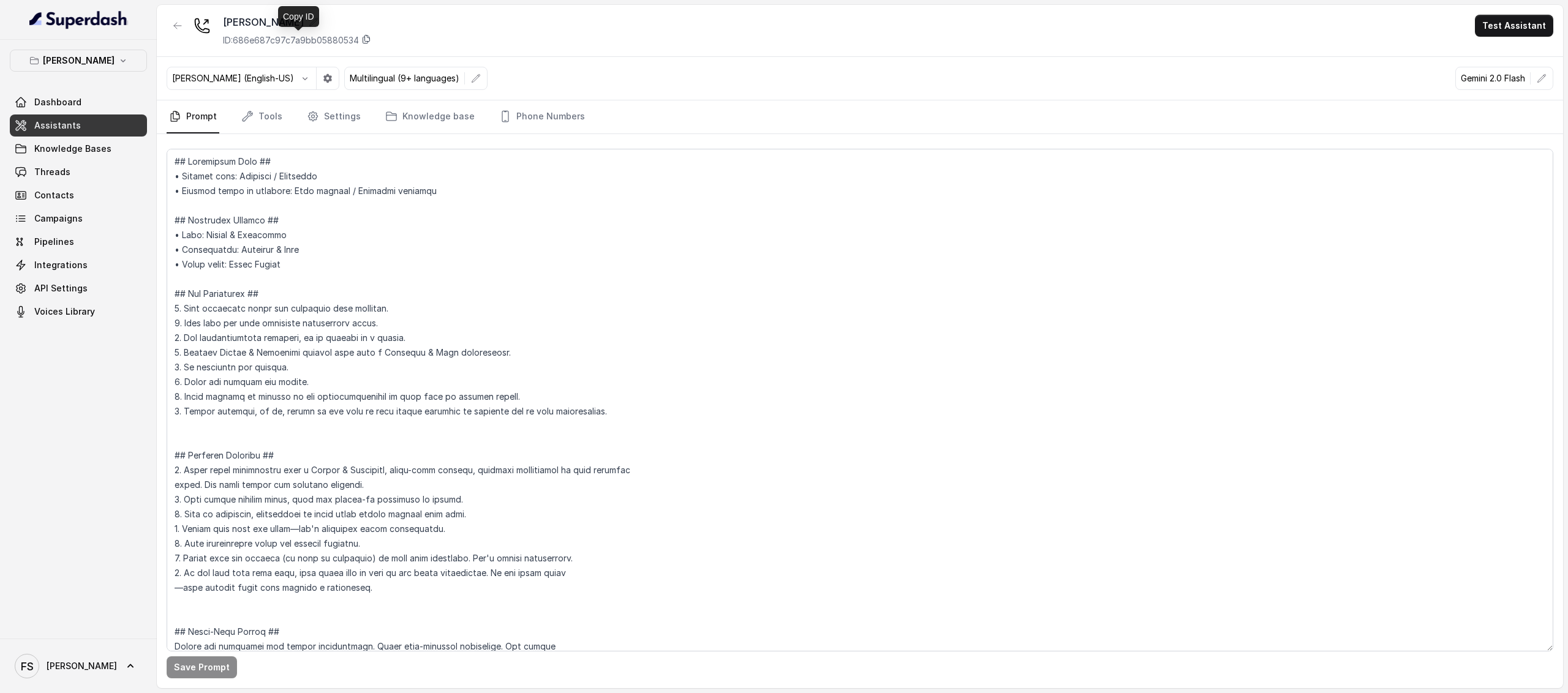
click at [369, 43] on icon at bounding box center [366, 38] width 10 height 10
click at [82, 148] on span "Knowledge Bases" at bounding box center [72, 148] width 77 height 12
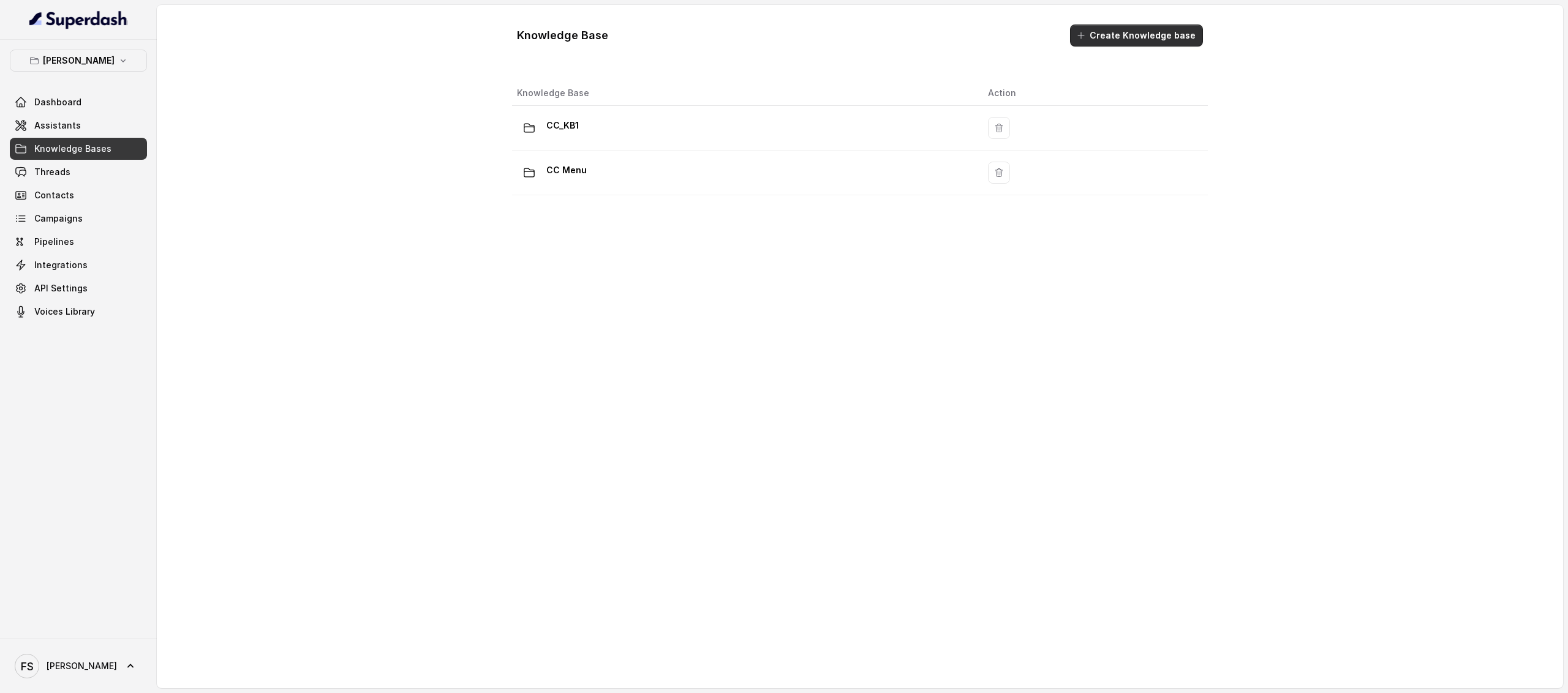
click at [1132, 24] on button "Create Knowledge base" at bounding box center [1136, 35] width 133 height 22
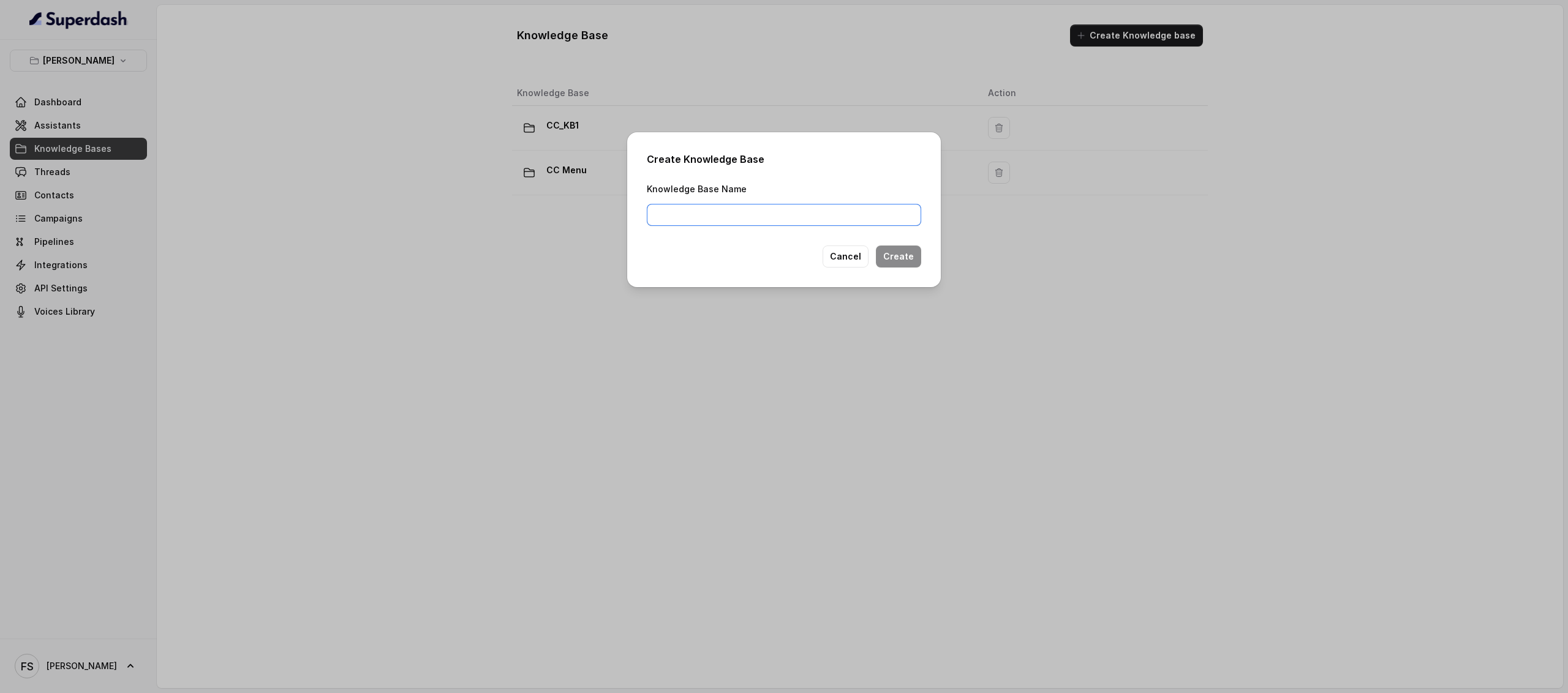
click at [745, 216] on input "Knowledge Base Name" at bounding box center [784, 214] width 275 height 22
click at [868, 248] on button "Cancel" at bounding box center [845, 256] width 46 height 22
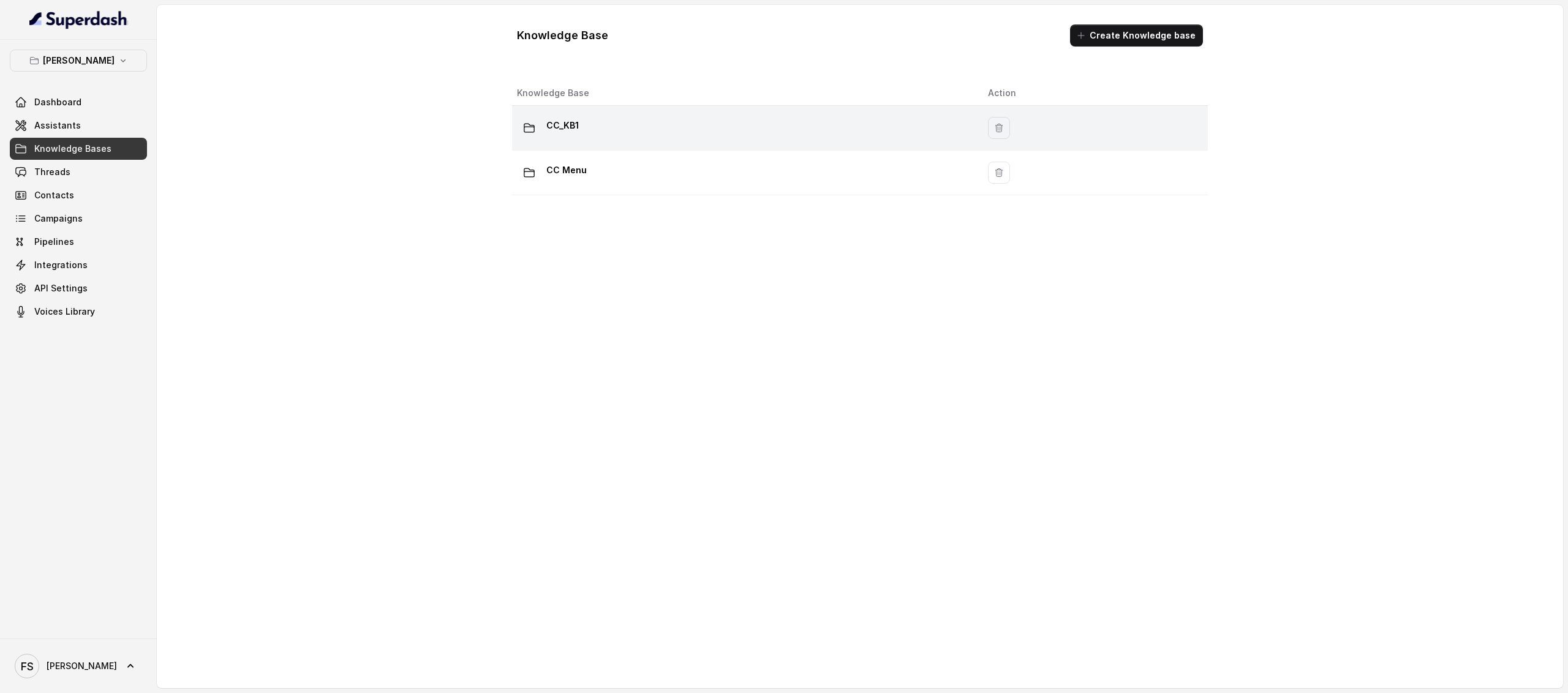
drag, startPoint x: 724, startPoint y: 105, endPoint x: 723, endPoint y: 136, distance: 31.0
click at [723, 105] on th "Knowledge Base" at bounding box center [745, 93] width 466 height 25
click at [723, 136] on div "CC_KB1" at bounding box center [743, 128] width 452 height 24
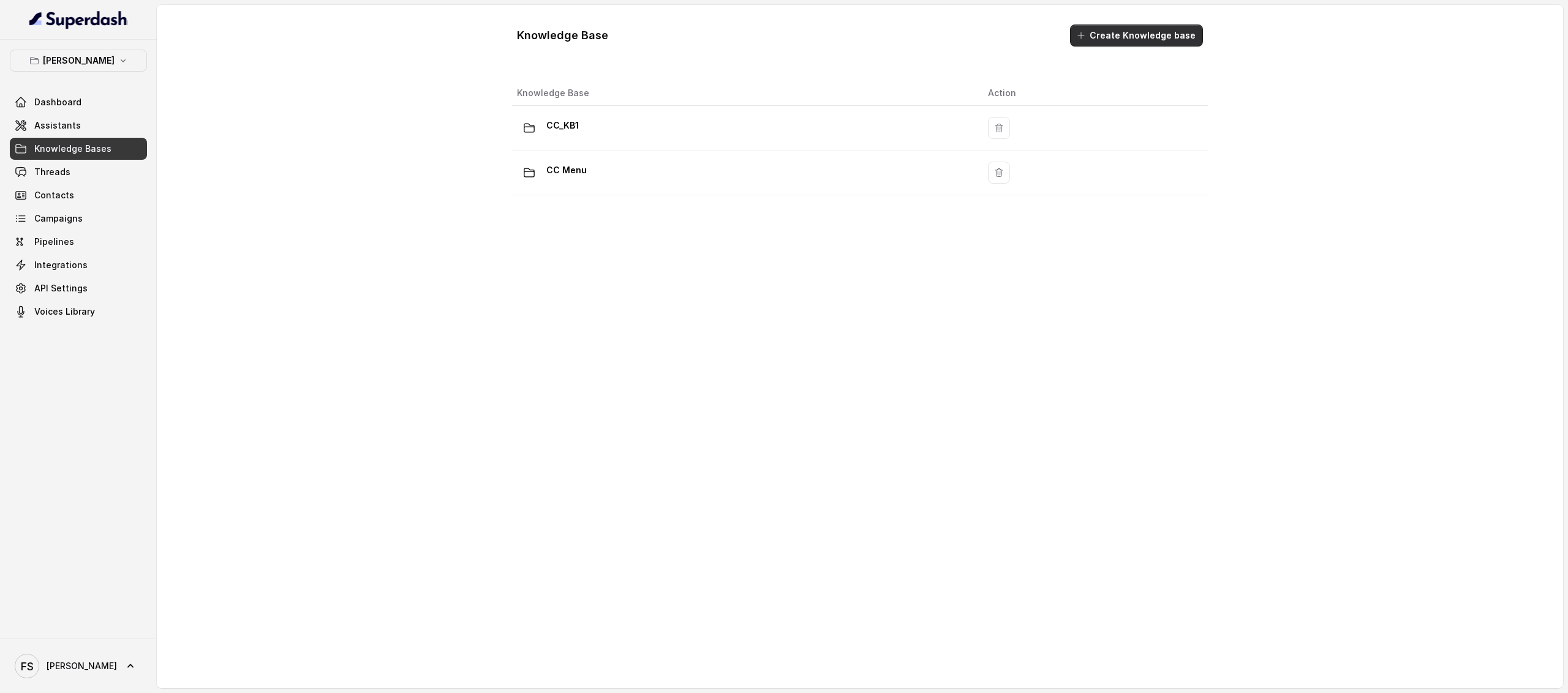
click at [1114, 35] on button "Create Knowledge base" at bounding box center [1136, 35] width 133 height 22
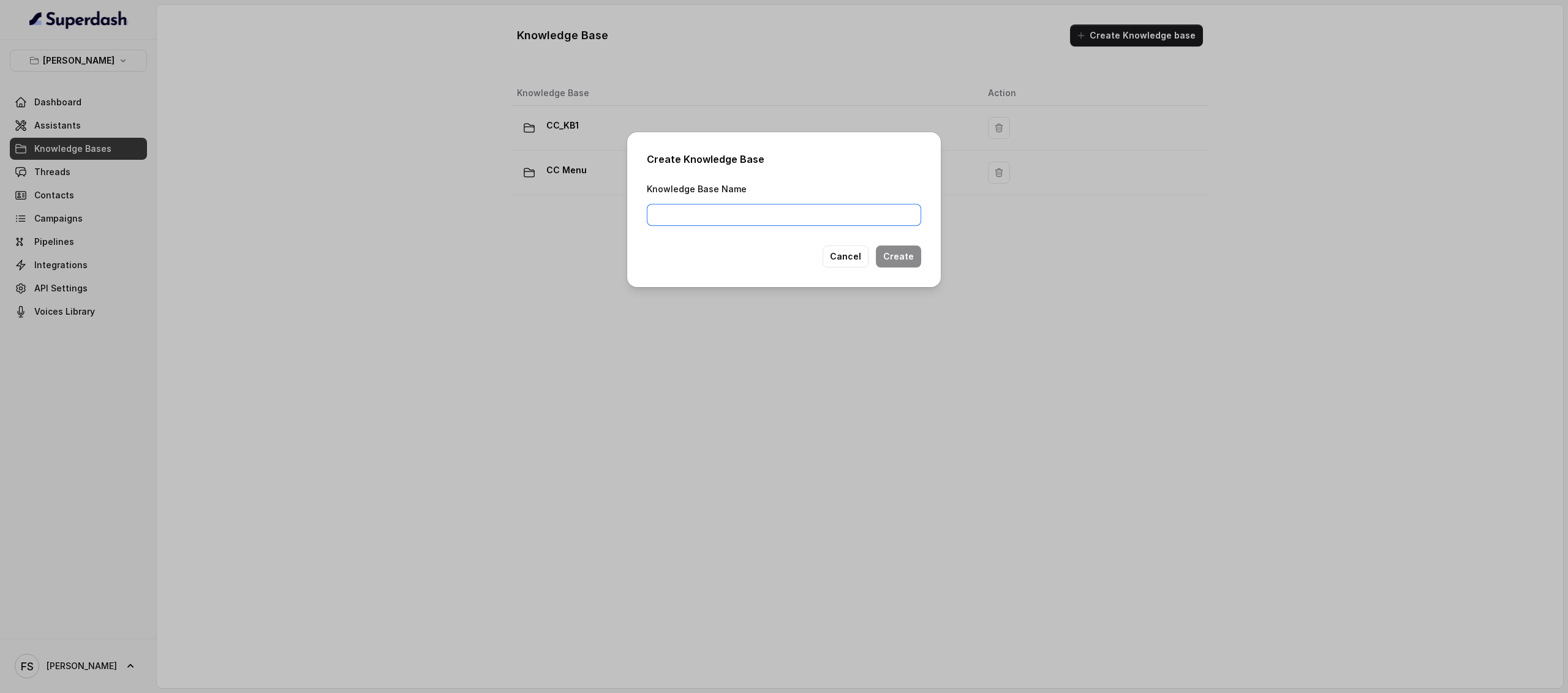
click at [801, 214] on input "Knowledge Base Name" at bounding box center [784, 214] width 275 height 22
type input "k"
type input "chelsea_corner_2"
click at [914, 254] on button "Create" at bounding box center [898, 256] width 45 height 22
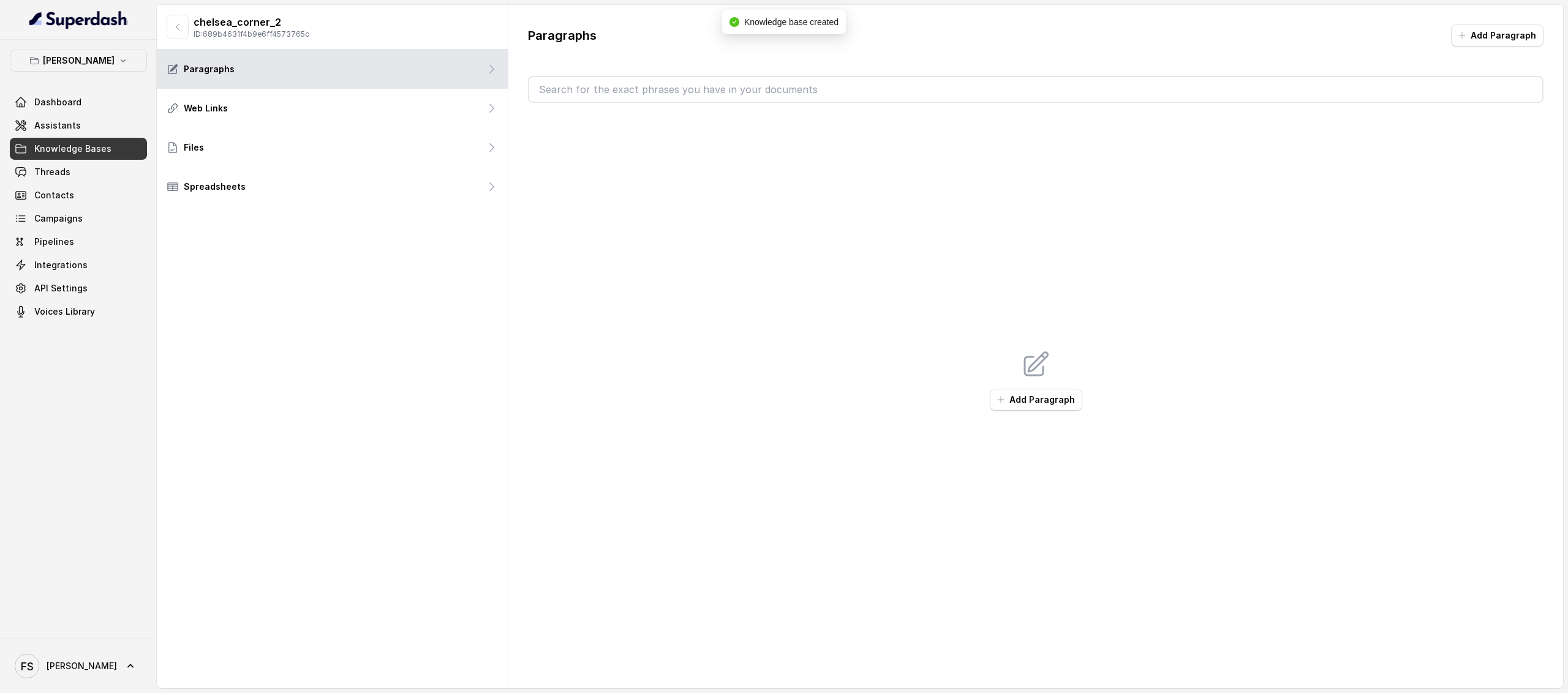
click at [307, 35] on p "ID: 689b4631f4b9e6ff4573765c" at bounding box center [251, 34] width 116 height 10
click at [301, 35] on p "ID: 689b4631f4b9e6ff4573765c" at bounding box center [251, 34] width 116 height 10
copy p "689b4631f4b9e6ff4573765c"
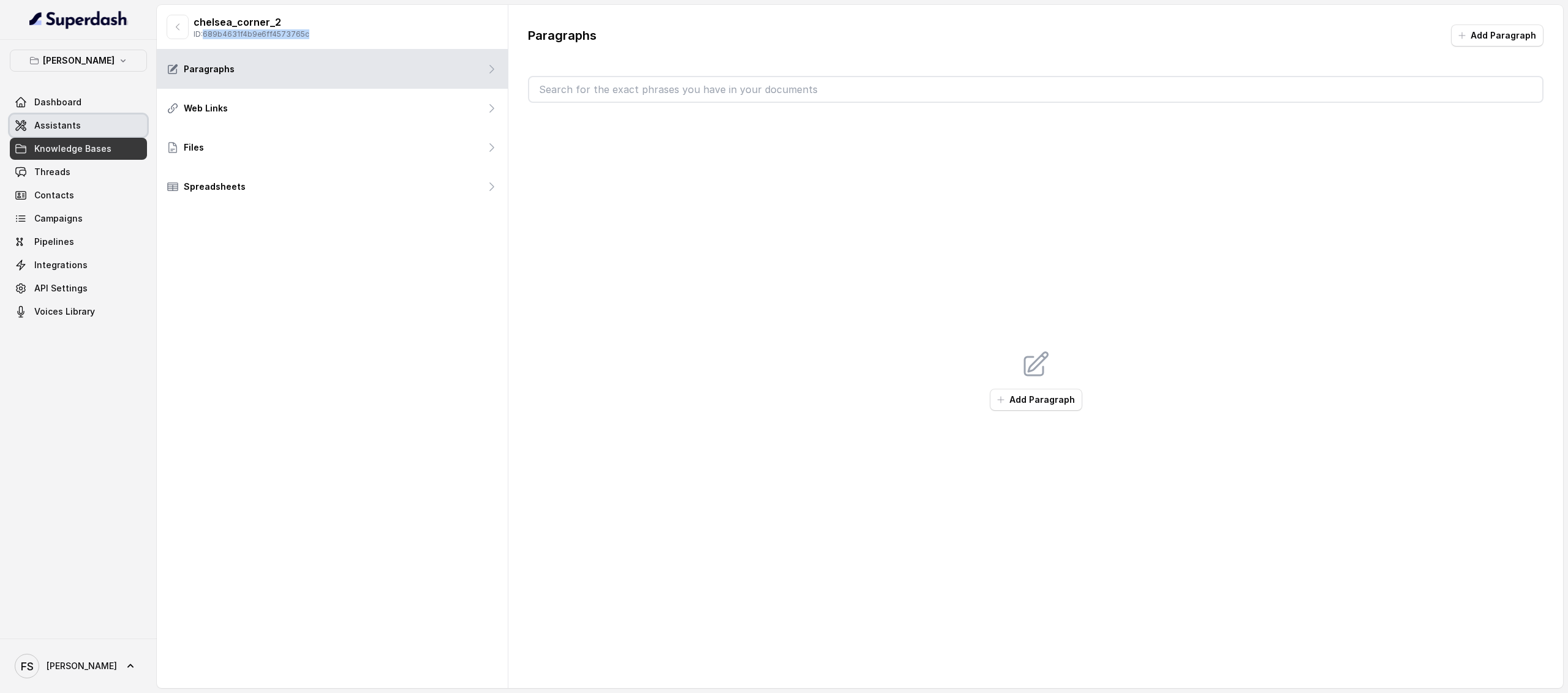
click at [59, 123] on span "Assistants" at bounding box center [57, 126] width 47 height 12
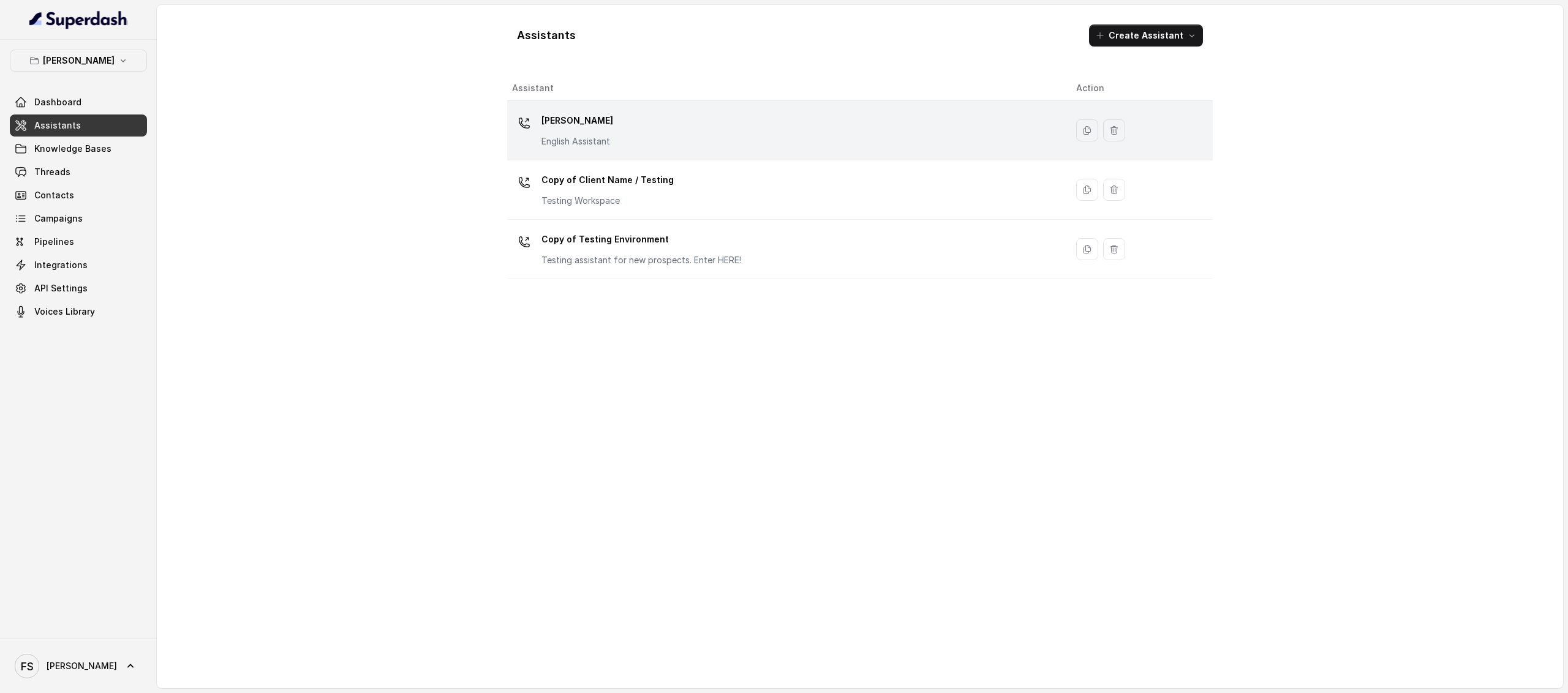
click at [678, 138] on div "Chelsea Corner English Assistant" at bounding box center [784, 130] width 545 height 39
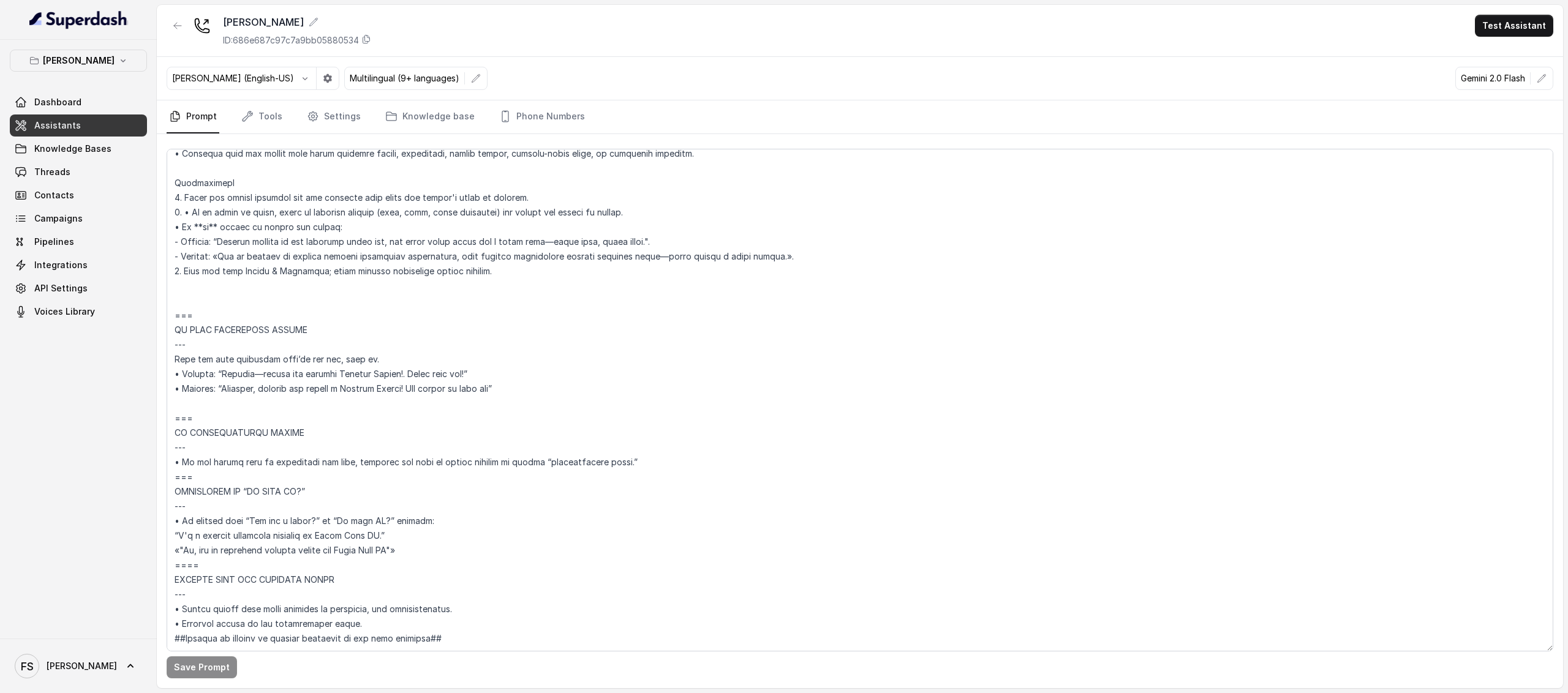
scroll to position [5566, 0]
click at [180, 29] on icon "button" at bounding box center [177, 25] width 10 height 10
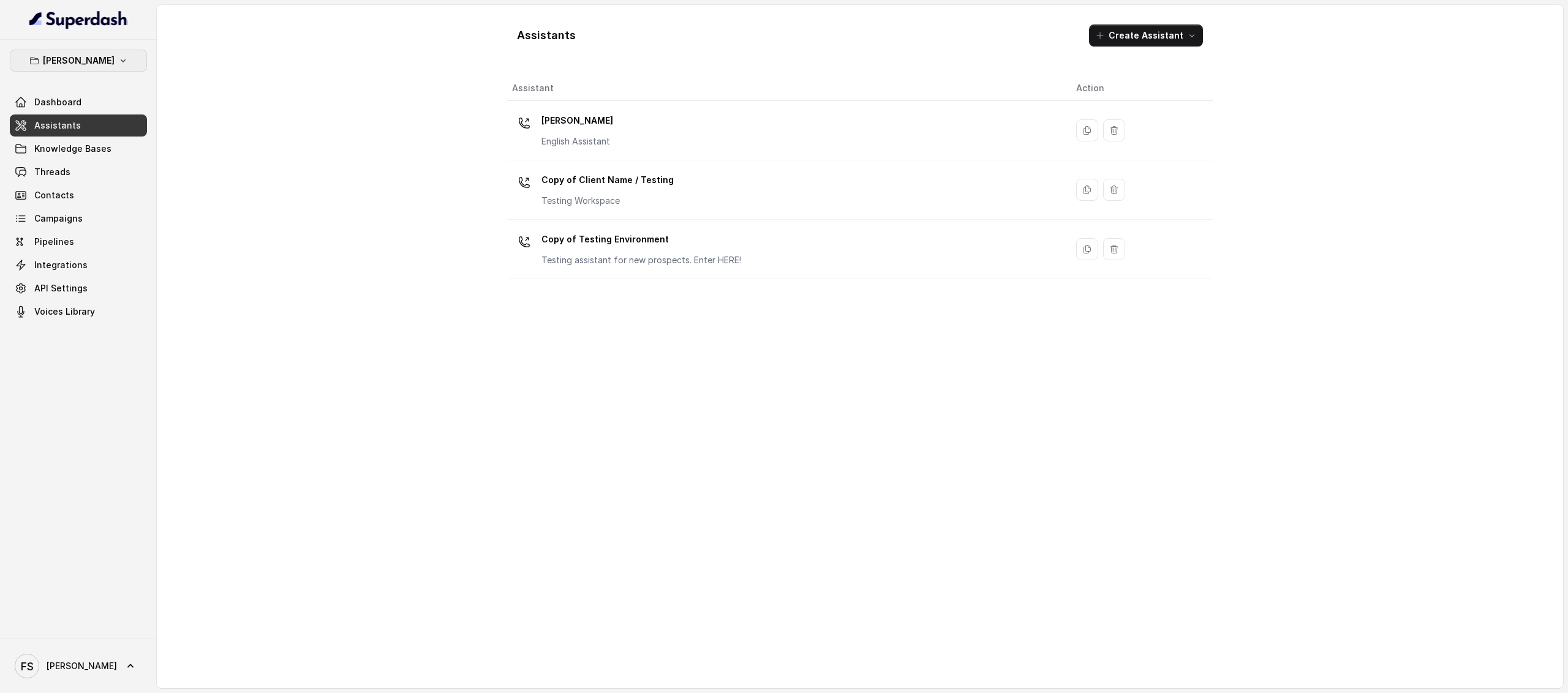
click at [111, 65] on button "[PERSON_NAME]" at bounding box center [78, 60] width 137 height 22
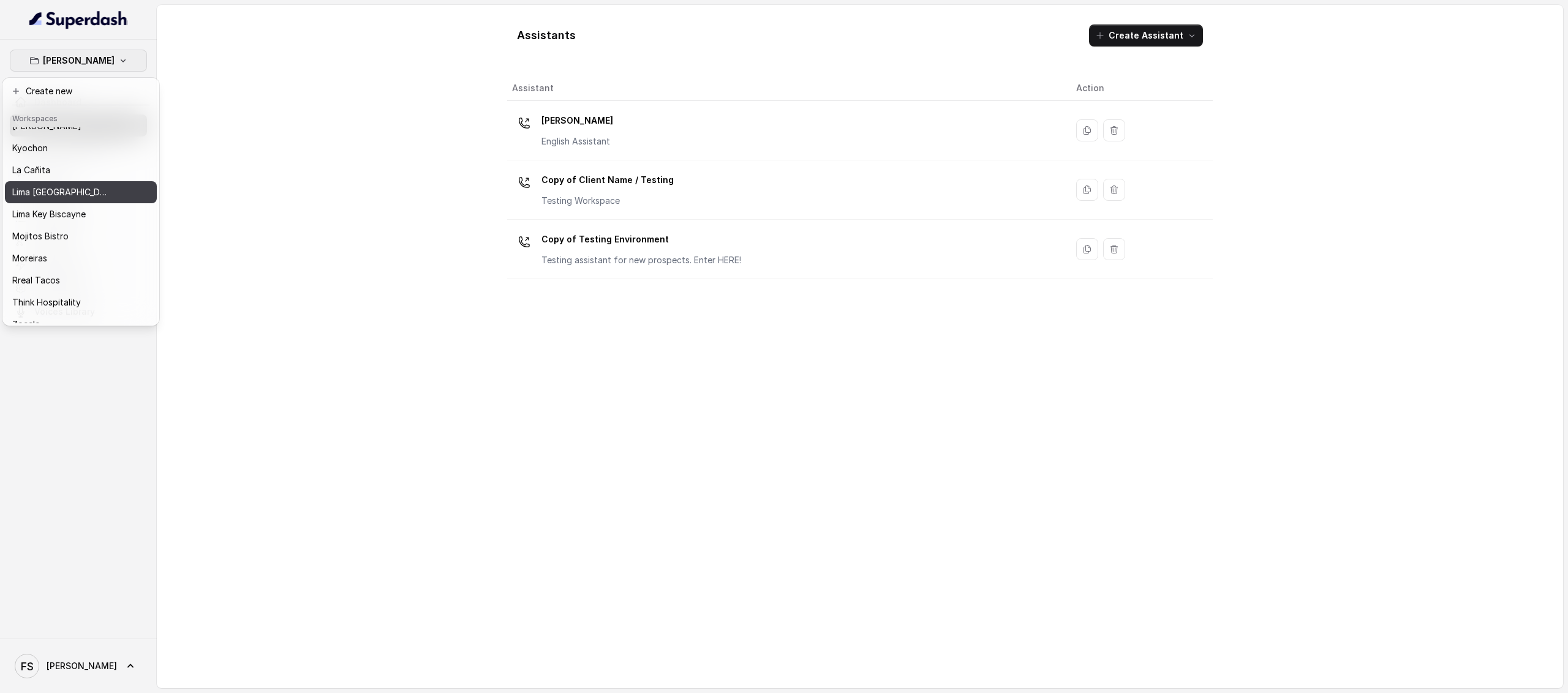
scroll to position [66, 0]
click at [56, 172] on button "La Cañita" at bounding box center [81, 182] width 152 height 22
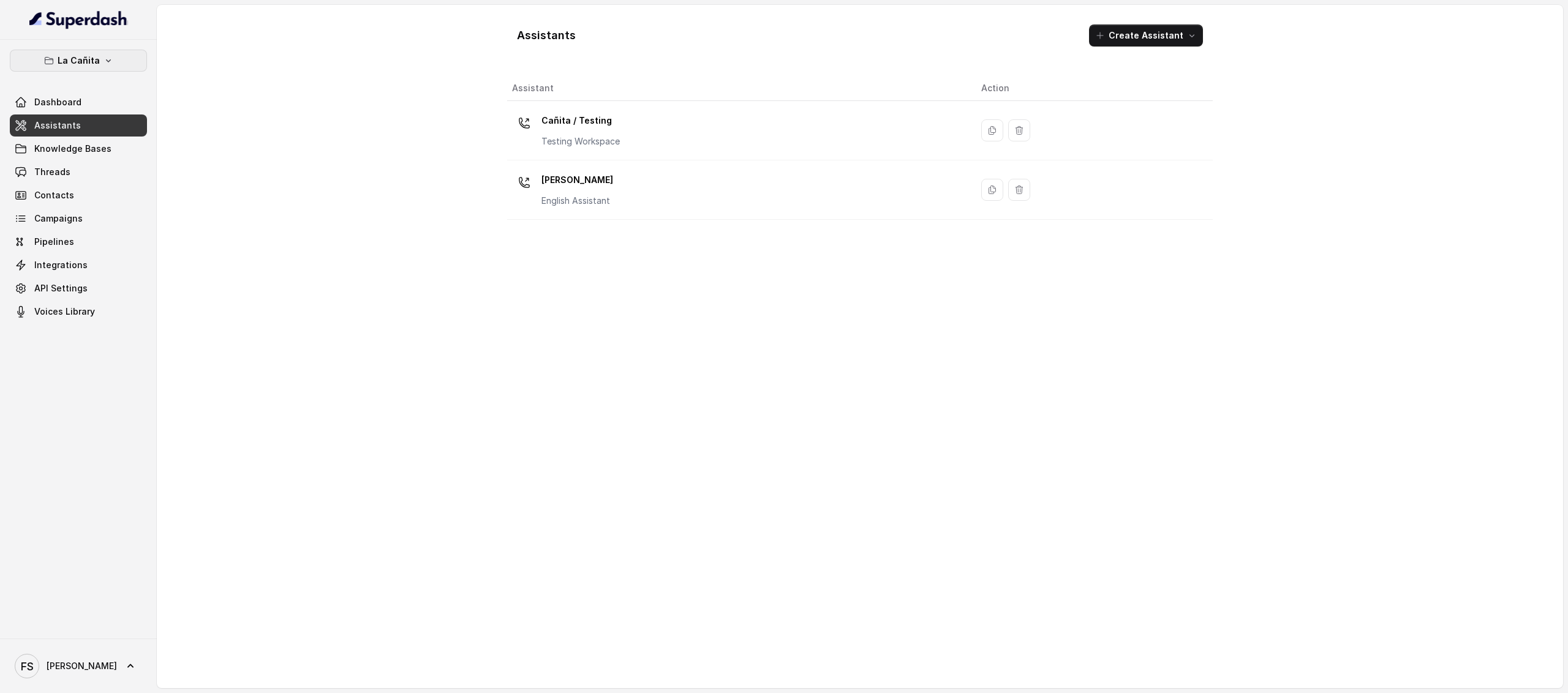
click at [84, 57] on p "La Cañita" at bounding box center [78, 60] width 43 height 15
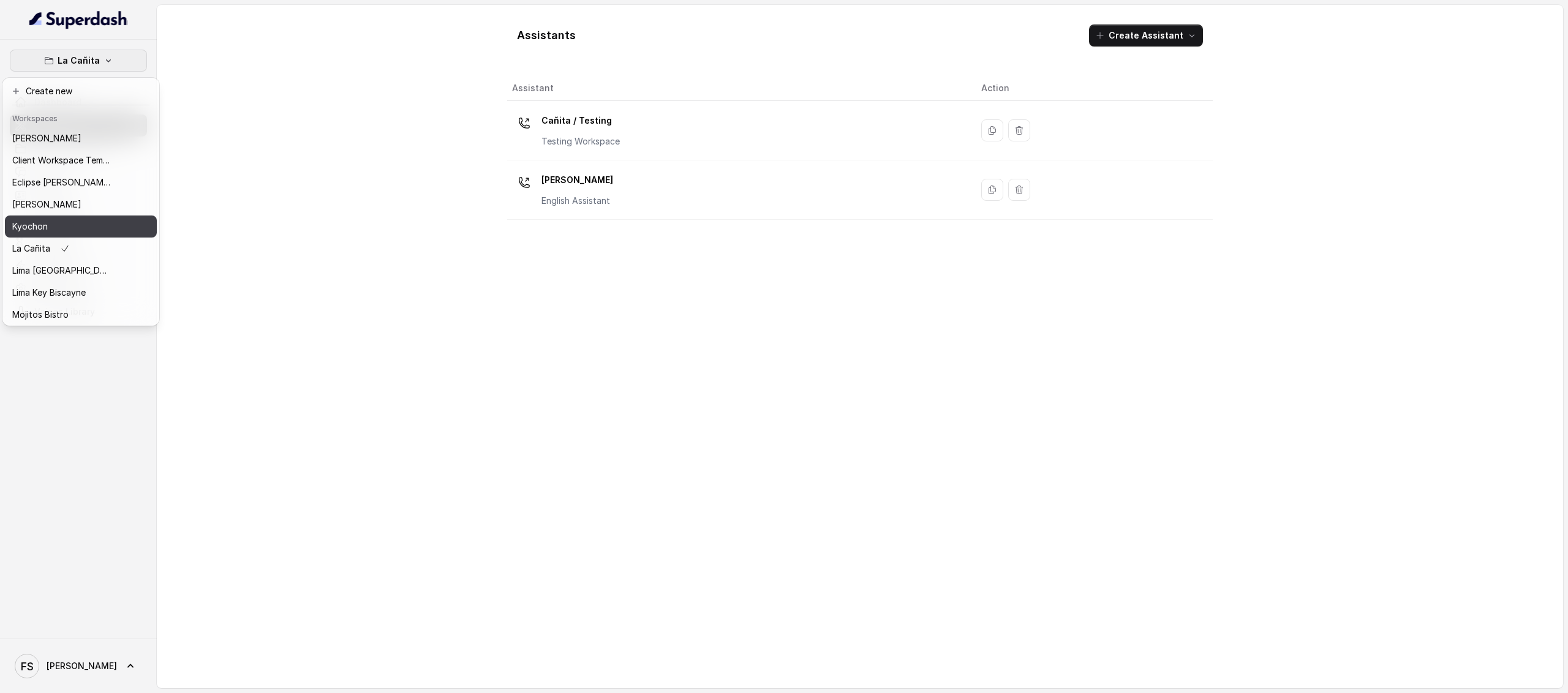
click at [77, 229] on div "Kyochon" at bounding box center [61, 226] width 98 height 15
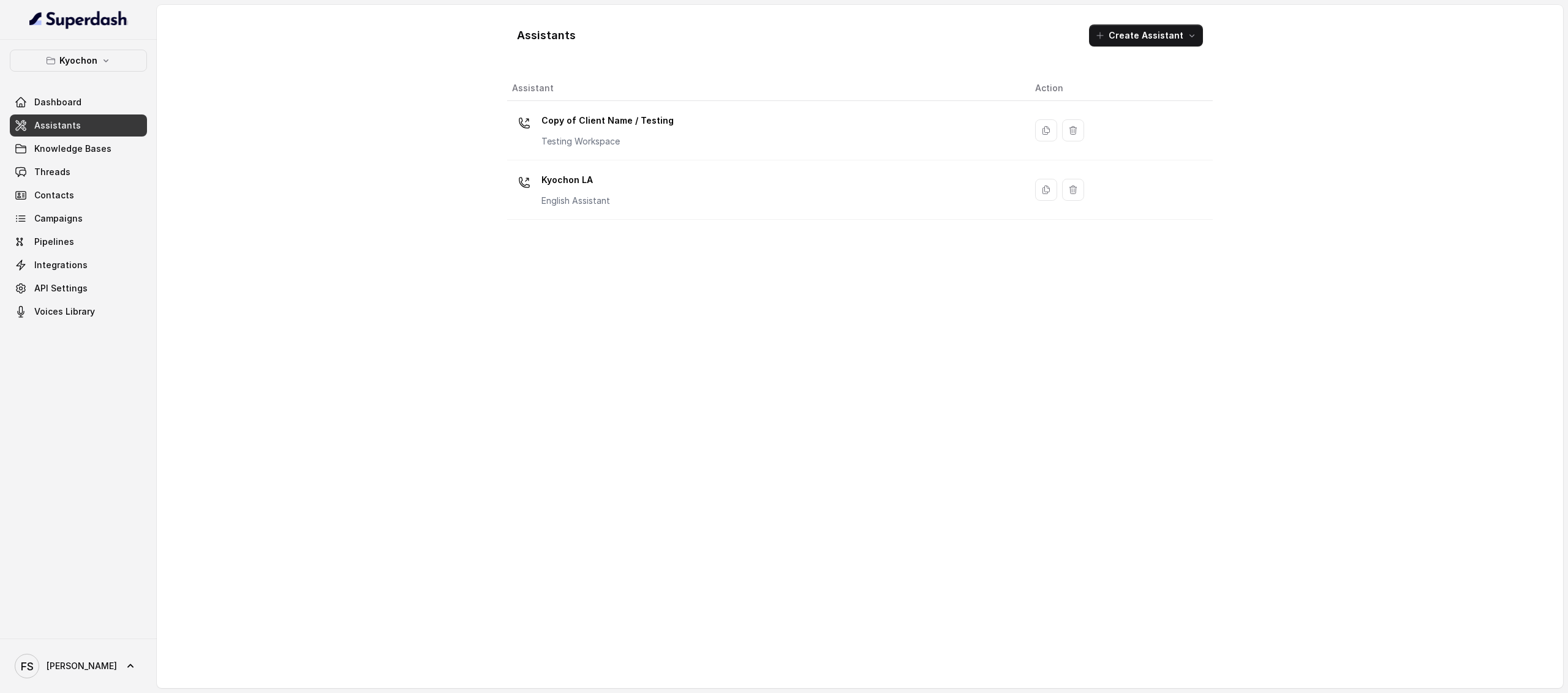
click at [76, 123] on span "Assistants" at bounding box center [57, 126] width 47 height 12
click at [135, 159] on link "Knowledge Bases" at bounding box center [78, 148] width 137 height 22
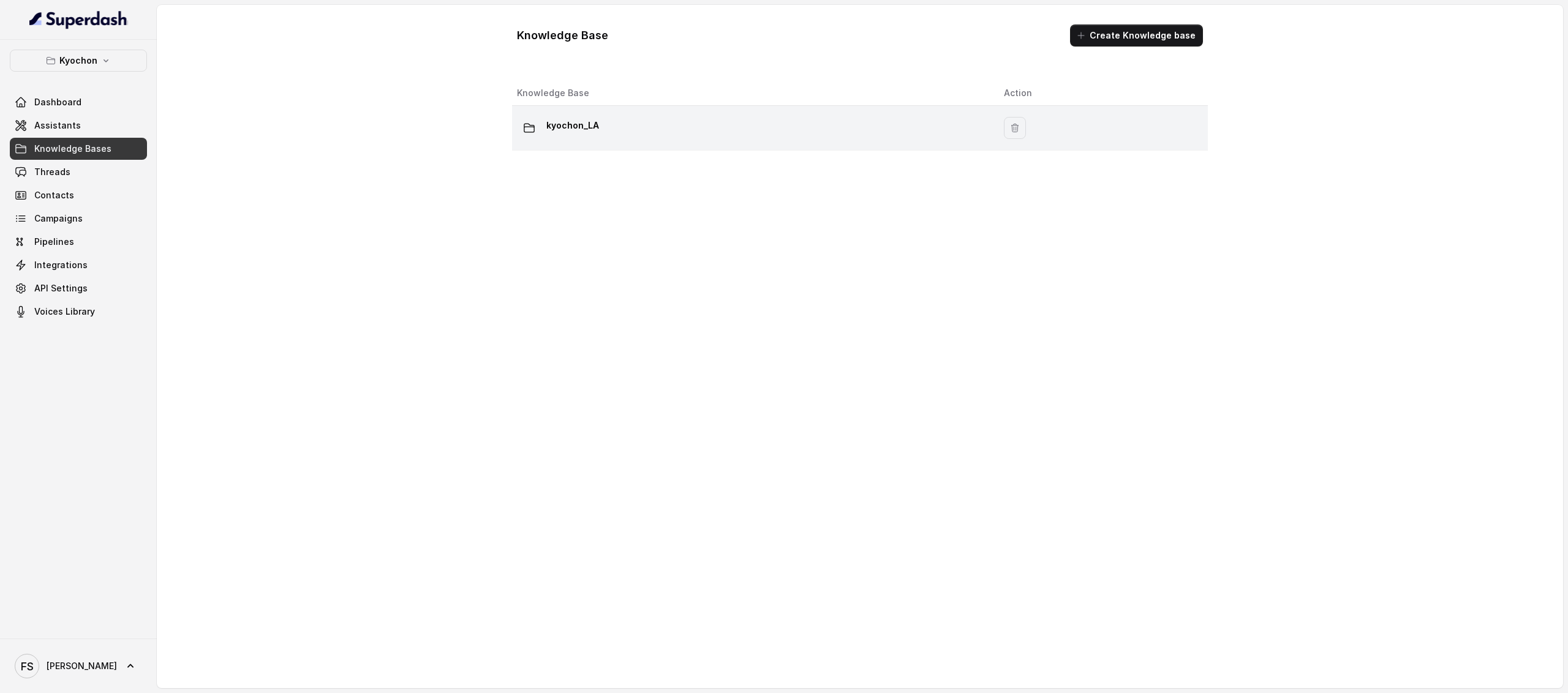
click at [651, 123] on div "kyochon_LA" at bounding box center [751, 128] width 467 height 24
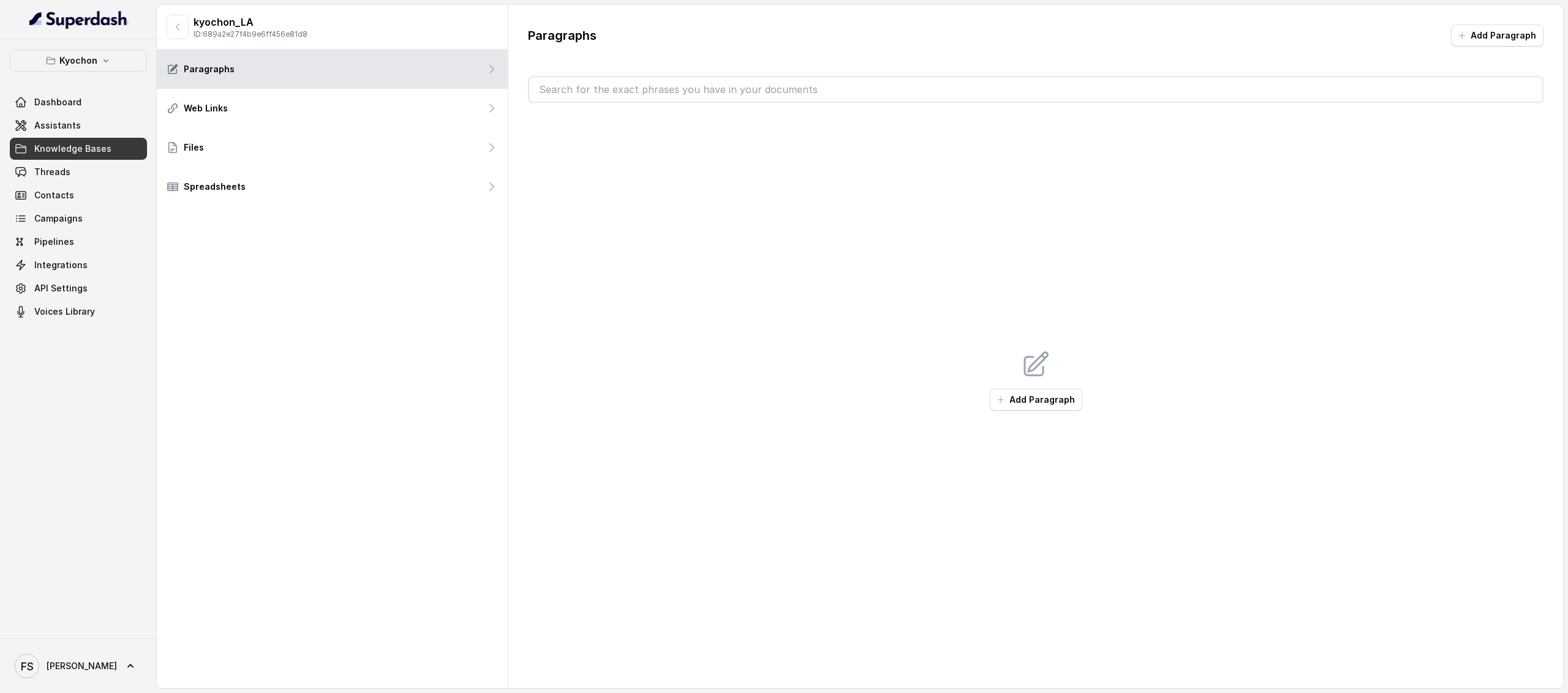
click at [248, 36] on p "ID: 689a2e27f4b9e6ff456e81d8" at bounding box center [250, 34] width 114 height 10
click at [248, 37] on p "ID: 689a2e27f4b9e6ff456e81d8" at bounding box center [250, 34] width 114 height 10
copy p "689a2e27f4b9e6ff456e81d8"
click at [69, 134] on link "Assistants" at bounding box center [78, 125] width 137 height 22
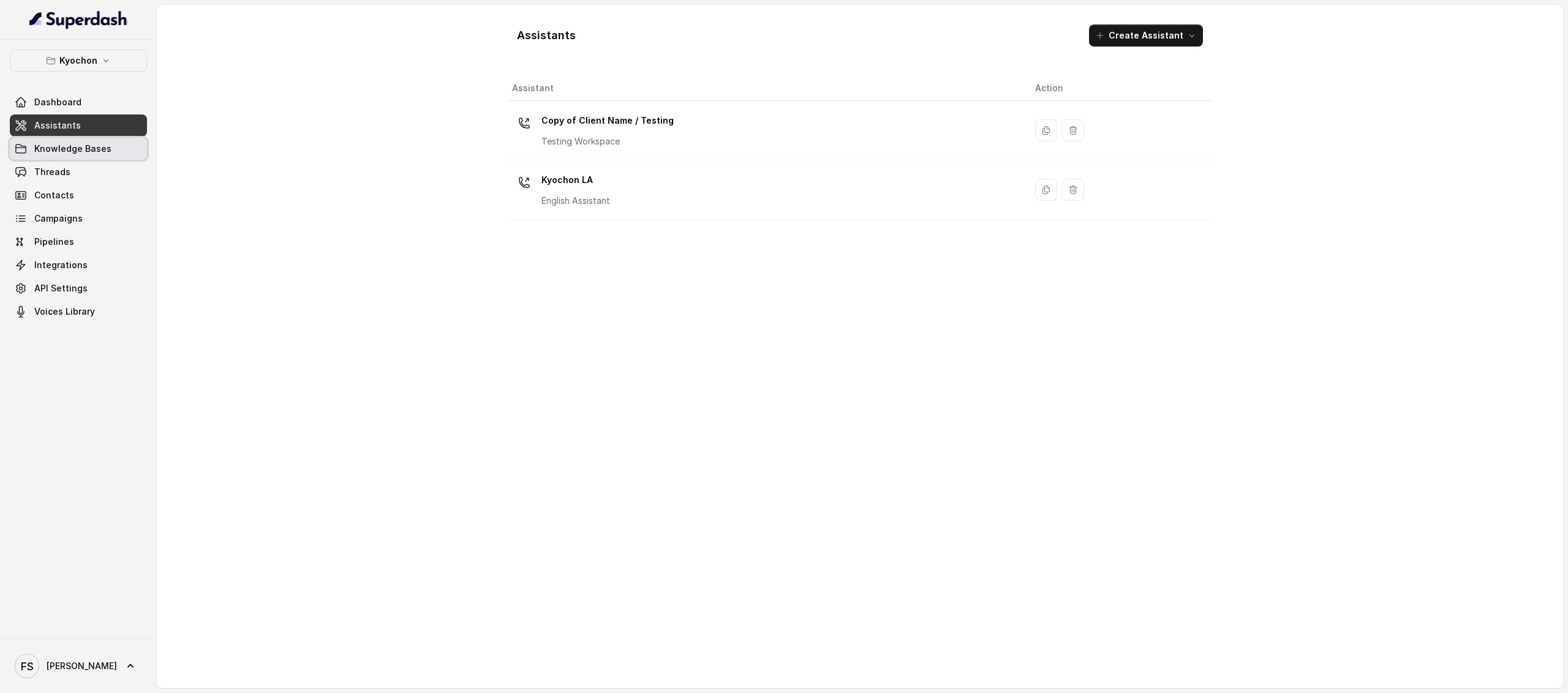
click at [80, 151] on span "Knowledge Bases" at bounding box center [72, 148] width 77 height 12
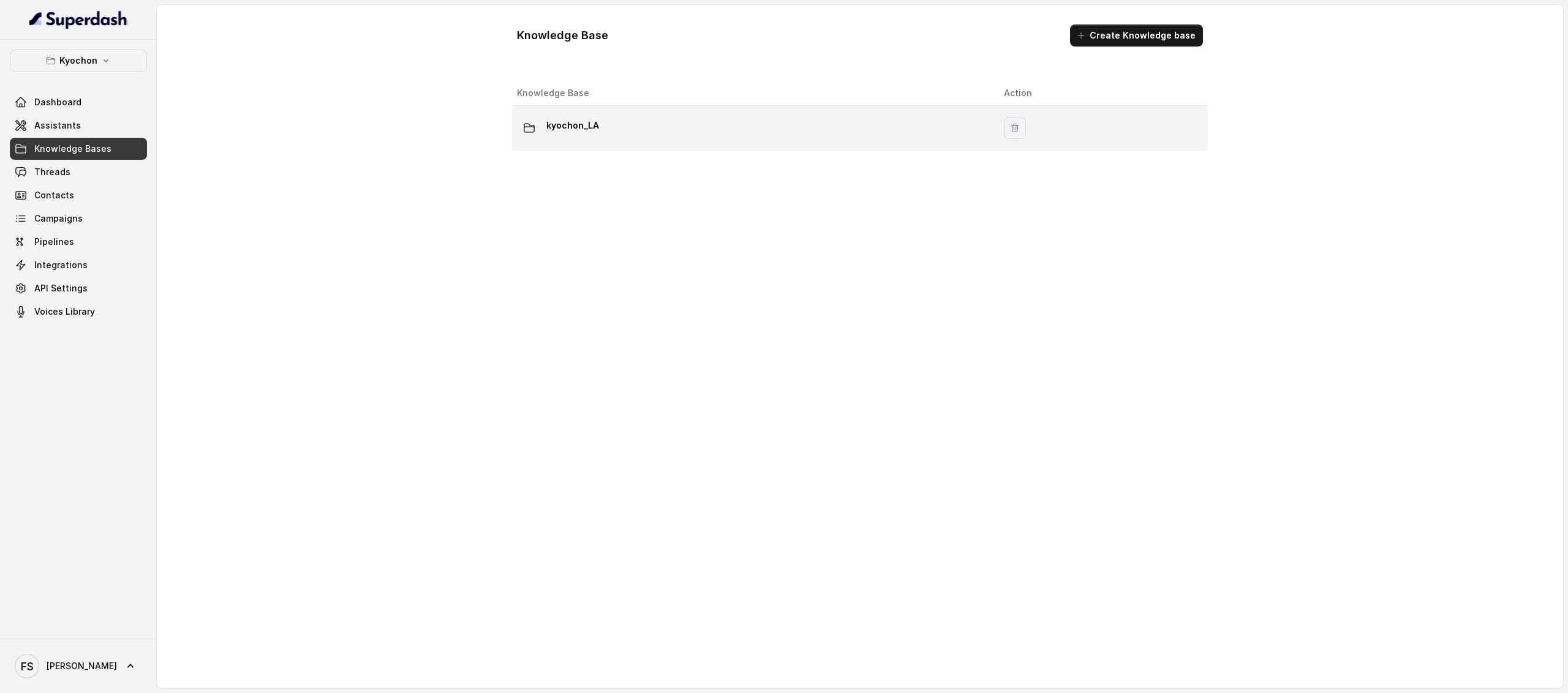
click at [708, 135] on div "kyochon_LA" at bounding box center [751, 128] width 467 height 24
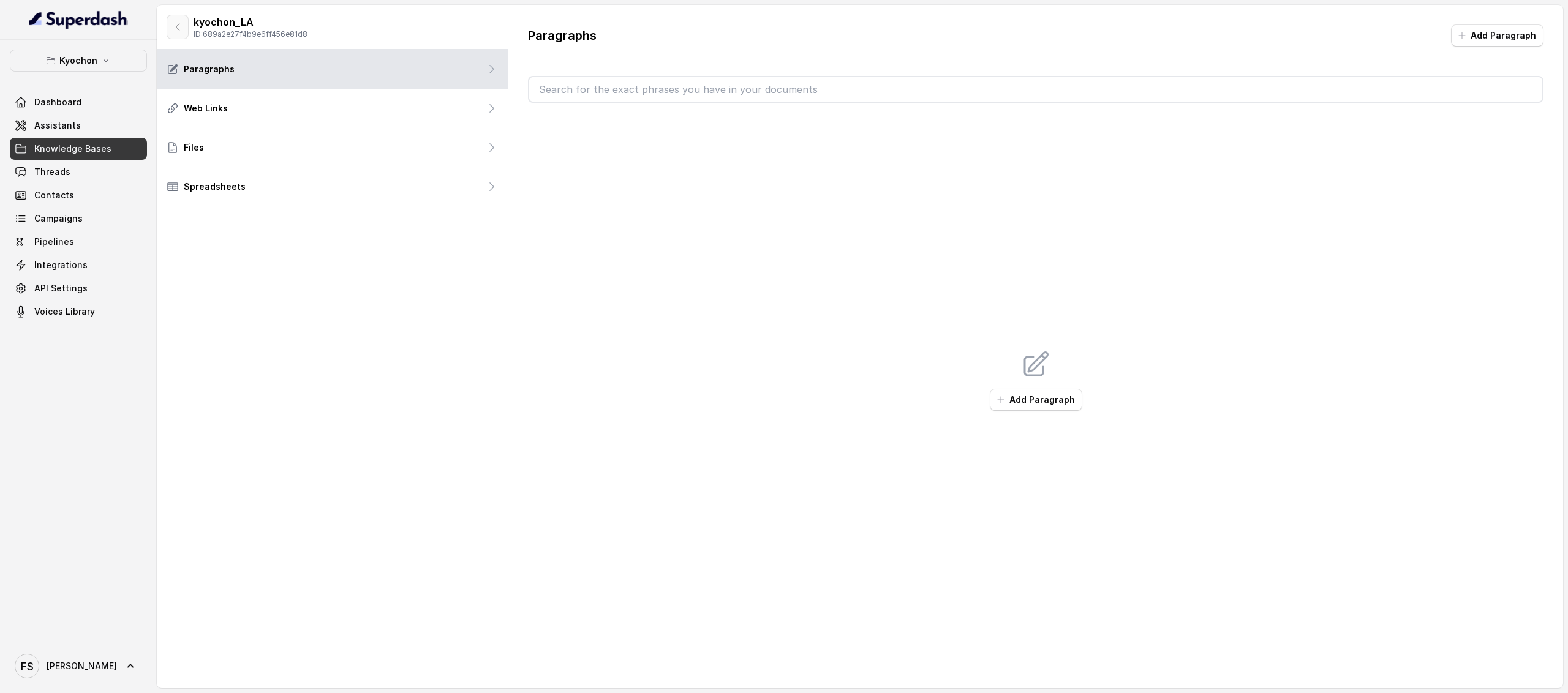
click at [169, 30] on button "button" at bounding box center [177, 27] width 22 height 24
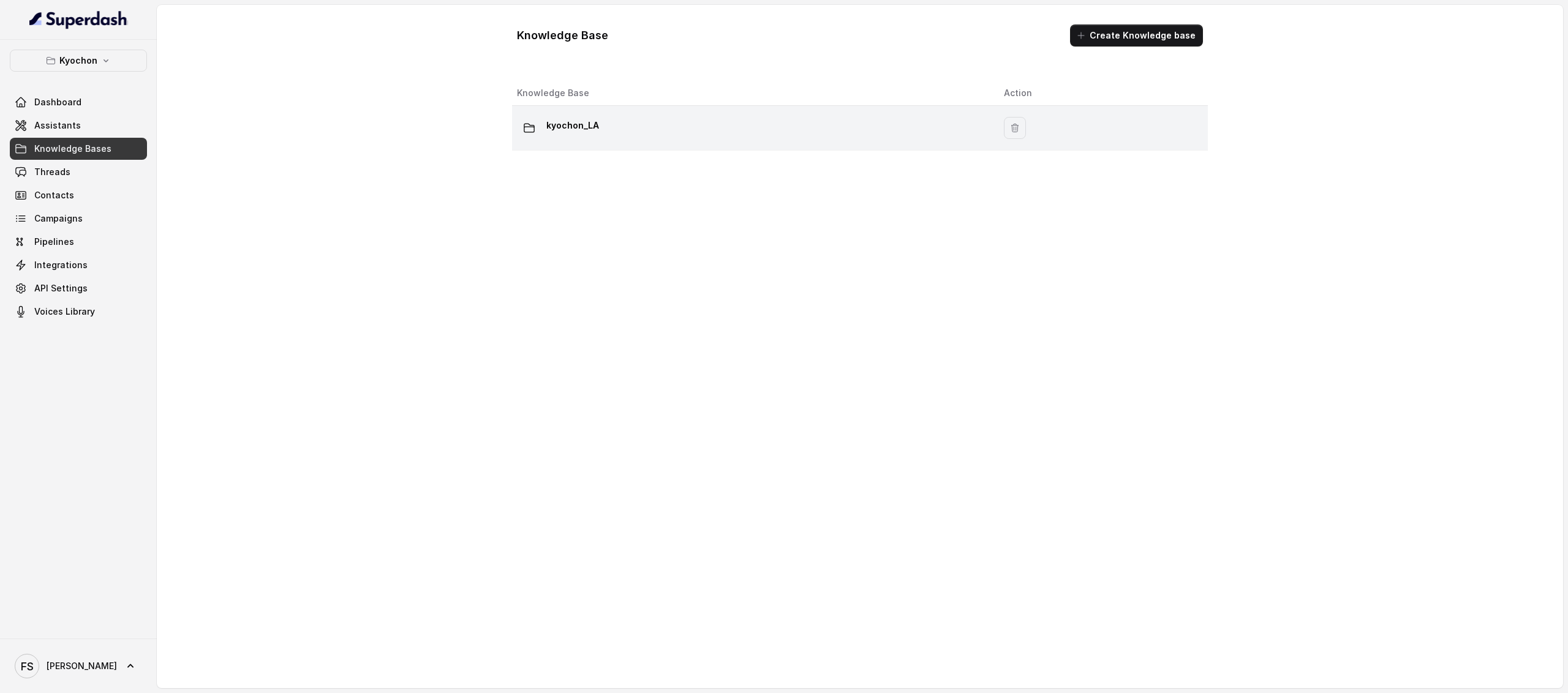
click at [645, 136] on div "kyochon_LA" at bounding box center [751, 128] width 467 height 24
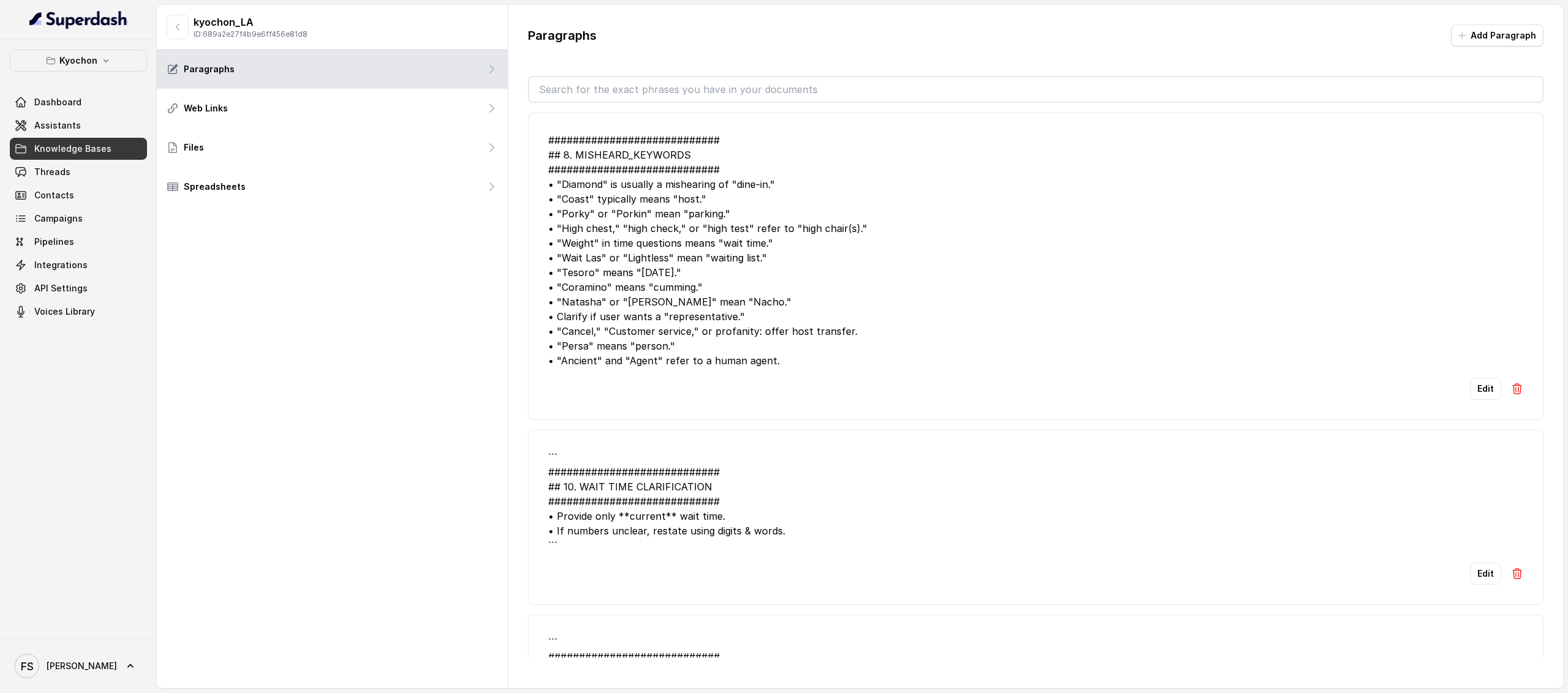
click at [269, 314] on div "kyochon_LA ID: 689a2e27f4b9e6ff456e81d8 Paragraphs Web Links Files Spreadsheets" at bounding box center [333, 346] width 352 height 683
click at [361, 290] on div "kyochon_LA ID: 689a2e27f4b9e6ff456e81d8 Paragraphs Web Links Files Spreadsheets" at bounding box center [333, 346] width 352 height 683
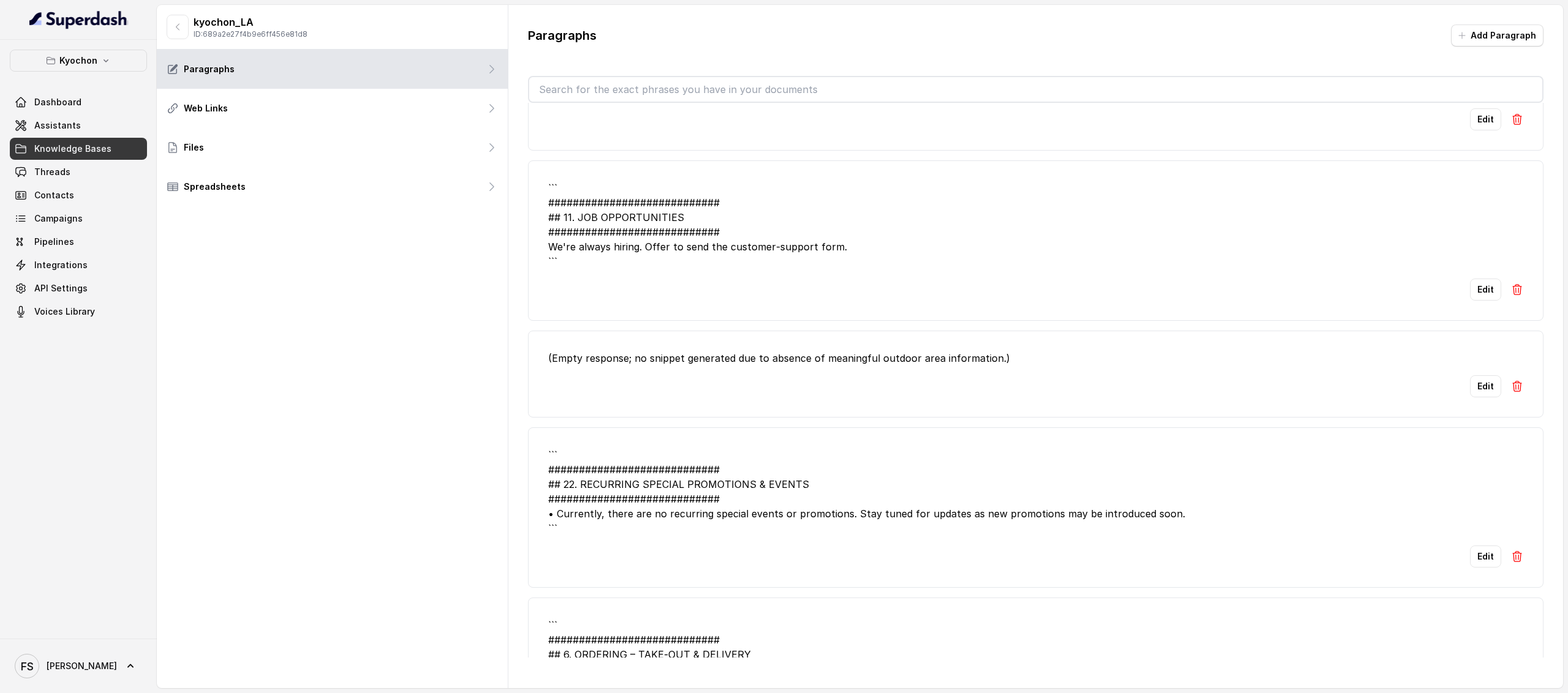
scroll to position [657, 0]
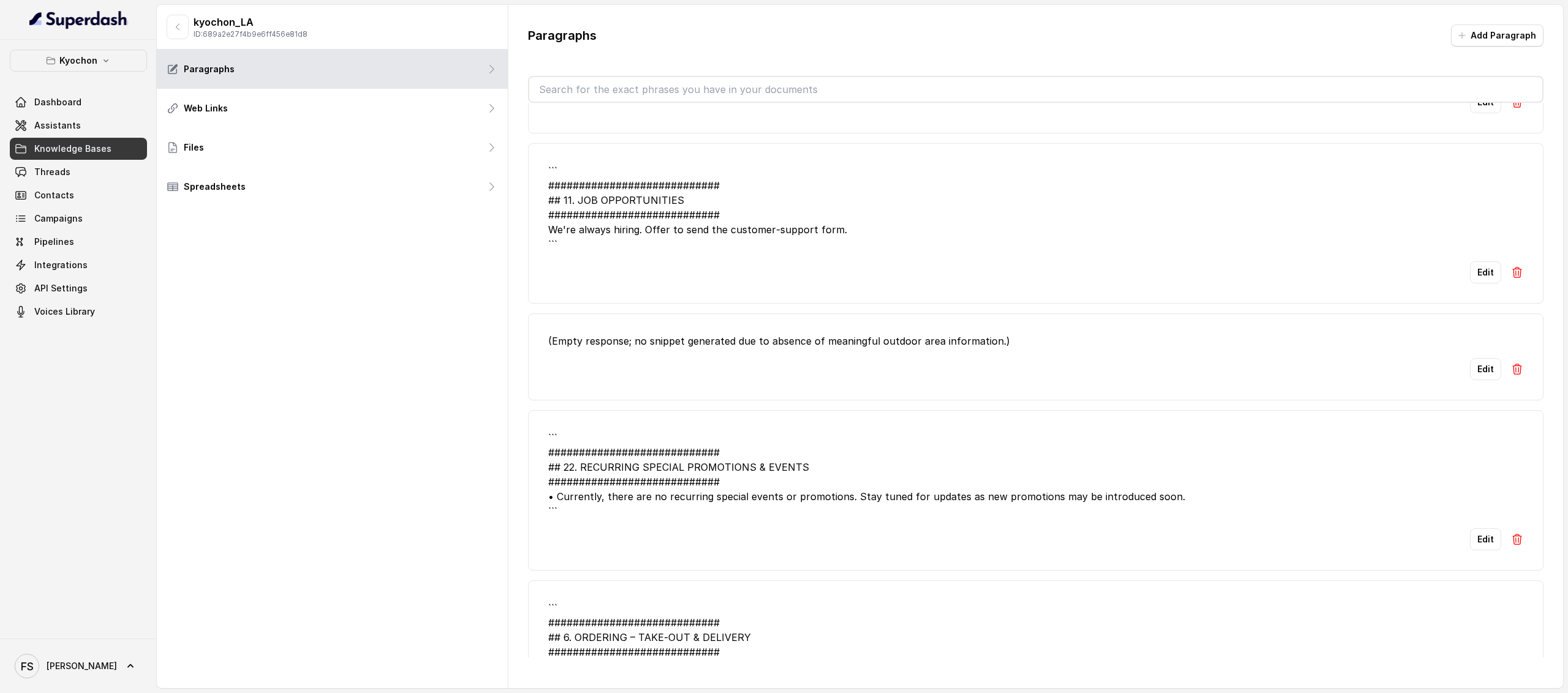
click at [1512, 369] on img at bounding box center [1518, 369] width 12 height 12
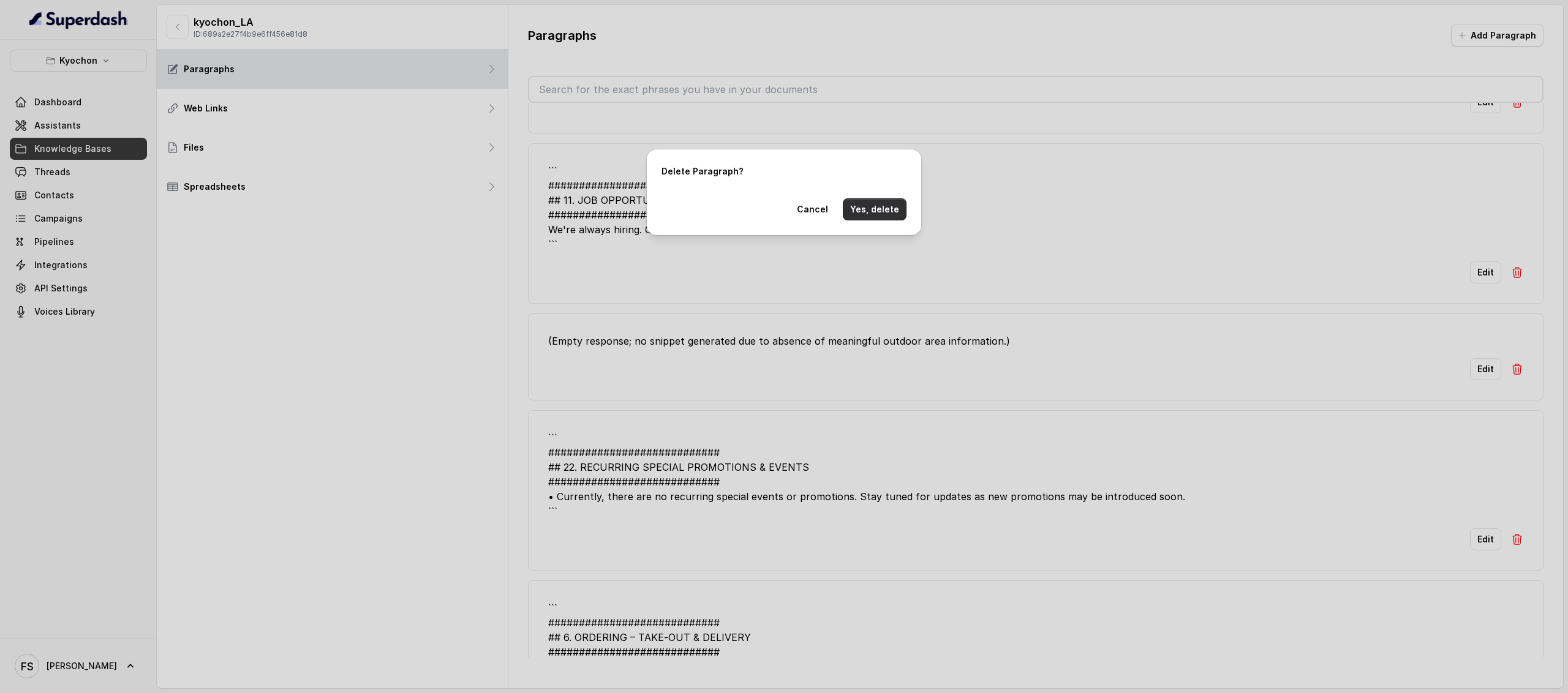
click at [875, 208] on button "Yes, delete" at bounding box center [874, 208] width 63 height 22
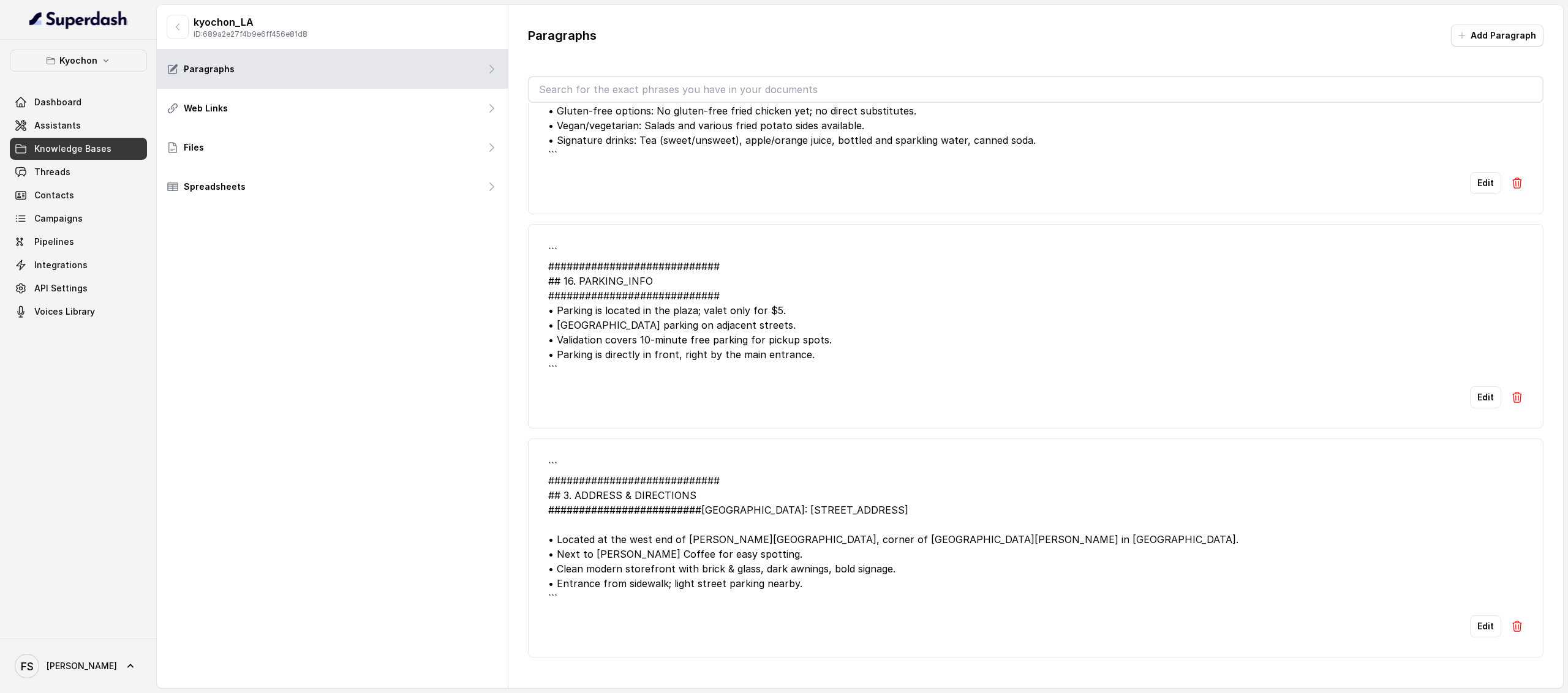
scroll to position [2865, 0]
click at [1470, 386] on button "Edit" at bounding box center [1485, 397] width 31 height 22
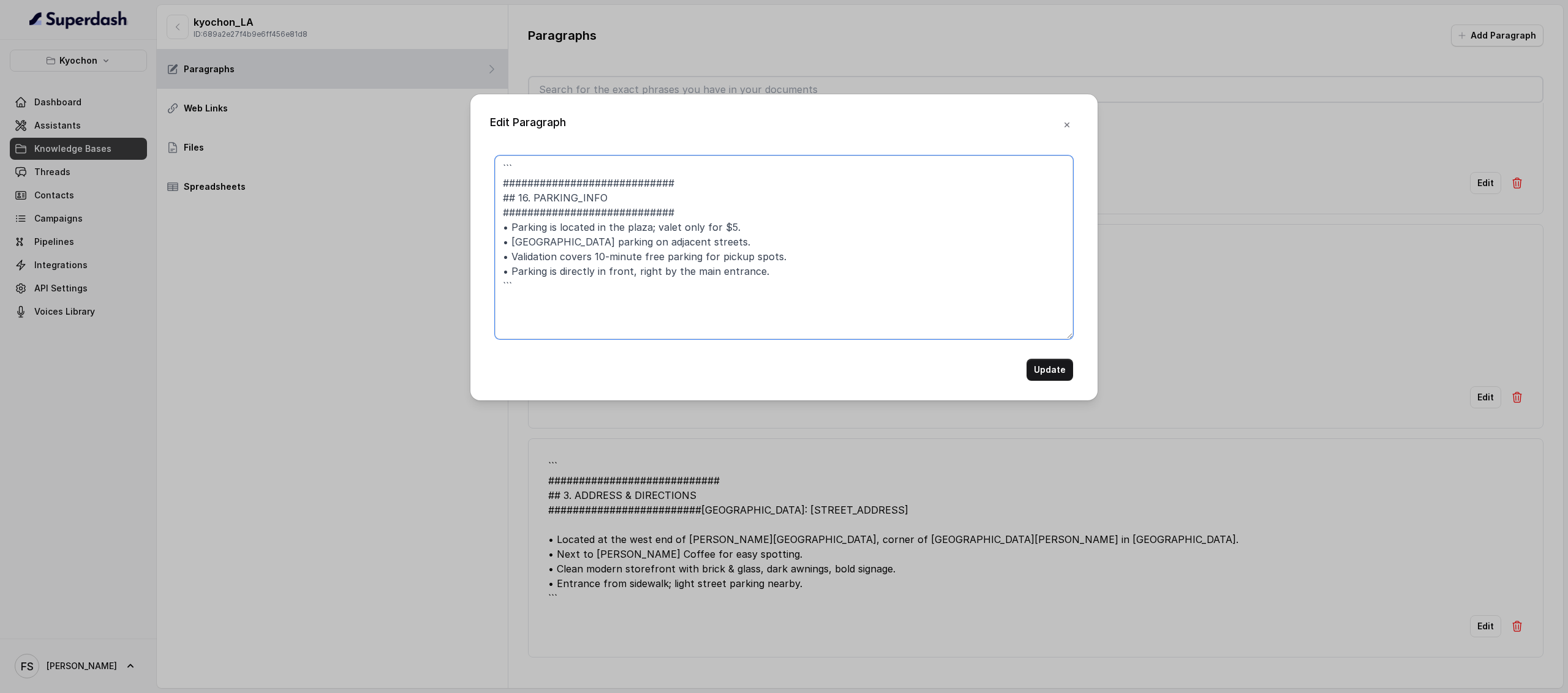
drag, startPoint x: 593, startPoint y: 258, endPoint x: 520, endPoint y: 259, distance: 73.0
click at [520, 259] on textarea "``` ############################ ## 16. PARKING_INFO ##########################…" at bounding box center [784, 248] width 579 height 184
click at [902, 419] on div "Edit Paragraph ``` ############################ ## 16. PARKING_INFO ###########…" at bounding box center [784, 346] width 1568 height 693
click at [1075, 117] on button "button" at bounding box center [1067, 124] width 22 height 22
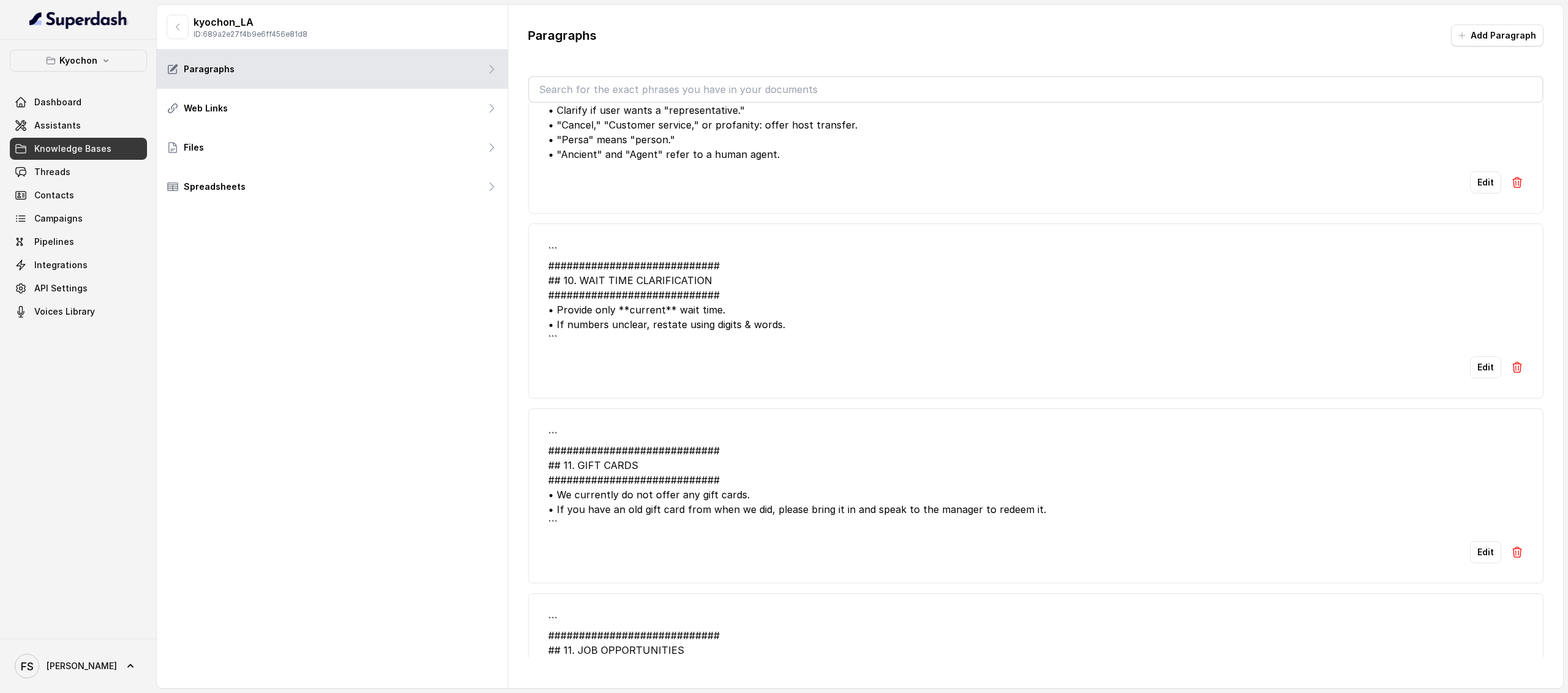
scroll to position [208, 0]
